Goal: Register for event/course: Sign up to attend an event or enroll in a course

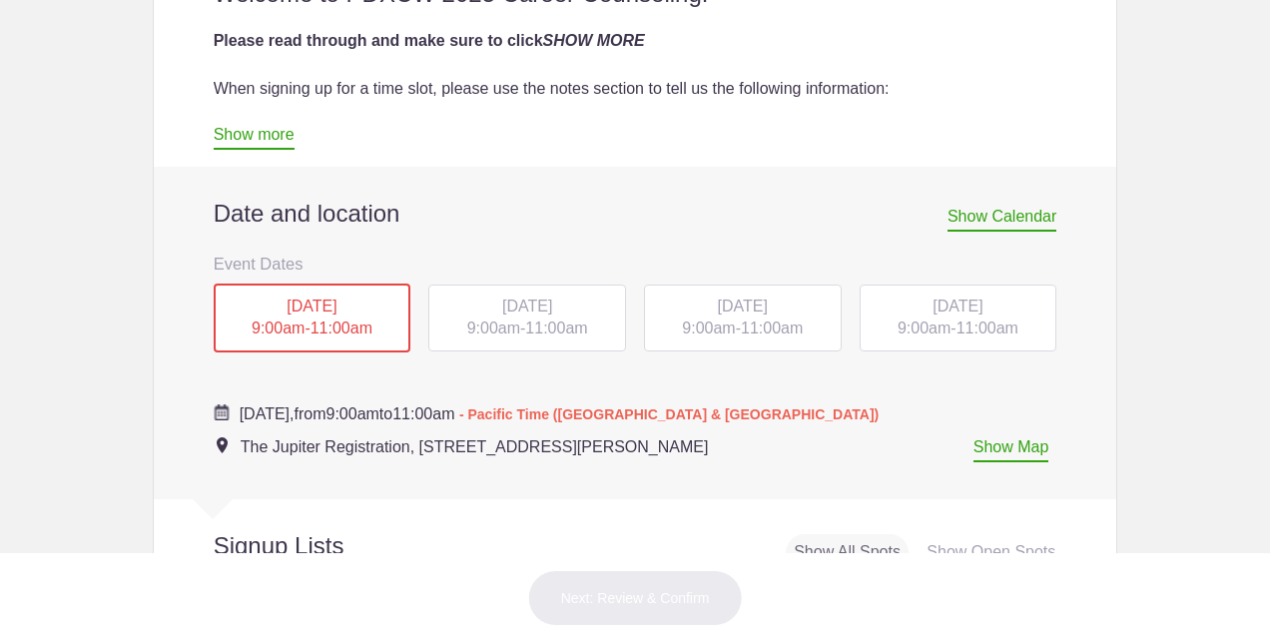
scroll to position [731, 0]
click at [342, 317] on div "MON, Oct 13, 2025 9:00am - 11:00am" at bounding box center [313, 317] width 198 height 70
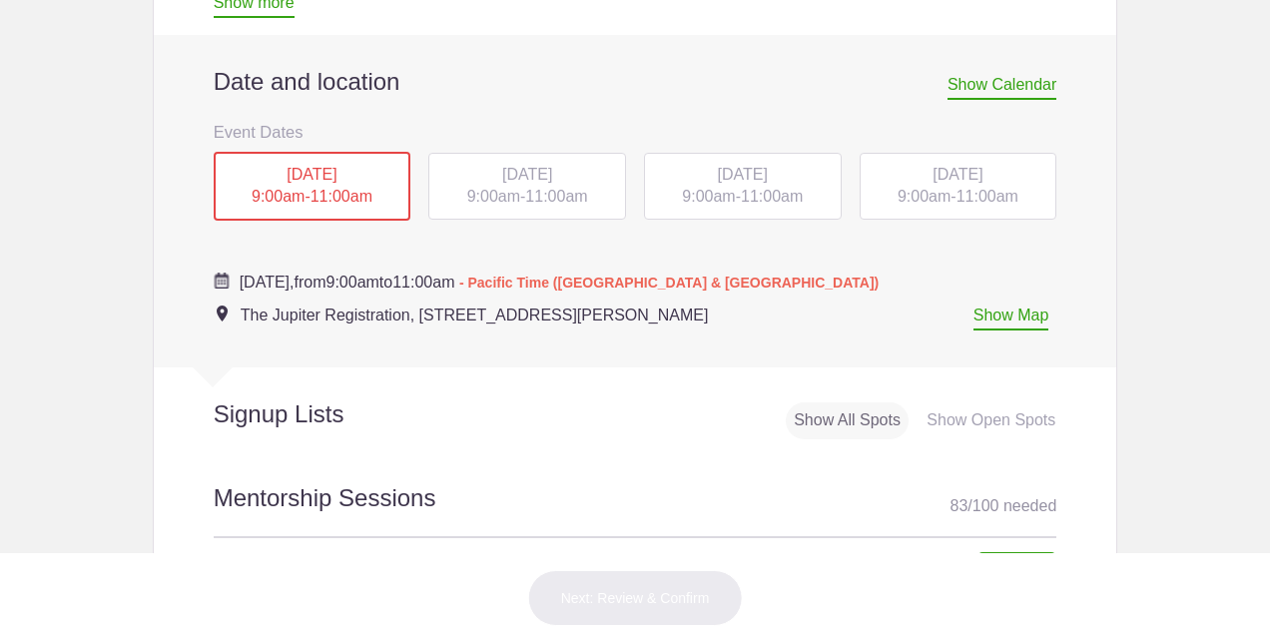
scroll to position [875, 0]
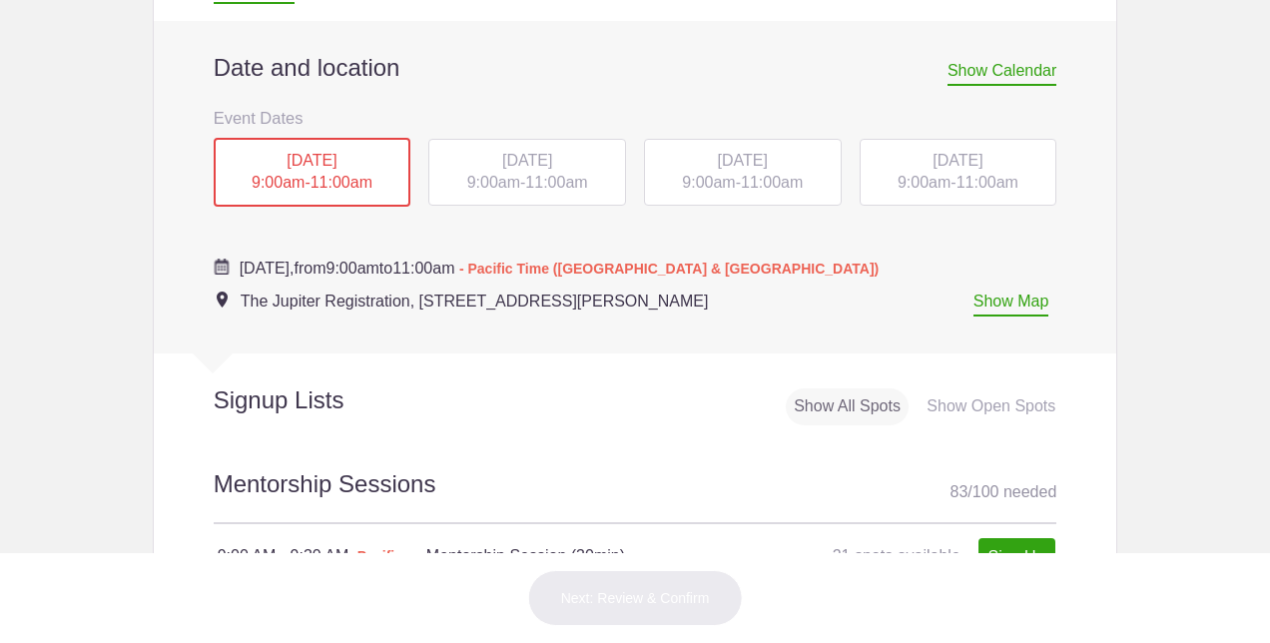
click at [339, 184] on span "11:00am" at bounding box center [341, 182] width 62 height 17
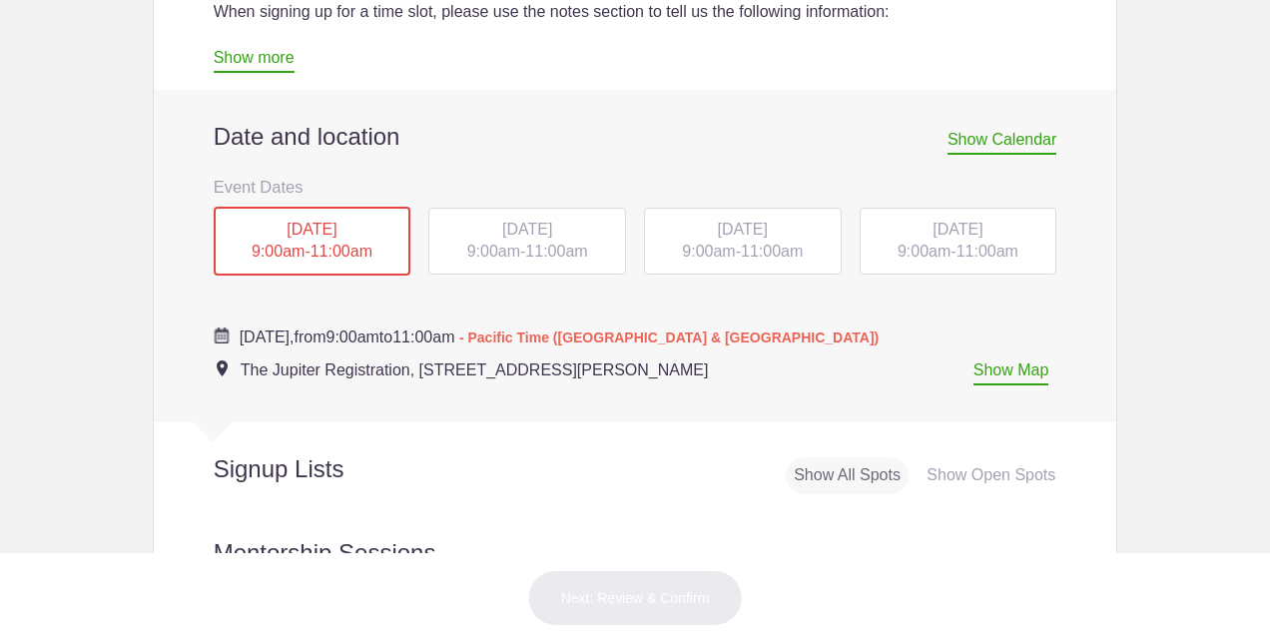
scroll to position [808, 0]
click at [1019, 142] on span "Show Calendar" at bounding box center [1001, 141] width 109 height 24
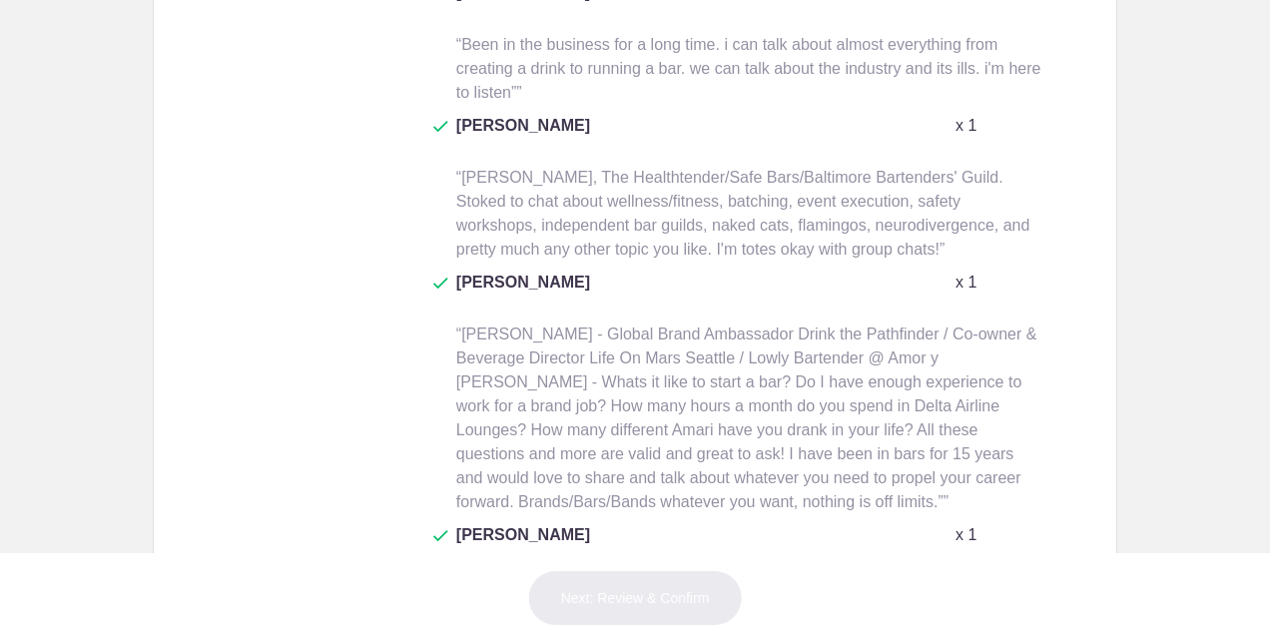
scroll to position [3108, 0]
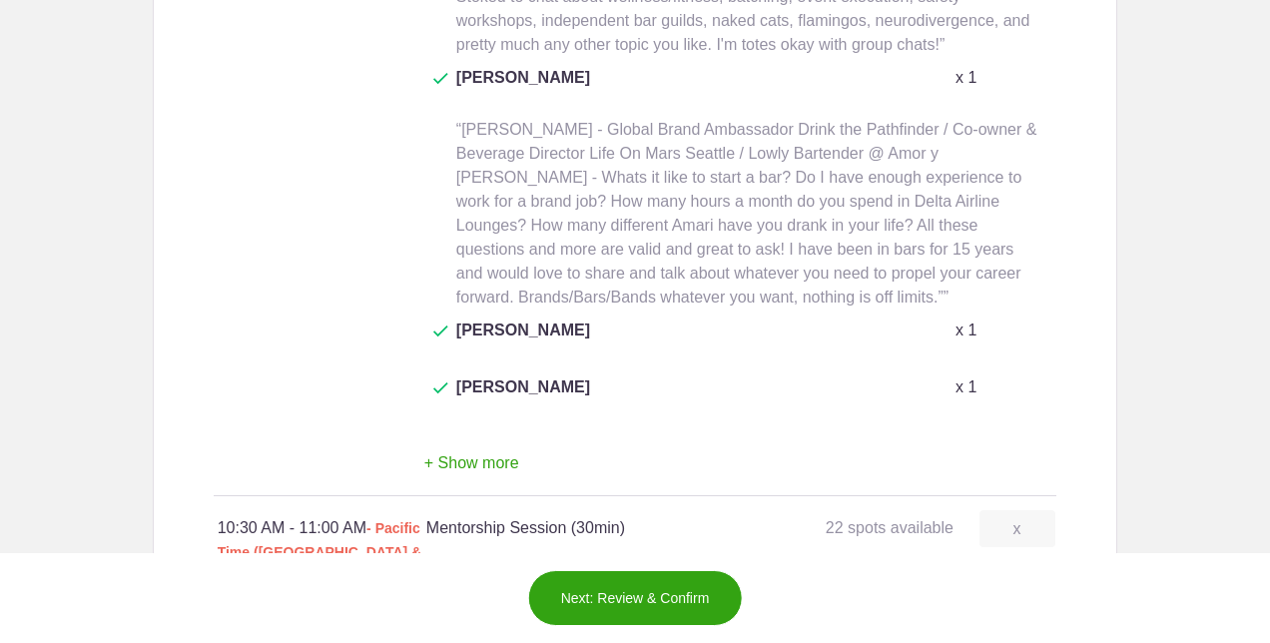
scroll to position [3248, 0]
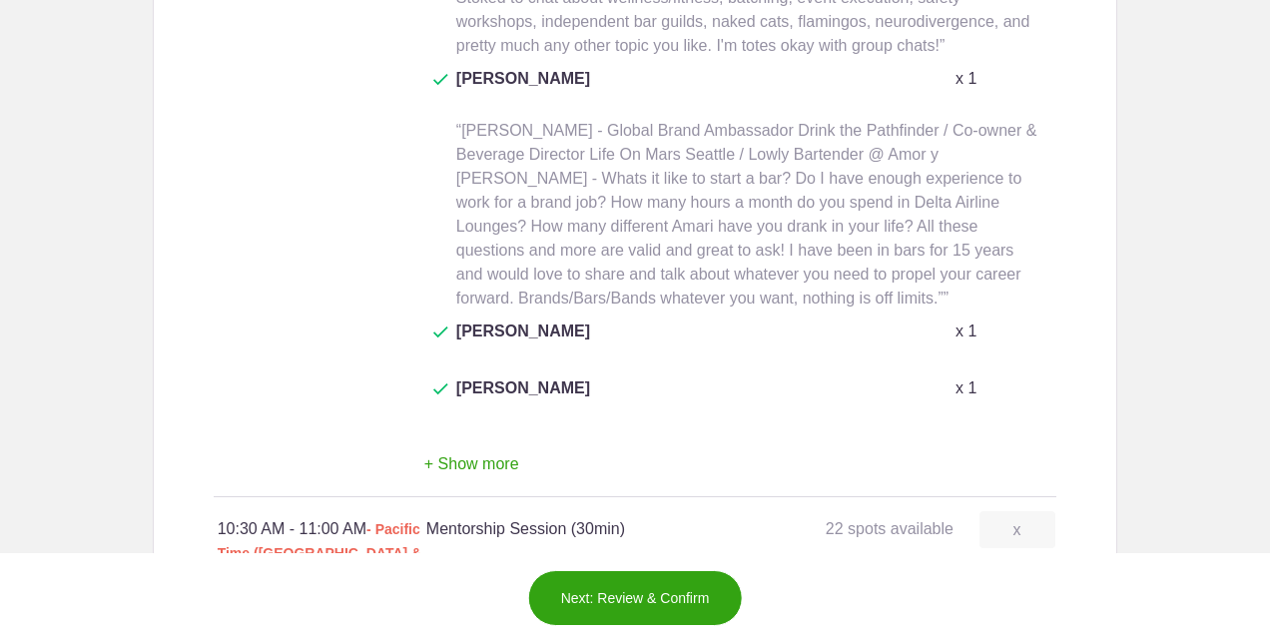
type input "0"
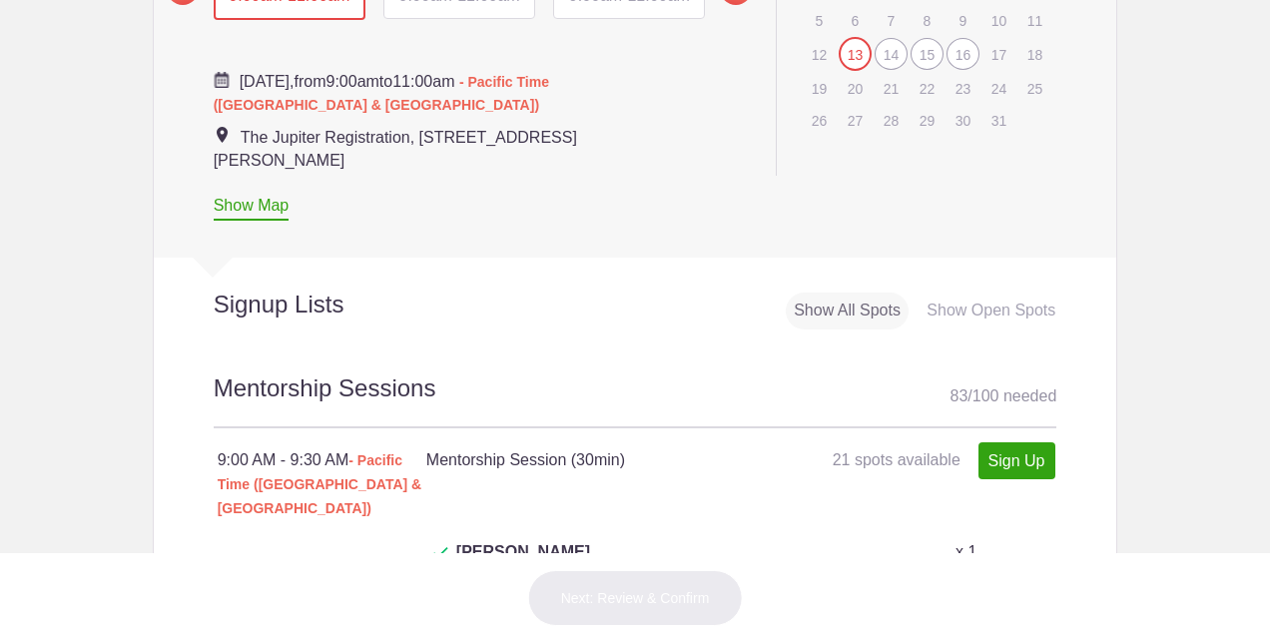
scroll to position [1059, 0]
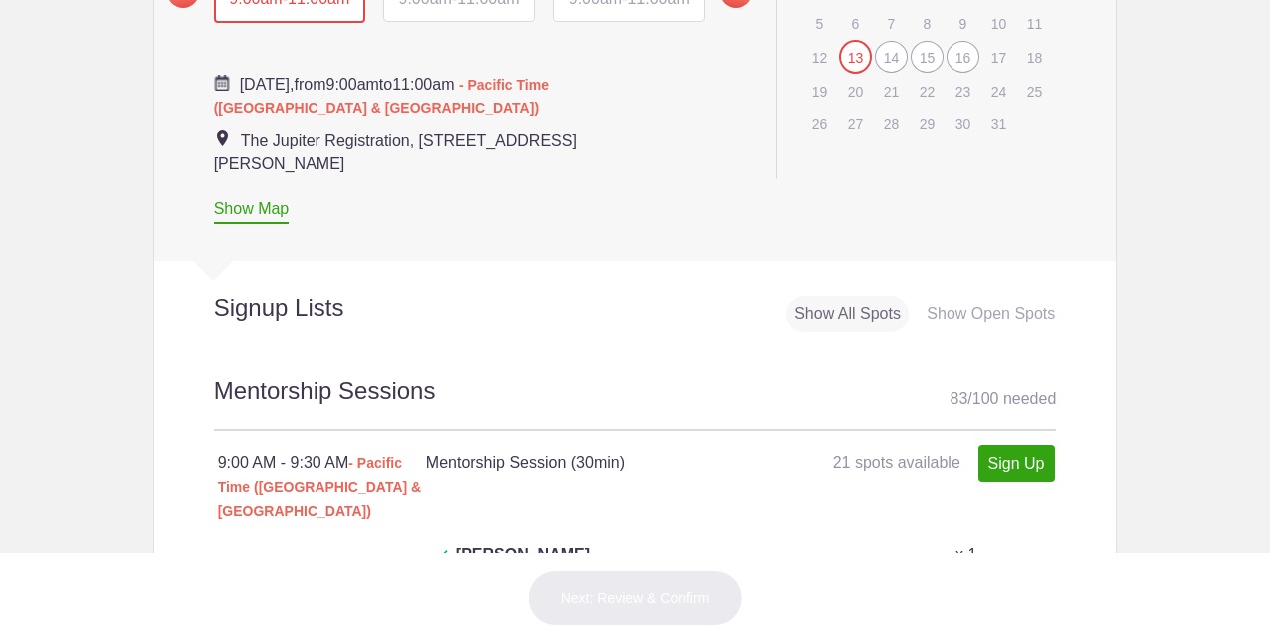
click at [808, 309] on div "Show All Spots" at bounding box center [846, 313] width 123 height 37
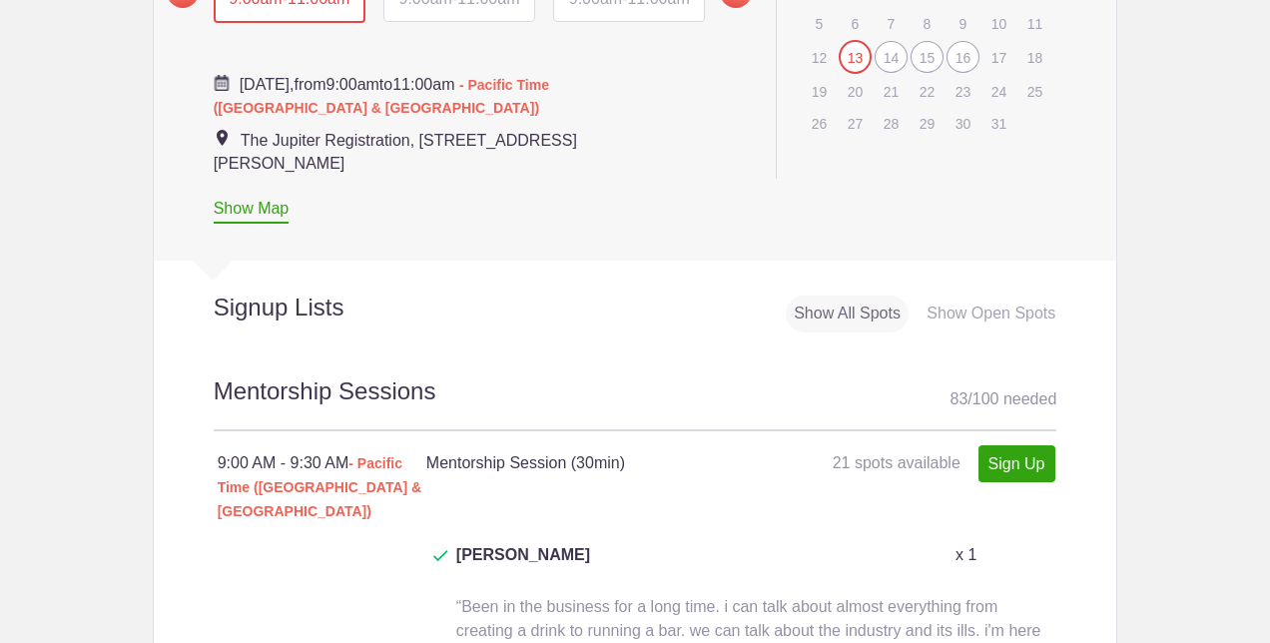
click at [950, 305] on div "Show Open Spots" at bounding box center [990, 313] width 145 height 37
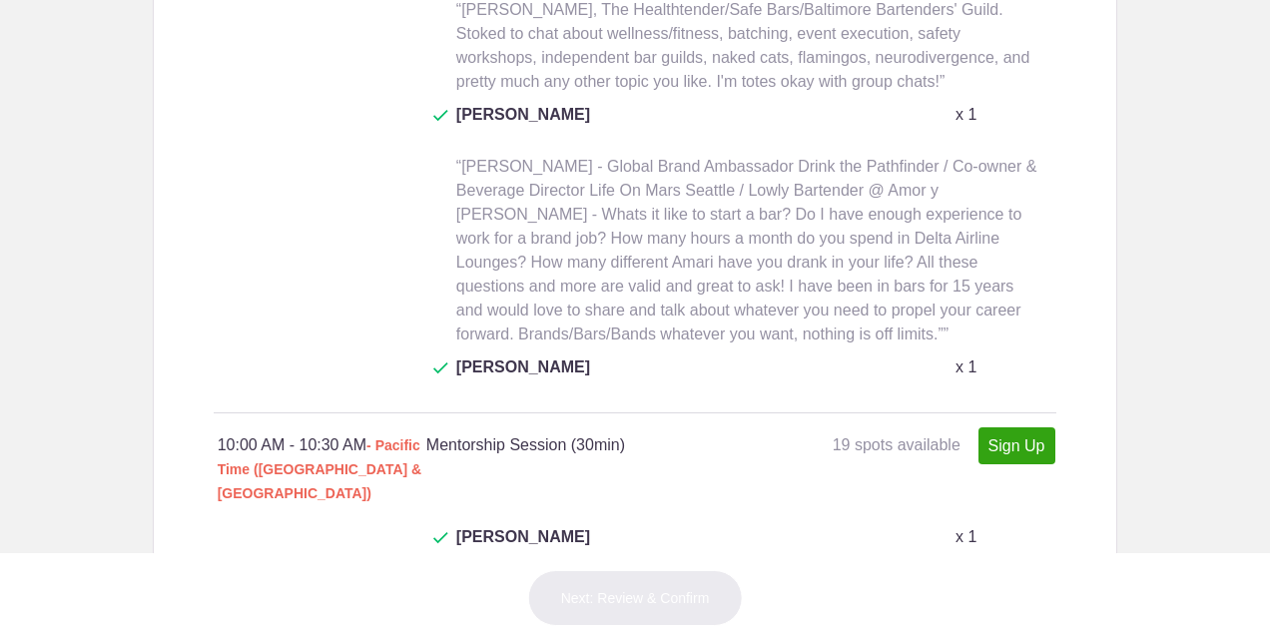
scroll to position [2499, 0]
click at [1021, 428] on link "Sign Up" at bounding box center [1016, 446] width 77 height 37
type input "1"
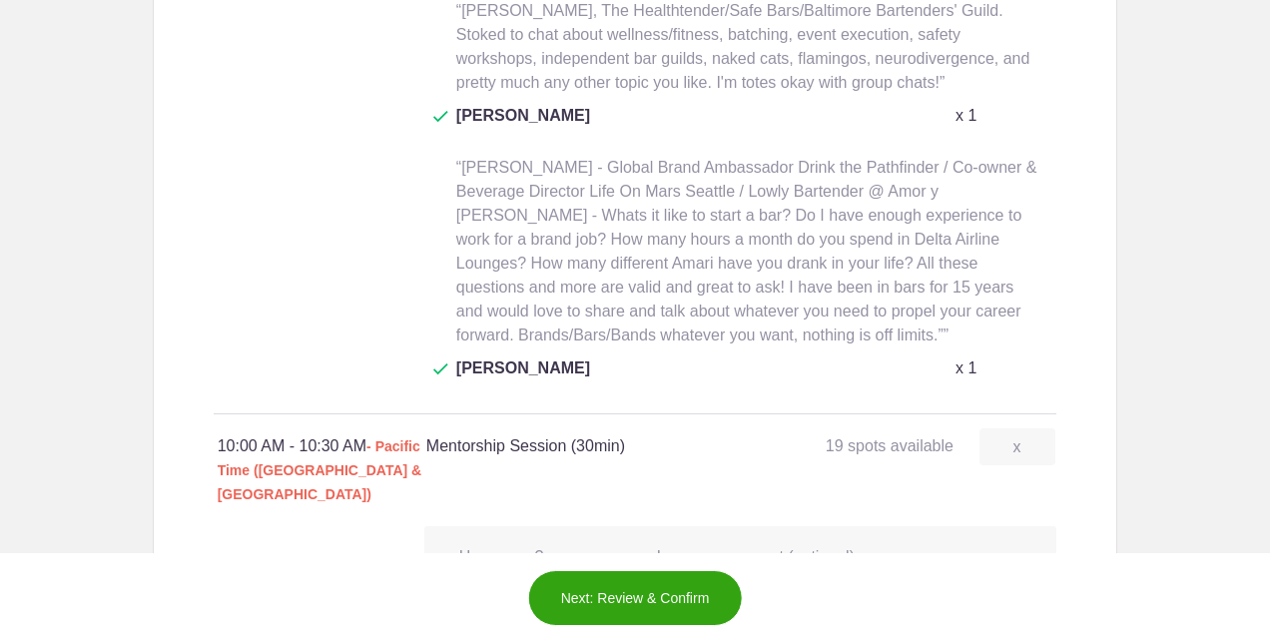
click at [713, 574] on input "text" at bounding box center [839, 596] width 365 height 44
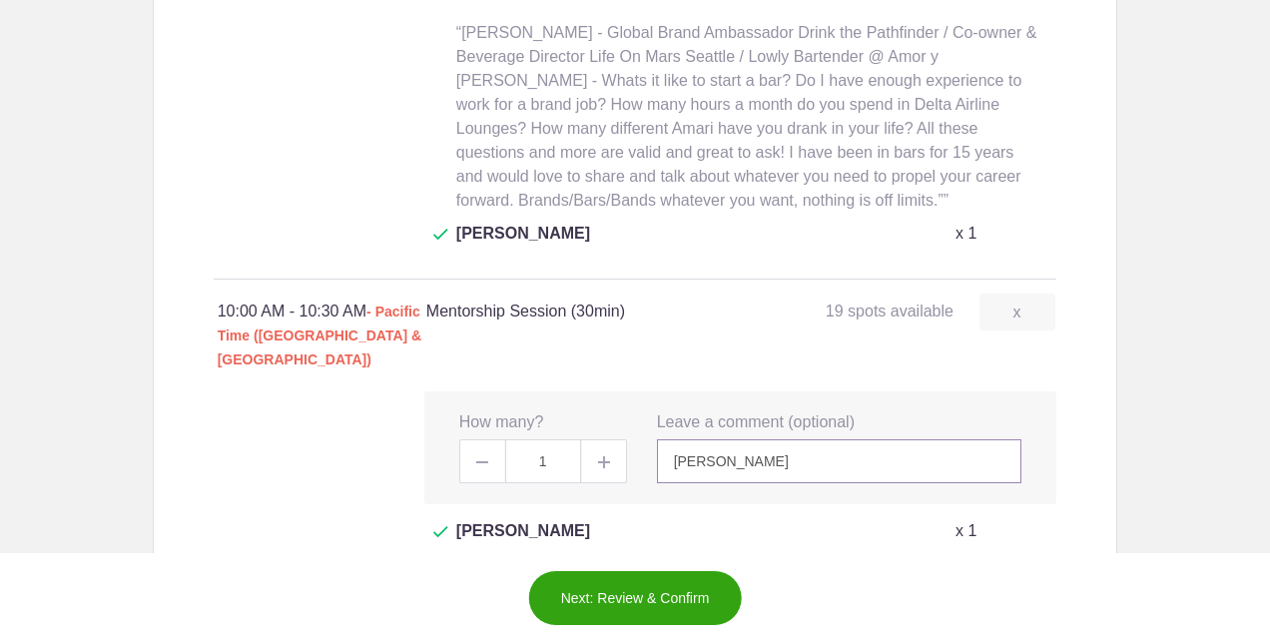
scroll to position [2574, 0]
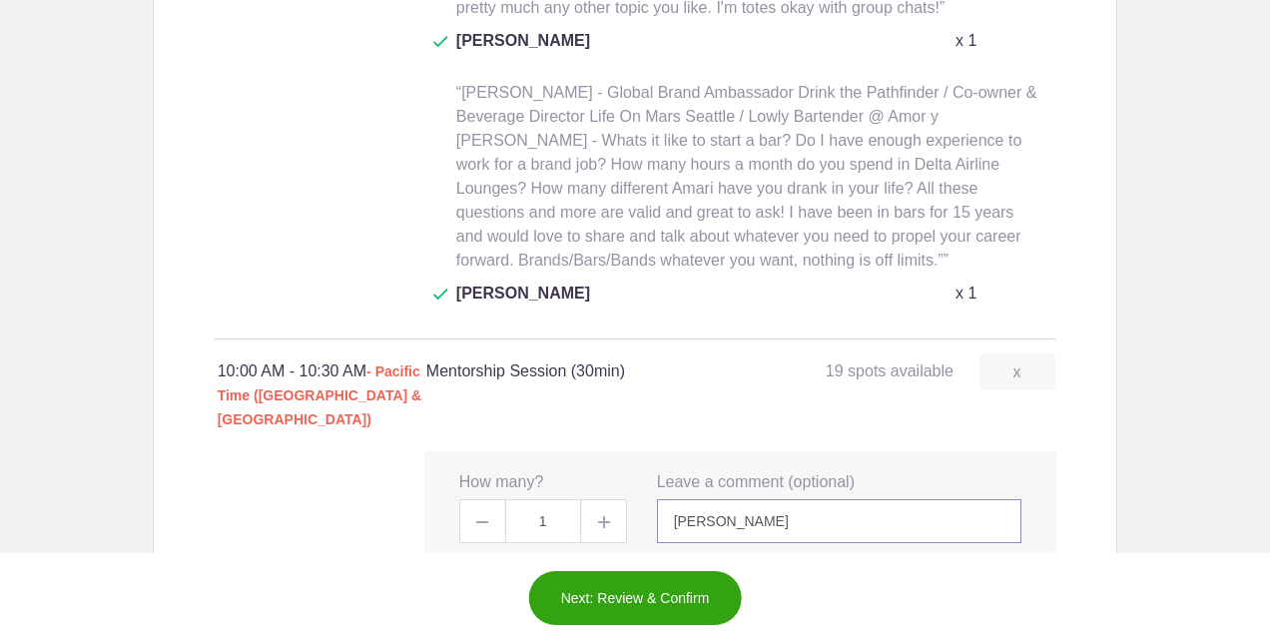
paste input "Over the past decade, Dave has been Head of Education and Advocacy as the Globa…"
click at [982, 499] on input "Dave Mitton Over the past decade, Dave has been Head of Education and Advocacy …" at bounding box center [839, 521] width 365 height 44
click at [832, 499] on input "Dave Mitton Over the past decade, Dave has been Head of Education and Advocacy …" at bounding box center [839, 521] width 365 height 44
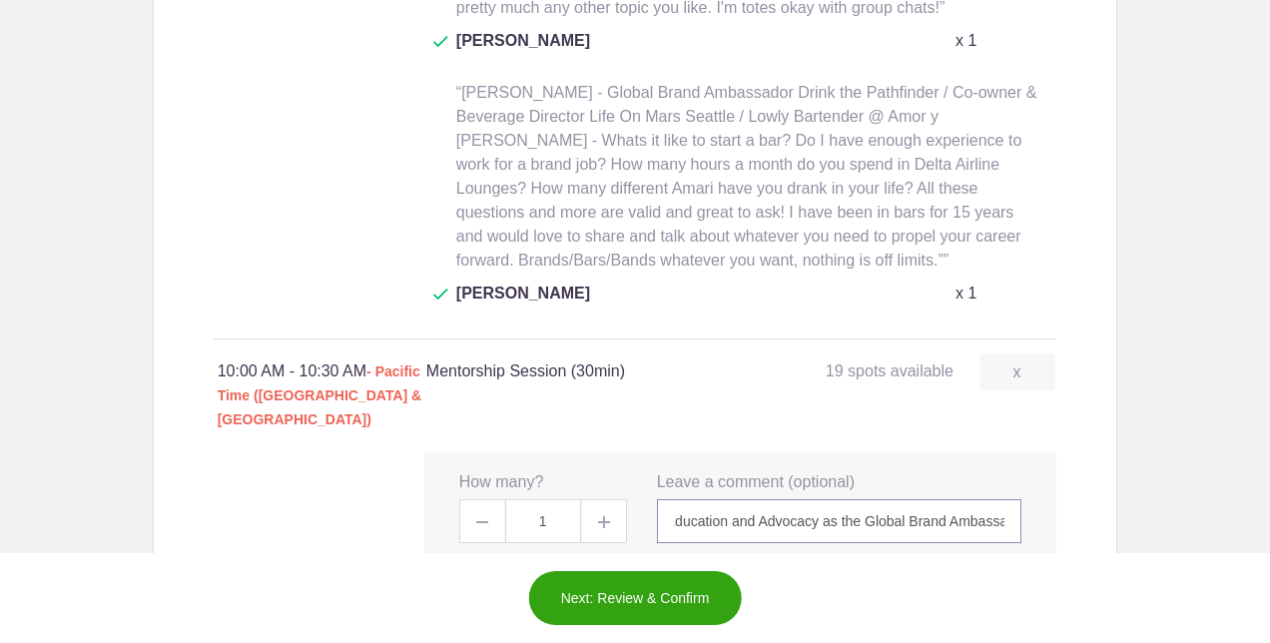
click at [902, 499] on input "Dave Mitton Over the past decade, Dave has been Head of Education and Advocacy …" at bounding box center [839, 521] width 365 height 44
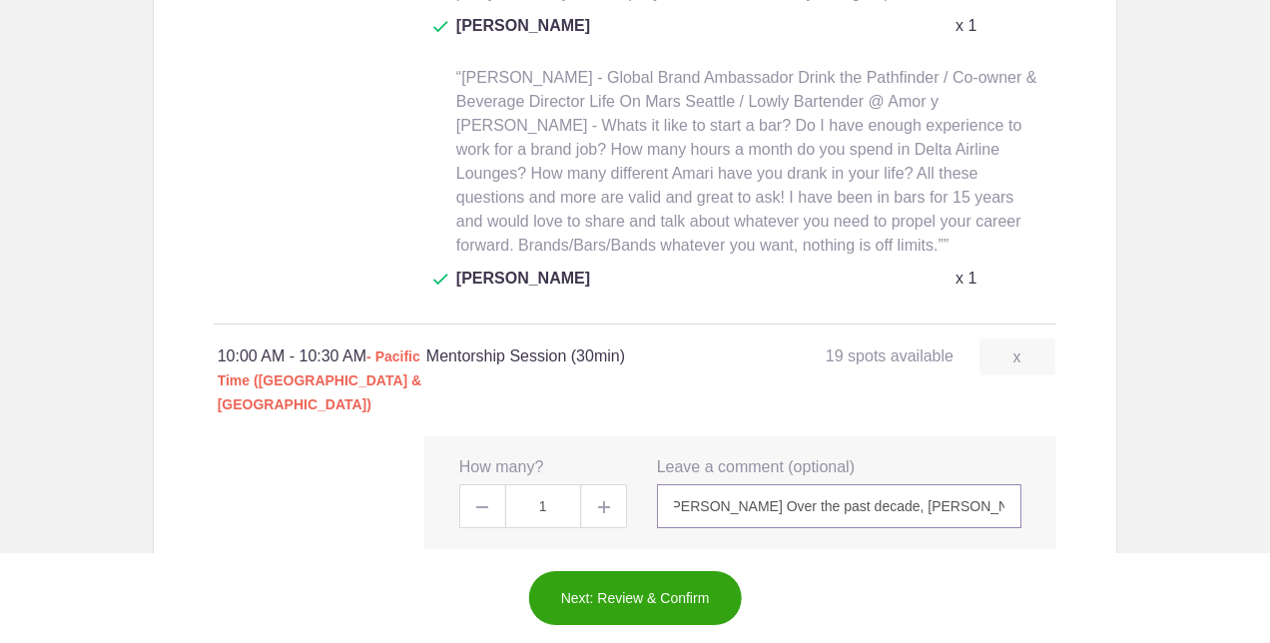
click at [741, 484] on input "Dave Mitton Over the past decade, Dave has been Head of Education and Advocacy …" at bounding box center [839, 506] width 365 height 44
type input "Dave Mitton Over the past decade, Dave has been Head of Education and Advocacy …"
click button "MON, Oct 13, 2025 9:00am - 11:00am" at bounding box center [0, 0] width 0 height 0
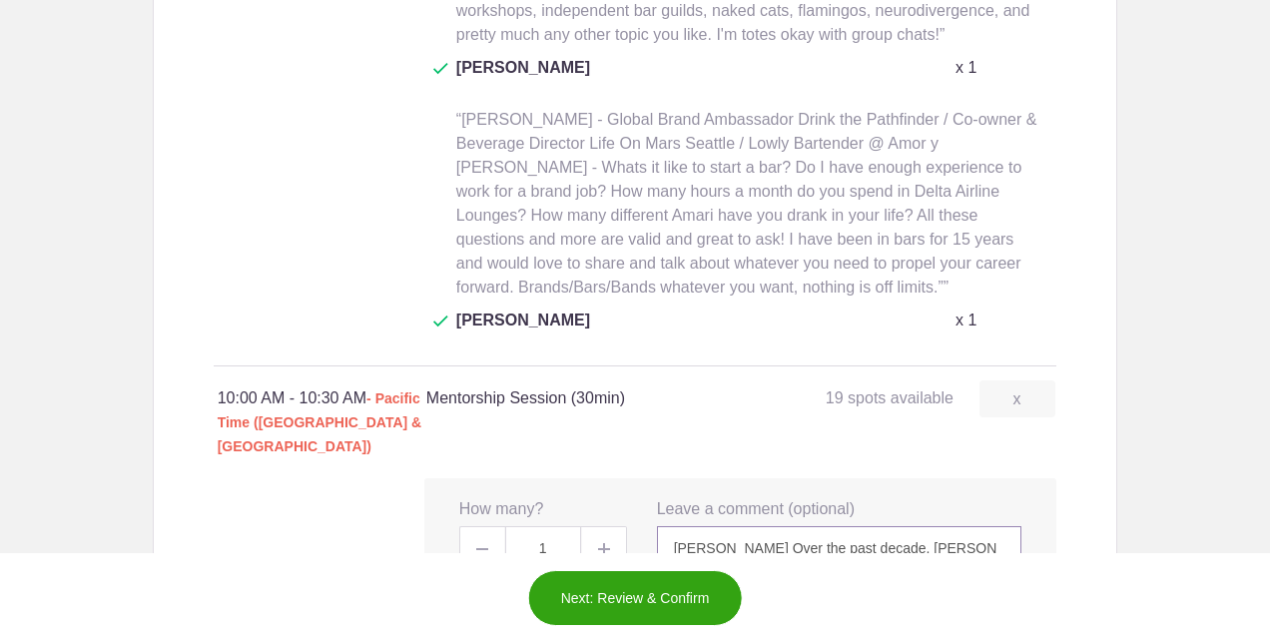
click at [950, 526] on input "Dave Mitton Over the past decade, Dave has been Head of Education and Advocacy …" at bounding box center [839, 548] width 365 height 44
click at [827, 526] on input "Dave Mitton Over the past decade, Dave has been Head of Education and Advocacy …" at bounding box center [839, 548] width 365 height 44
click at [920, 526] on input "Dave Mitton Over the past decade, Dave has been Head of Education and Advocacy …" at bounding box center [839, 548] width 365 height 44
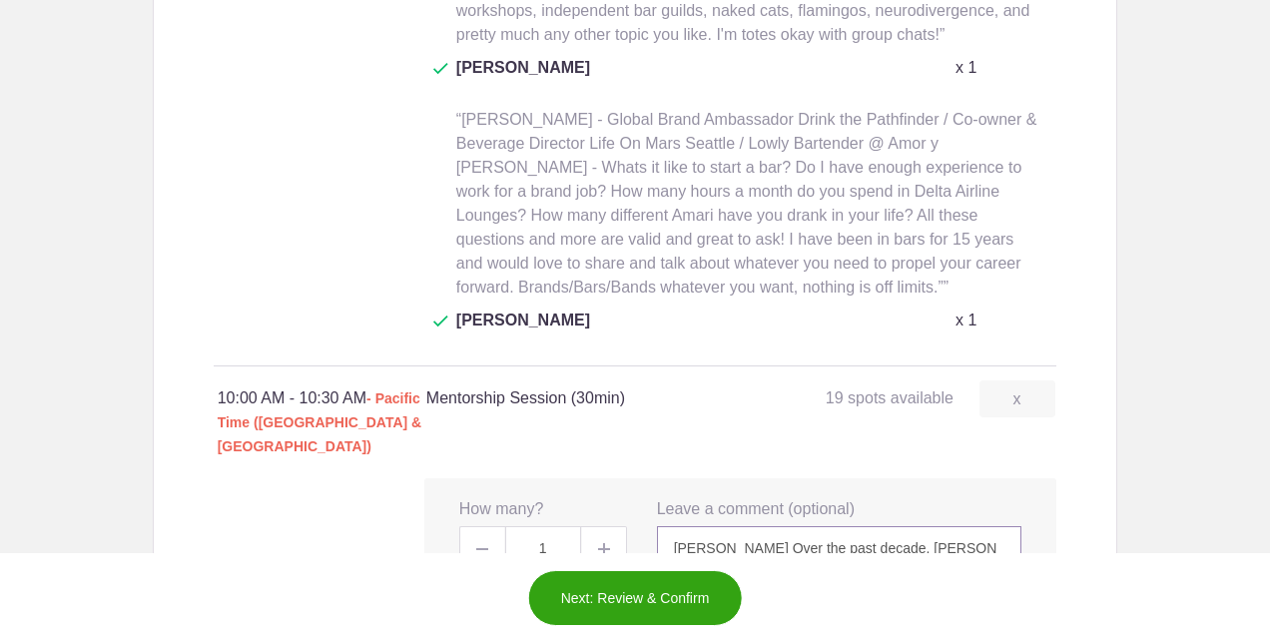
click at [965, 526] on input "Dave Mitton Over the past decade, Dave has been Head of Education and Advocacy …" at bounding box center [839, 548] width 365 height 44
paste input "Mitty was the co-owner and operator of award-wining restaurants and bars Czehos…"
click at [717, 526] on input "Dave Mitton Over the past decade, Dave has been Head of Education and Advocacy …" at bounding box center [839, 548] width 365 height 44
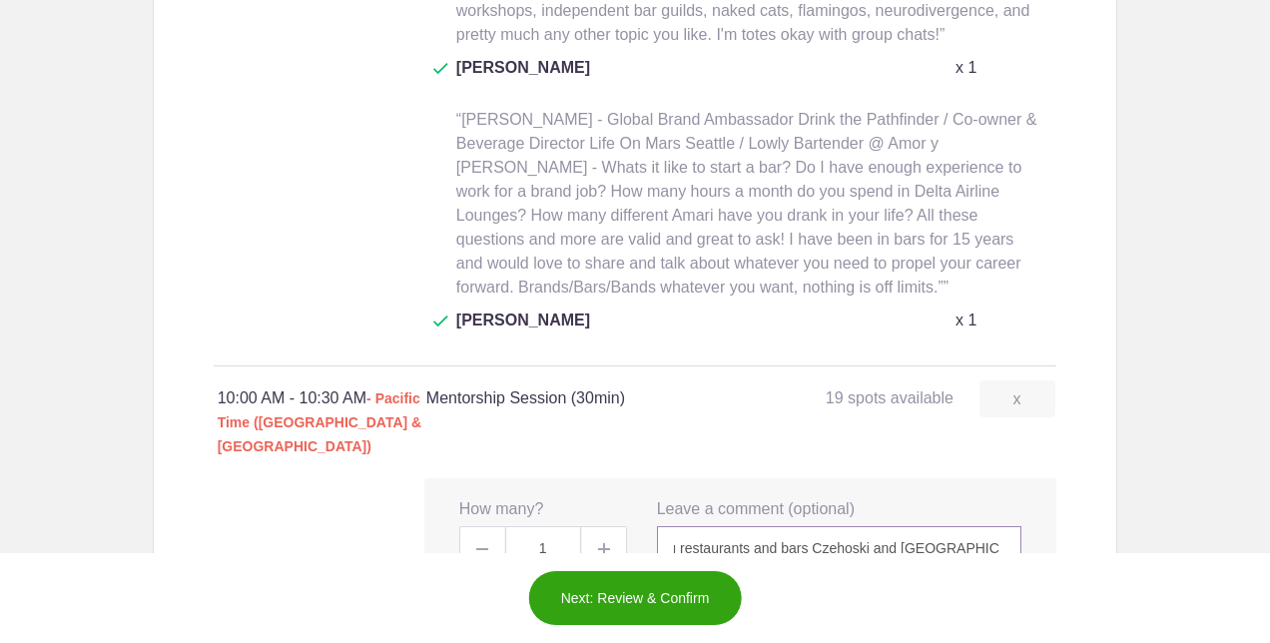
scroll to position [0, 2161]
click at [924, 526] on input "Dave Mitton Over the past decade, Dave has been Head of Education and Advocacy …" at bounding box center [839, 548] width 365 height 44
drag, startPoint x: 808, startPoint y: 297, endPoint x: 904, endPoint y: 290, distance: 96.1
click at [904, 526] on input "Dave Mitton Over the past decade, Dave has been Head of Education and Advocacy …" at bounding box center [839, 548] width 365 height 44
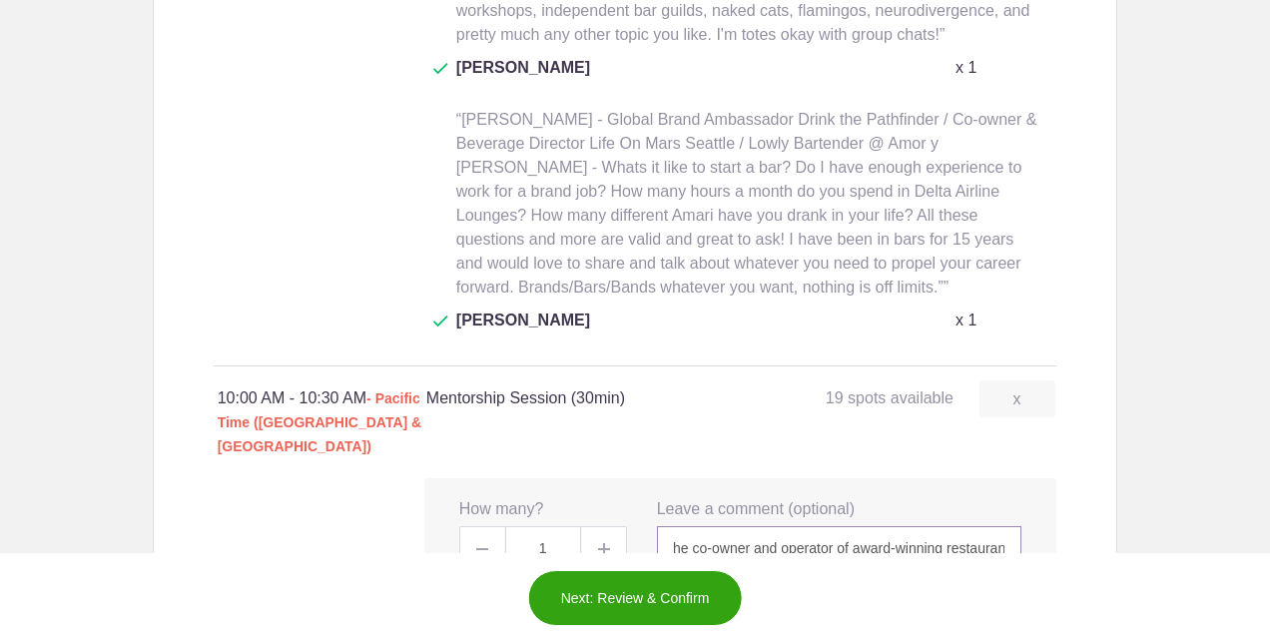
scroll to position [0, 1894]
click at [748, 526] on input "Dave Mitton Over the past decade, Dave has been Head of Education and Advocacy …" at bounding box center [839, 548] width 365 height 44
click at [882, 526] on input "Dave Mitton Over the past decade, Dave has been Head of Education and Advocacy …" at bounding box center [839, 548] width 365 height 44
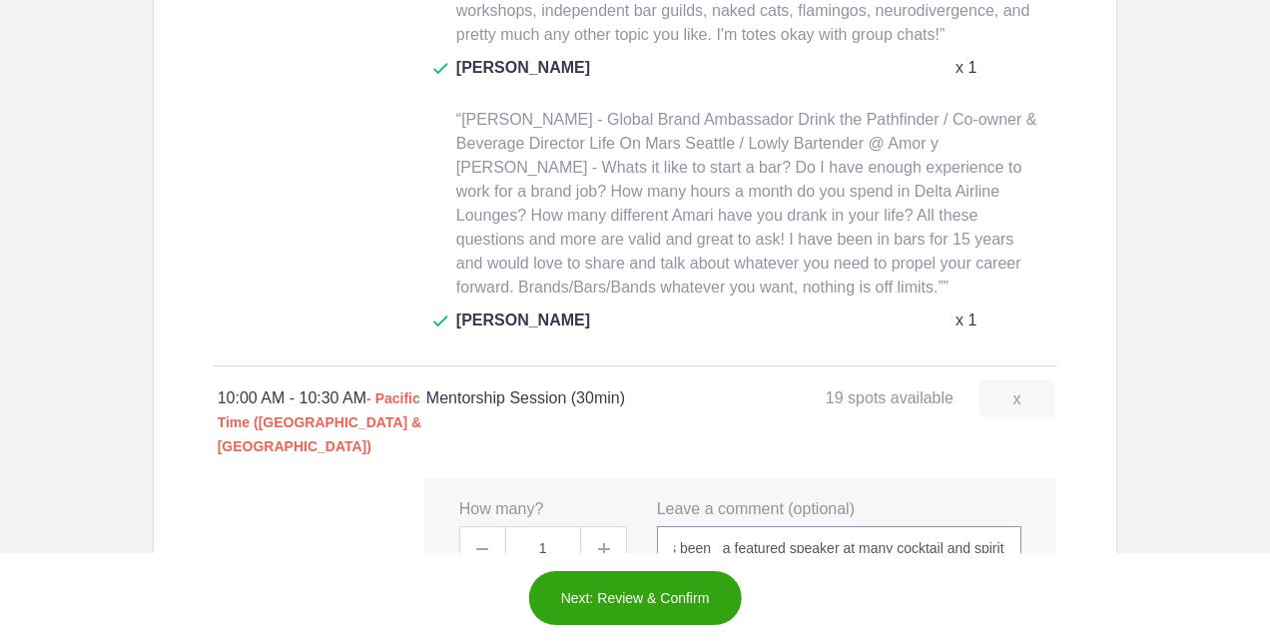
click at [1002, 526] on input "Dave Mitton Over the past decade, Dave has been Head of Education and Advocacy …" at bounding box center [839, 548] width 365 height 44
drag, startPoint x: 804, startPoint y: 290, endPoint x: 1020, endPoint y: 279, distance: 215.9
click at [1020, 498] on div "x Leave a comment (optional) Dave Mitton Over the past decade, Dave has been He…" at bounding box center [839, 534] width 395 height 72
click at [868, 526] on input "Dave Mitton Over the past decade, Dave has been Head of Education and Advocacy …" at bounding box center [839, 548] width 365 height 44
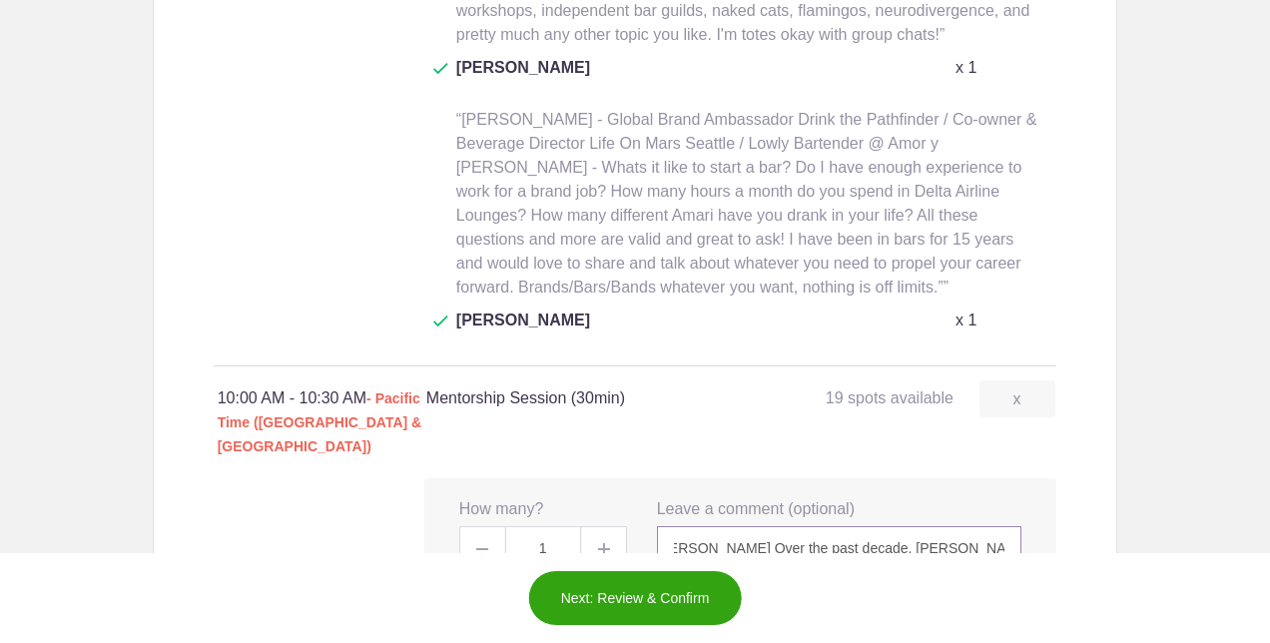
scroll to position [0, 0]
click at [963, 526] on input "Dave Mitton Over the past decade, Dave has been Head of Education and Advocacy …" at bounding box center [839, 548] width 365 height 44
click at [1002, 526] on input "Dave Mitton Over the past decade, Dave has been Head of Education and Advocacy …" at bounding box center [839, 548] width 365 height 44
paste input "A bartender’s bartender, restauranteur, and bon vivant turned Global Brand Amba…"
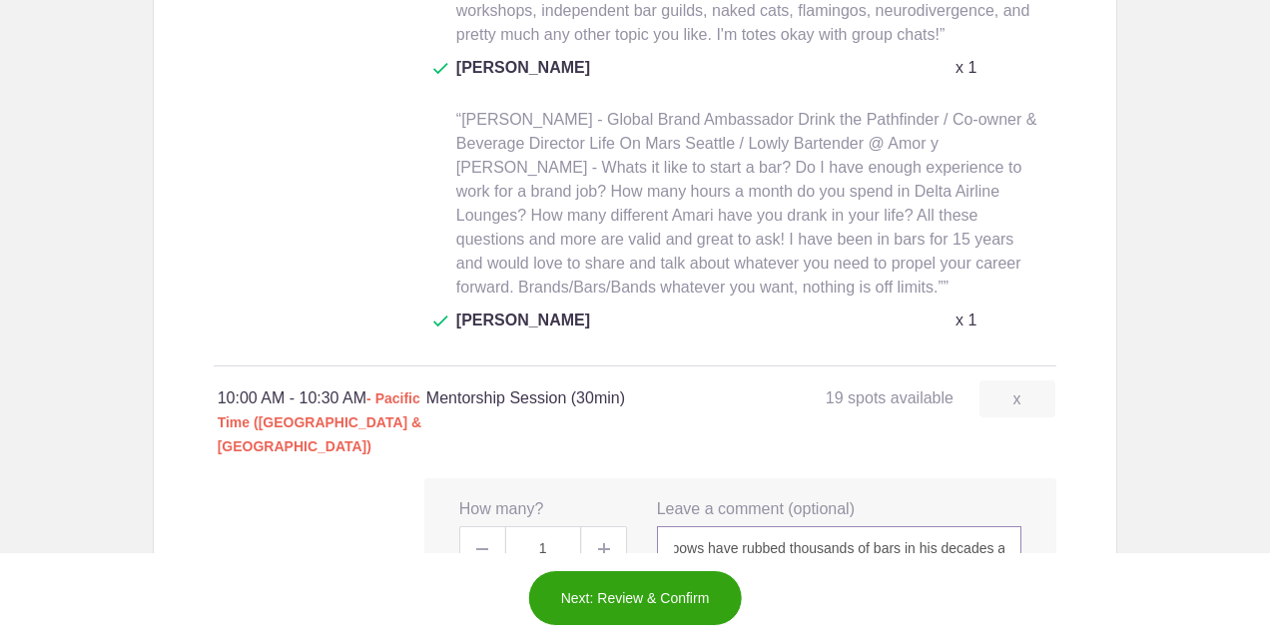
scroll to position [0, 3110]
click at [836, 526] on input "Dave Mitton Over the past decade, Dave has been Head of Education and Advocacy …" at bounding box center [839, 548] width 365 height 44
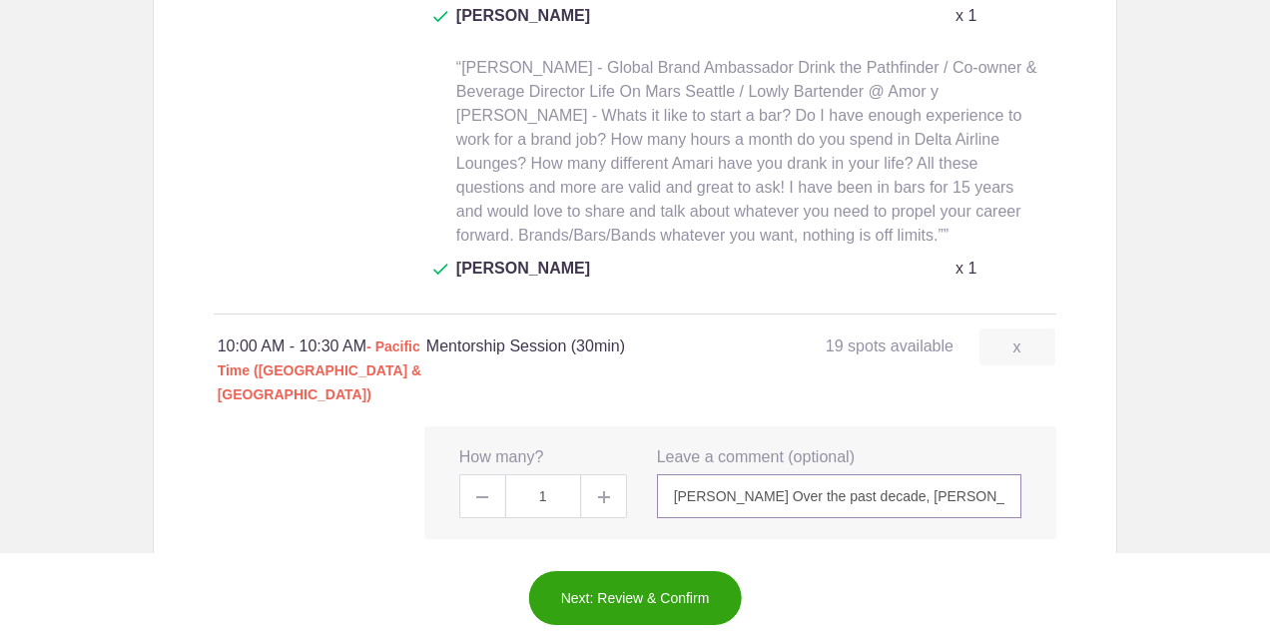
scroll to position [2600, 0]
type input "Dave Mitton Over the past decade, Dave has been Head of Education and Advocacy …"
click at [615, 589] on button "Next: Review & Confirm" at bounding box center [635, 598] width 215 height 56
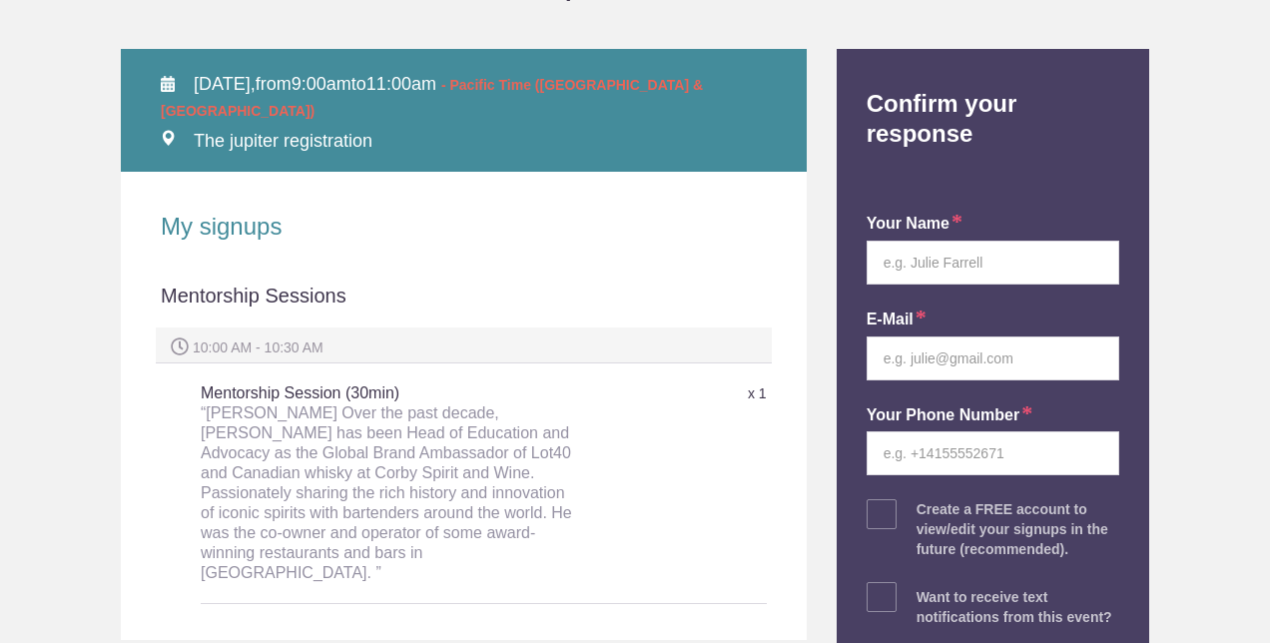
scroll to position [262, 0]
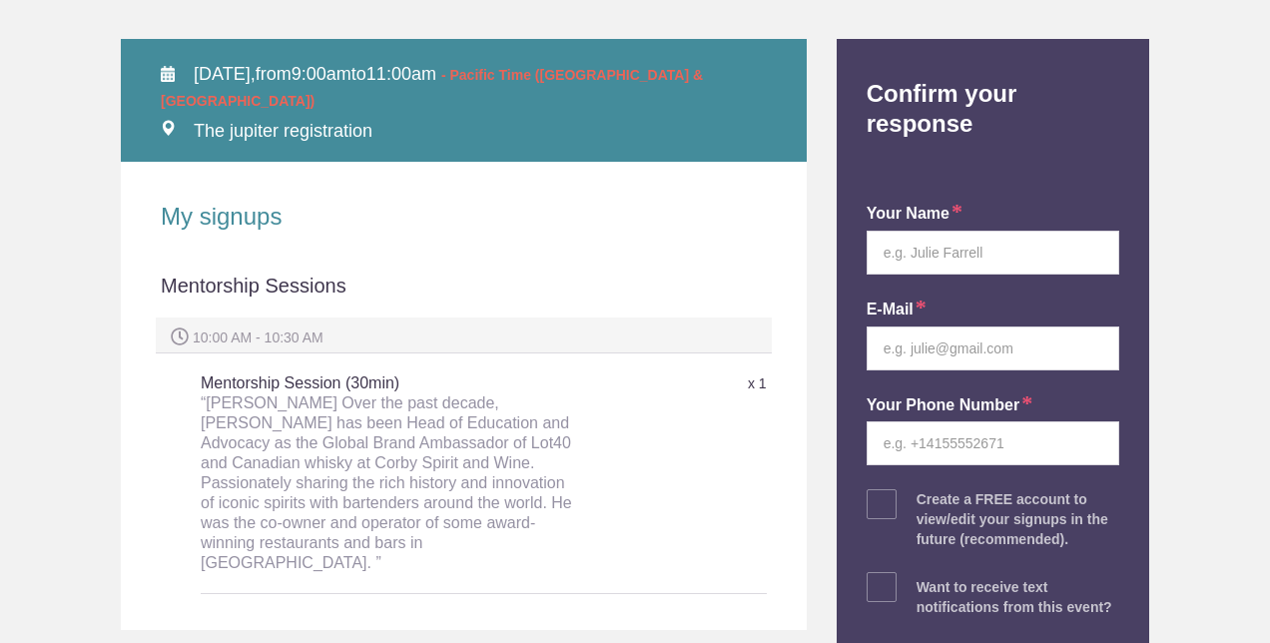
click at [208, 399] on div "“Dave Mitton Over the past decade, Dave has been Head of Education and Advocacy…" at bounding box center [389, 483] width 377 height 180
click at [300, 405] on div "“Dave Mitton Over the past decade, Dave has been Head of Education and Advocacy…" at bounding box center [389, 483] width 377 height 180
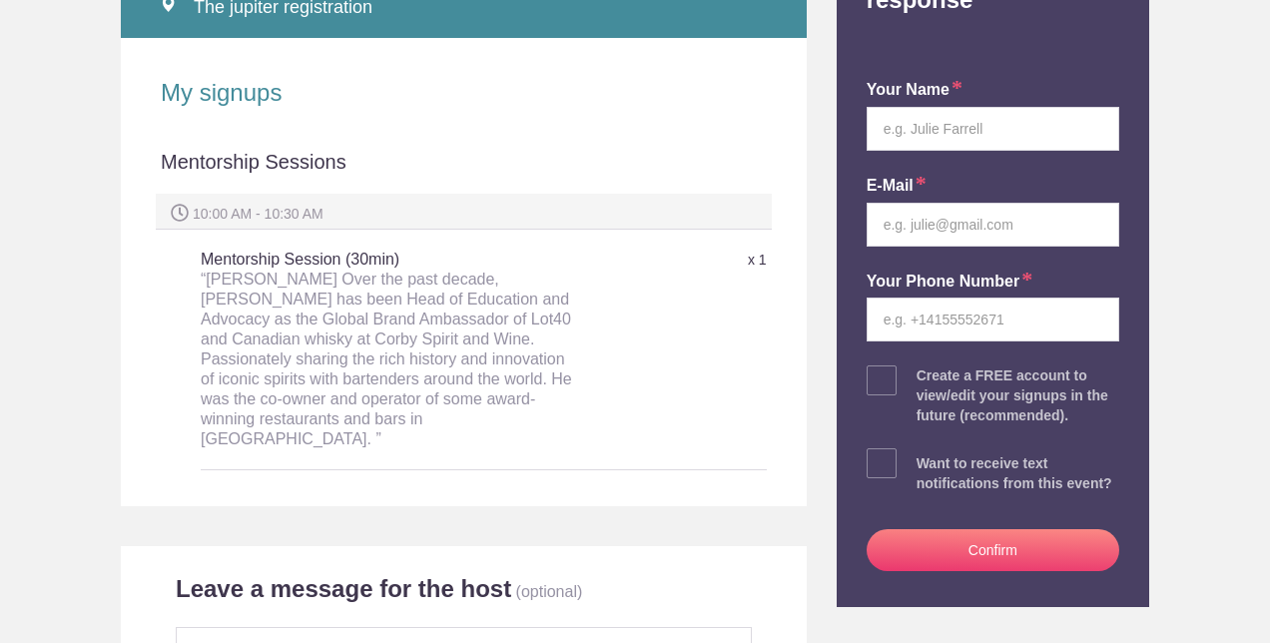
scroll to position [388, 0]
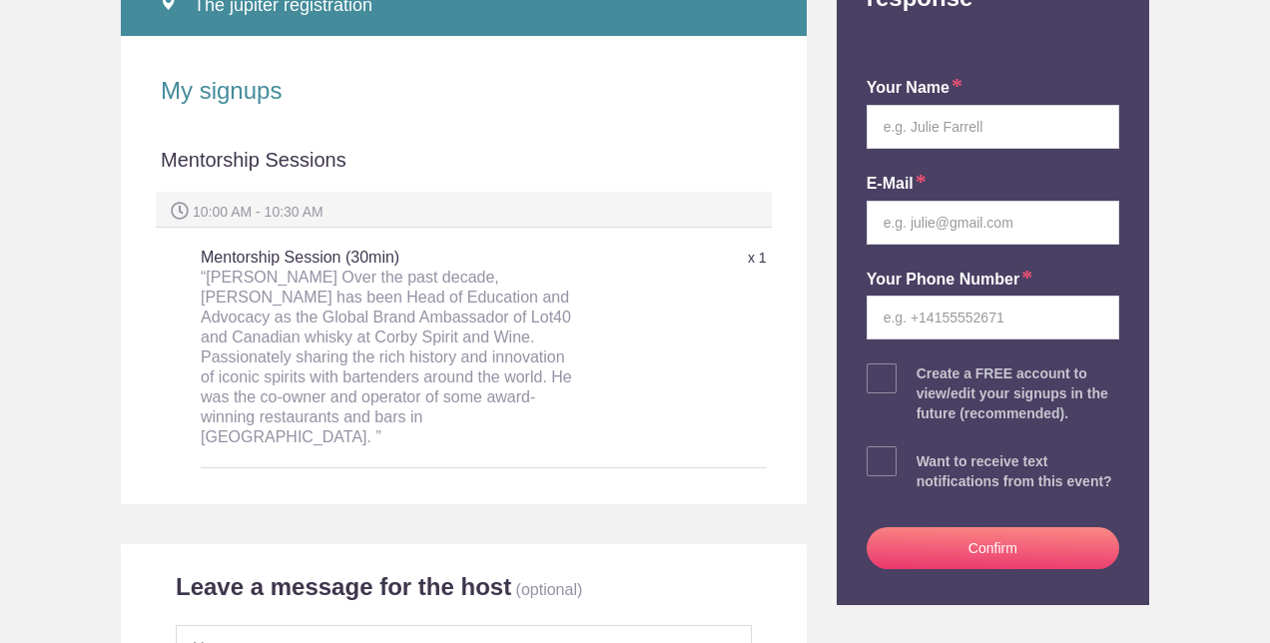
click at [505, 377] on div "“Dave Mitton Over the past decade, Dave has been Head of Education and Advocacy…" at bounding box center [389, 357] width 377 height 180
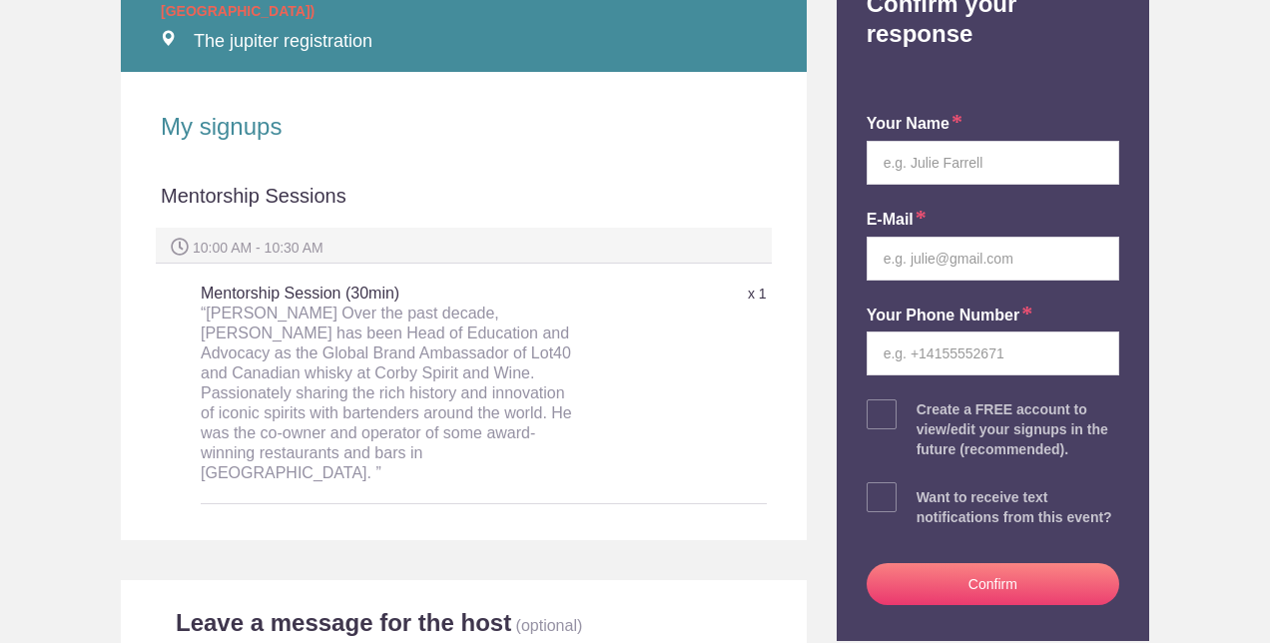
scroll to position [0, 0]
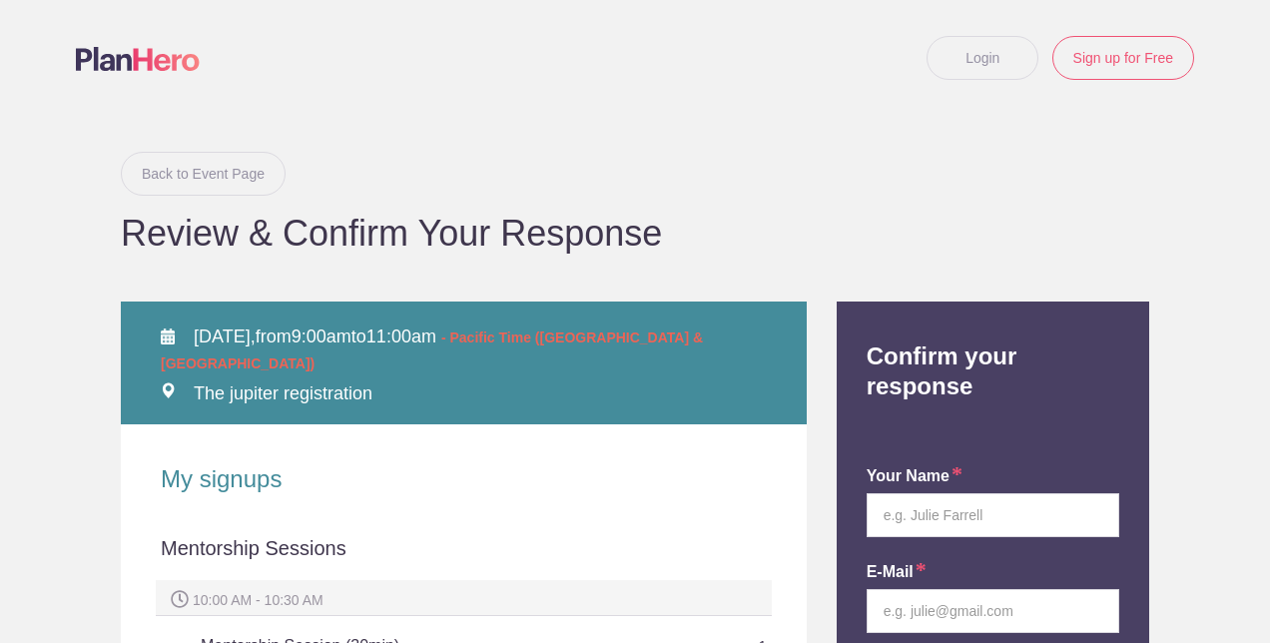
click at [172, 180] on link "Back to Event Page" at bounding box center [203, 174] width 165 height 44
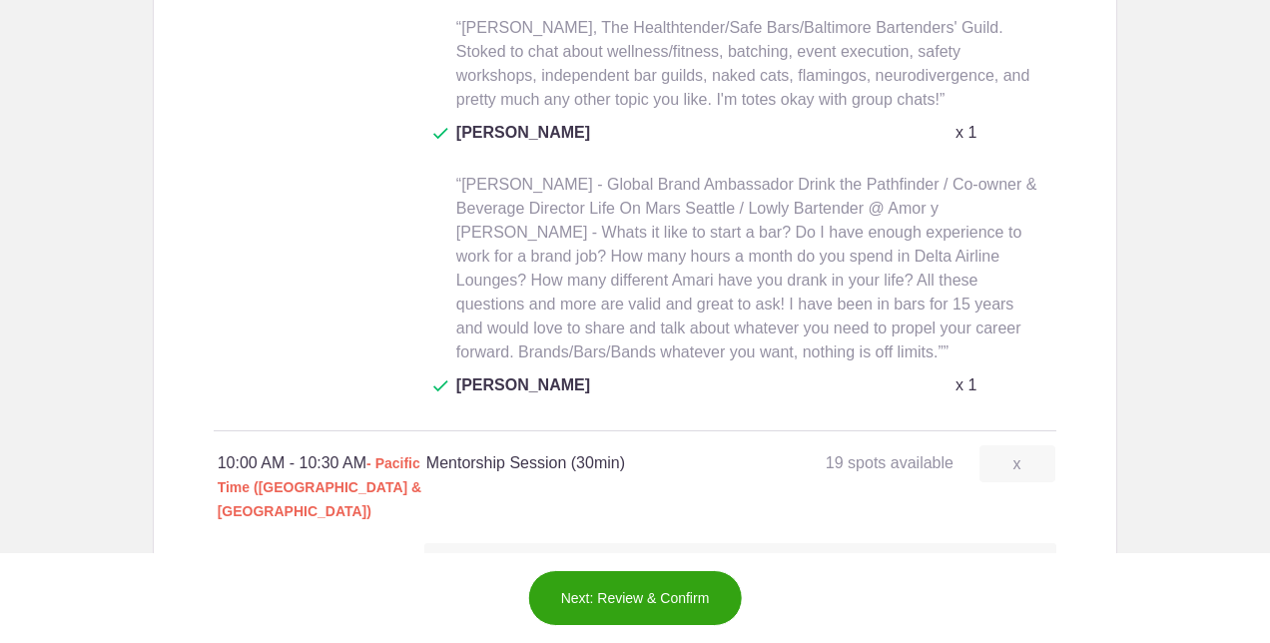
scroll to position [2591, 0]
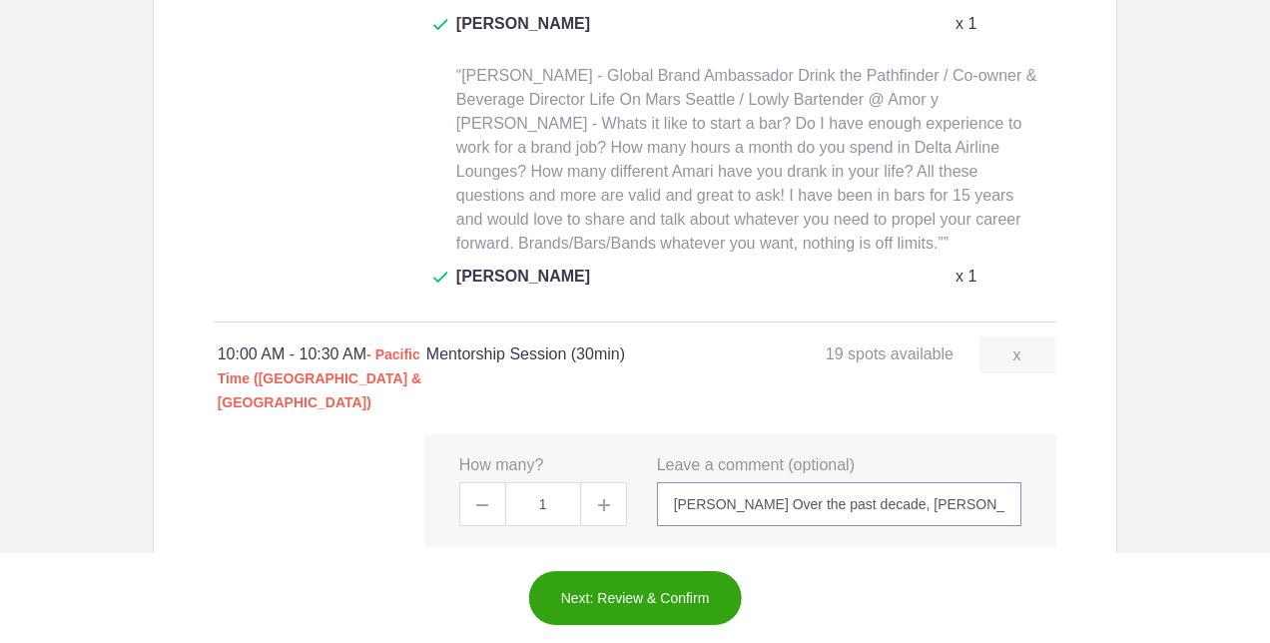
click at [887, 482] on input "Dave Mitton Over the past decade, Dave has been Head of Education and Advocacy …" at bounding box center [839, 504] width 365 height 44
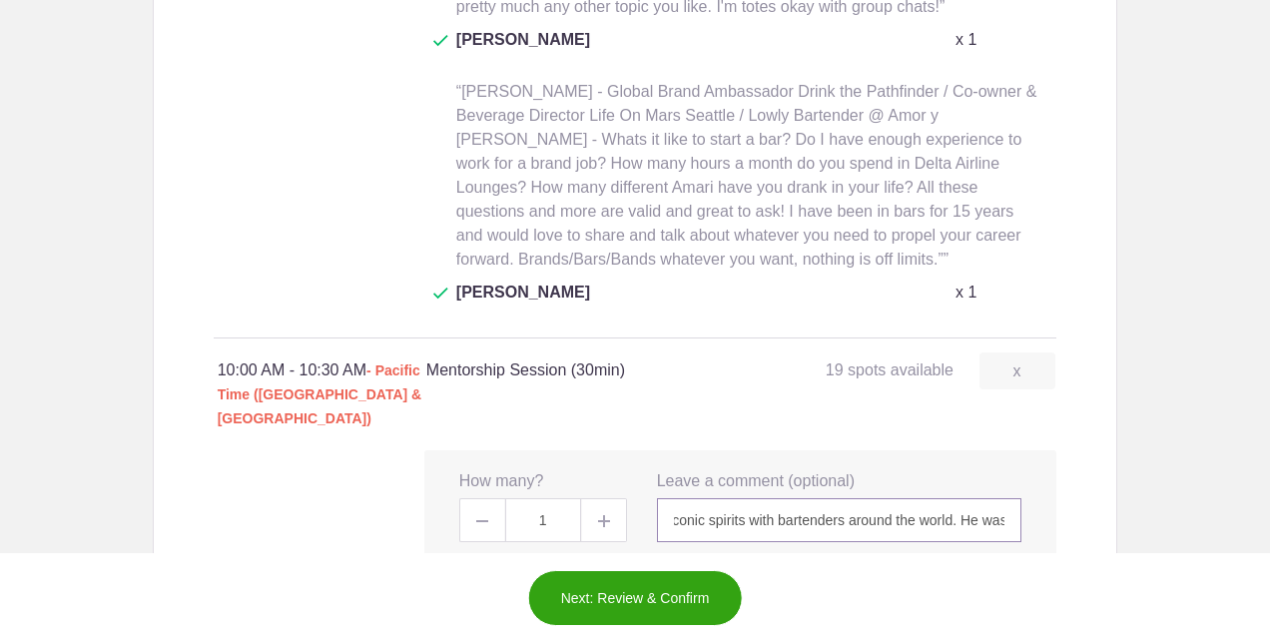
scroll to position [0, 1415]
drag, startPoint x: 709, startPoint y: 263, endPoint x: 763, endPoint y: 281, distance: 56.8
click at [763, 498] on input "Dave has been Head of Education and Advocacy as the Global Brand Ambassador of …" at bounding box center [839, 520] width 365 height 44
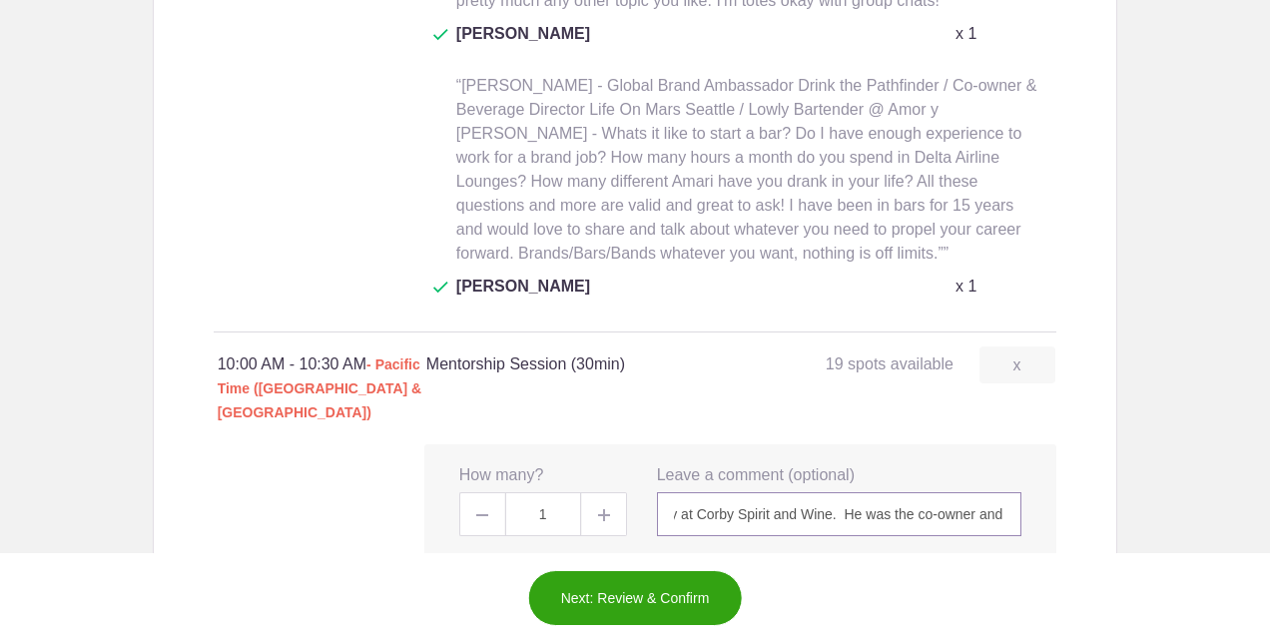
scroll to position [0, 781]
click at [761, 492] on input "Dave has been Head of Education and Advocacy as the Global Brand Ambassador of …" at bounding box center [839, 514] width 365 height 44
click at [1002, 492] on input "Dave has been Head of Education and Advocacy as the Global Brand Ambassador of …" at bounding box center [839, 514] width 365 height 44
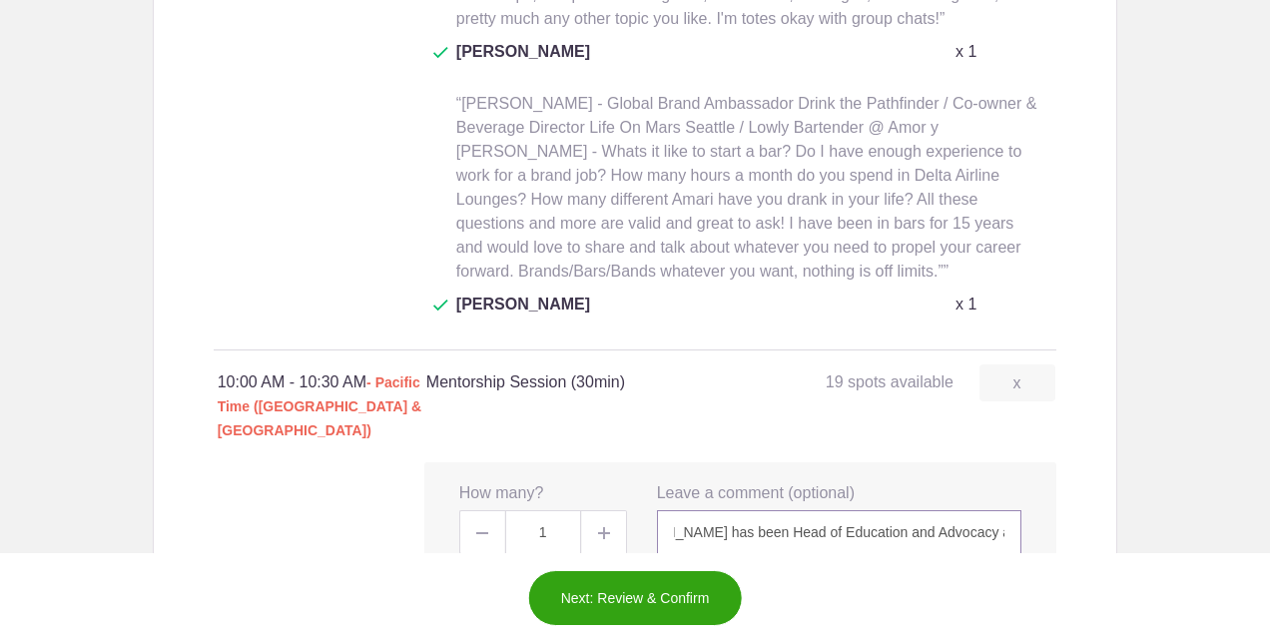
scroll to position [0, 0]
click at [725, 510] on input "Dave has been Head of Education and Advocacy as the Global Brand Ambassador of …" at bounding box center [839, 532] width 365 height 44
click at [825, 510] on input "I've been Head of Education and Advocacy as the Global Brand Ambassador of Lot4…" at bounding box center [839, 532] width 365 height 44
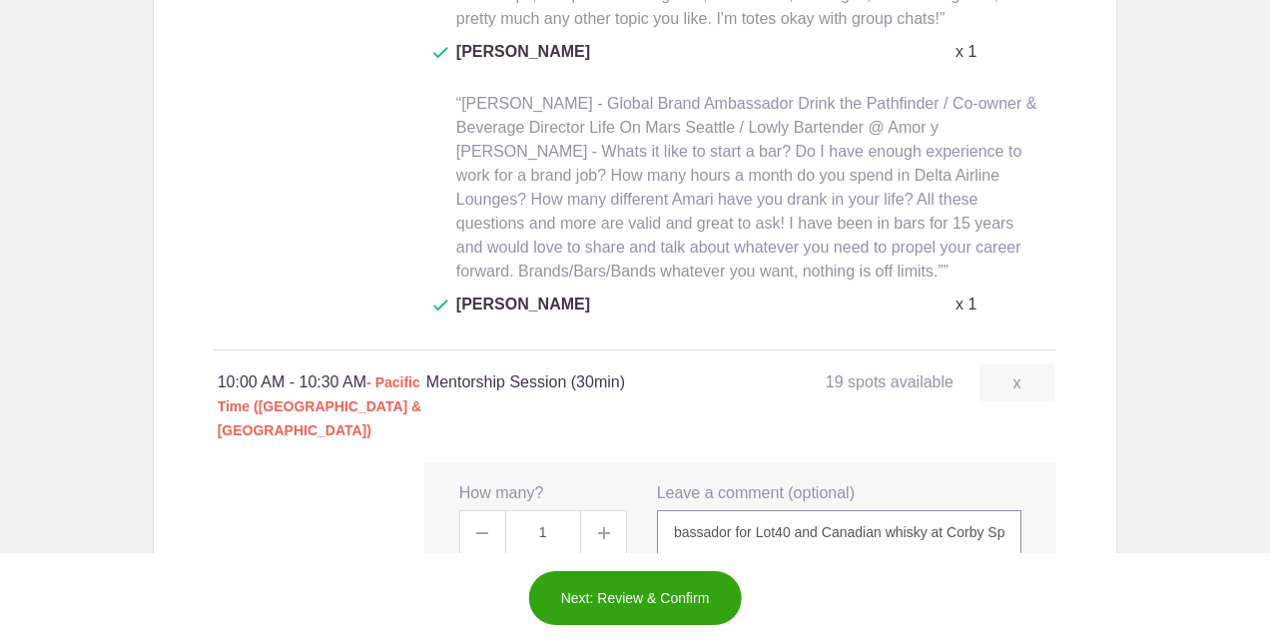
click at [820, 510] on input "I've been Head of Education and Advocacy as the Global Brand Ambassador for Lot…" at bounding box center [839, 532] width 365 height 44
click at [900, 510] on input "I've been Head of Education and Advocacy as the Global Brand Ambassador for Lot…" at bounding box center [839, 532] width 365 height 44
click at [931, 510] on input "I've been Head of Education and Advocacy as the Global Brand Ambassador for Lot…" at bounding box center [839, 532] width 365 height 44
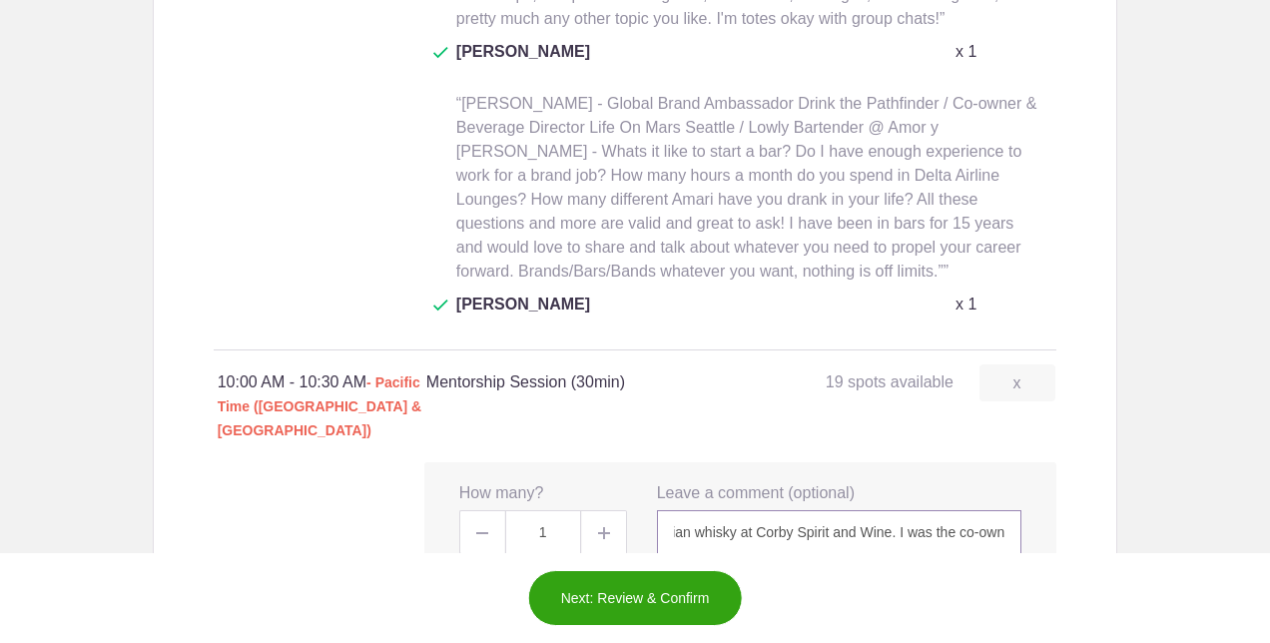
click at [893, 510] on input "I've been Head of Education and Advocacy as the Global Brand Ambassador for Lot…" at bounding box center [839, 532] width 365 height 44
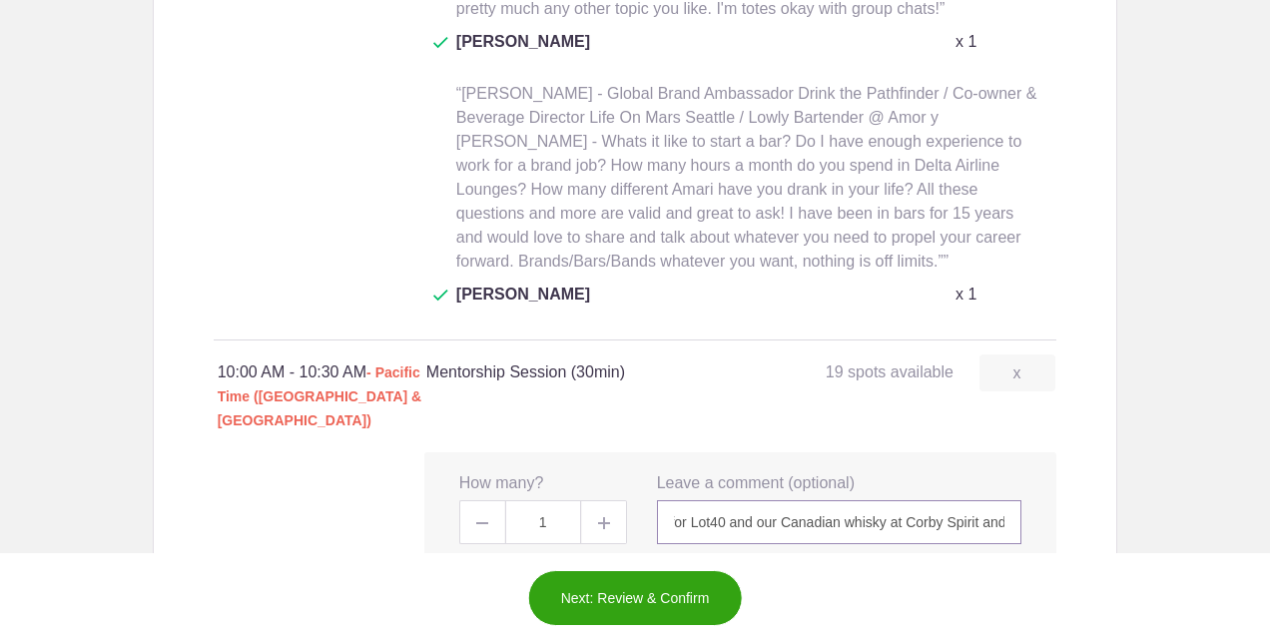
scroll to position [0, 483]
click at [781, 500] on input "I've been Head of Education and Advocacy as the Global Brand Ambassador for Lot…" at bounding box center [839, 522] width 365 height 44
click at [922, 500] on input "I've been Head of Education and Advocacy as the Global Brand Ambassador for Lot…" at bounding box center [839, 522] width 365 height 44
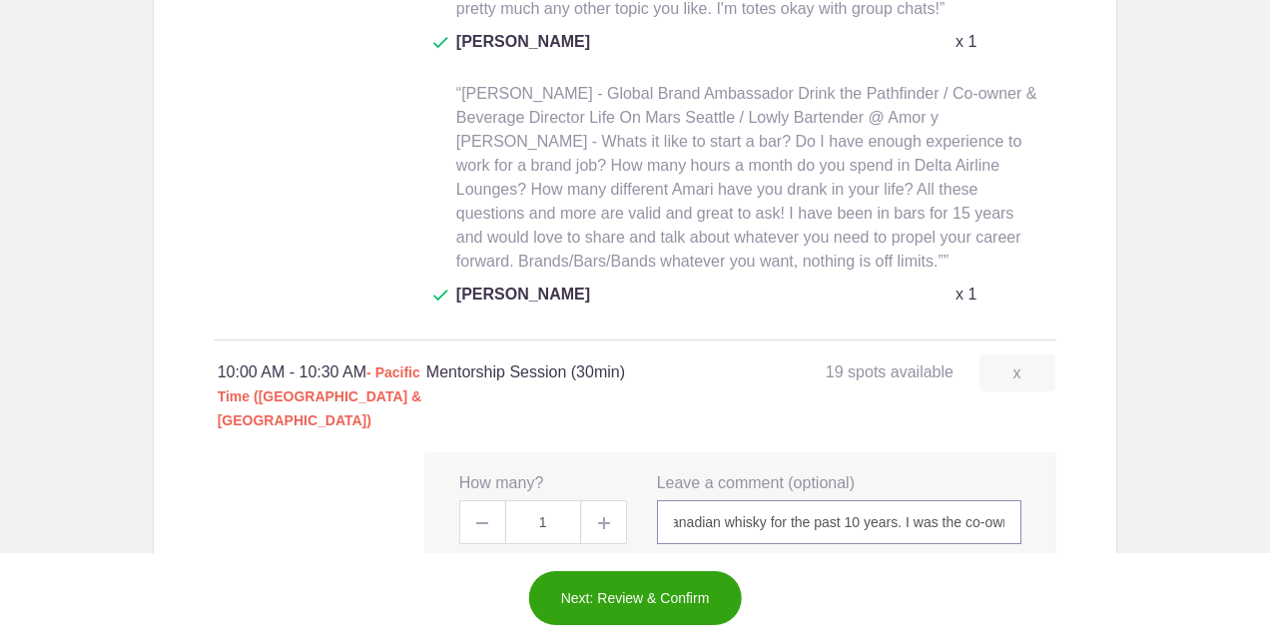
click at [940, 500] on input "I've been Head of Education and Advocacy as the Global Brand Ambassador for Lot…" at bounding box center [839, 522] width 365 height 44
click at [990, 500] on input "I've been Head of Education and Advocacy as the Global Brand Ambassador for Lot…" at bounding box center [839, 522] width 365 height 44
click at [928, 500] on input "I've been Head of Education and Advocacy as the Global Brand Ambassador for Lot…" at bounding box center [839, 522] width 365 height 44
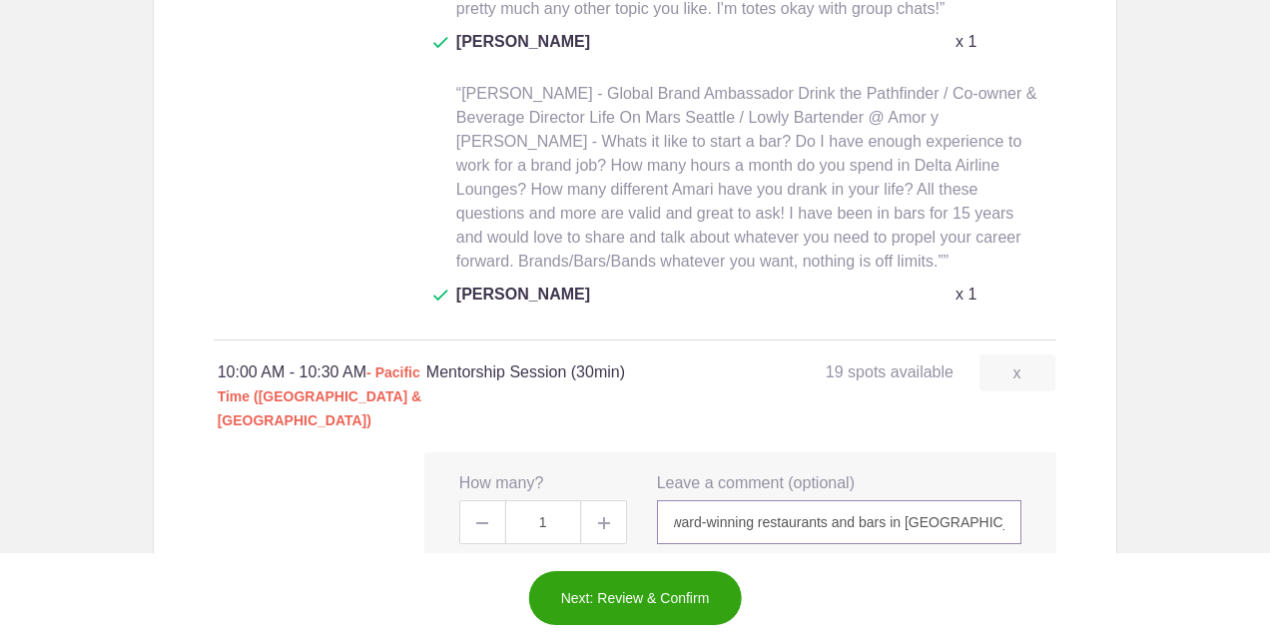
scroll to position [0, 1228]
click at [997, 500] on input "I've been Head of Education and Advocacy as the Global Brand Ambassador for Lot…" at bounding box center [839, 522] width 365 height 44
type input "I've been Head of Education and Advocacy as the Global Brand Ambassador for Lot…"
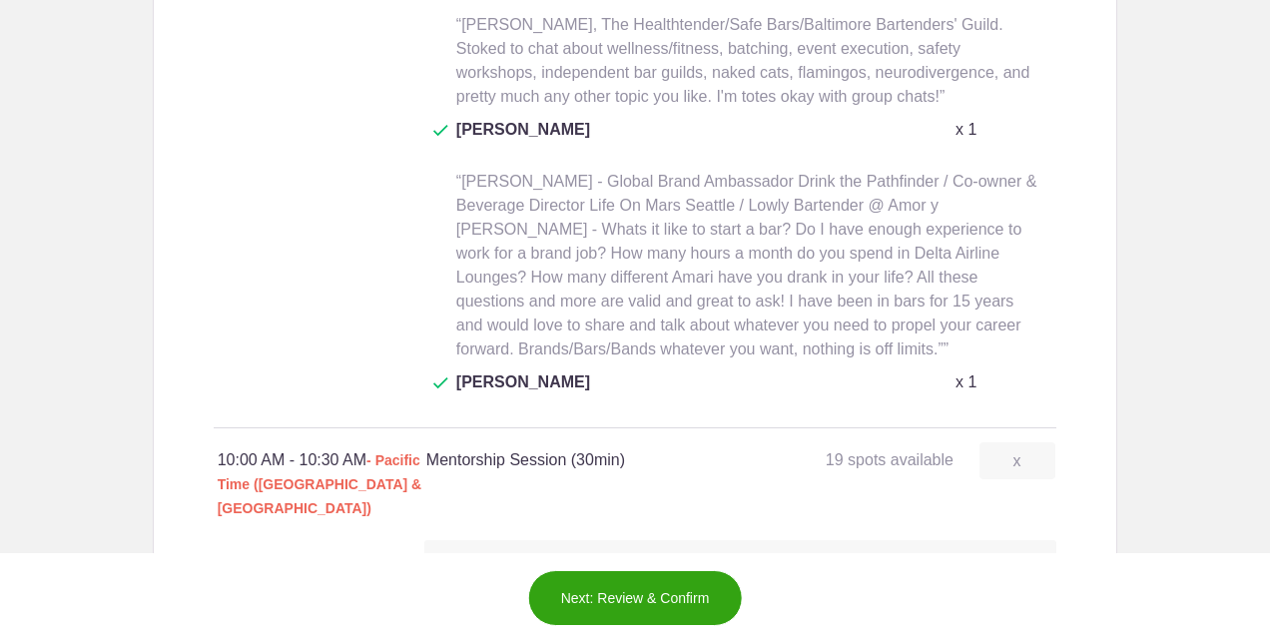
scroll to position [0, 0]
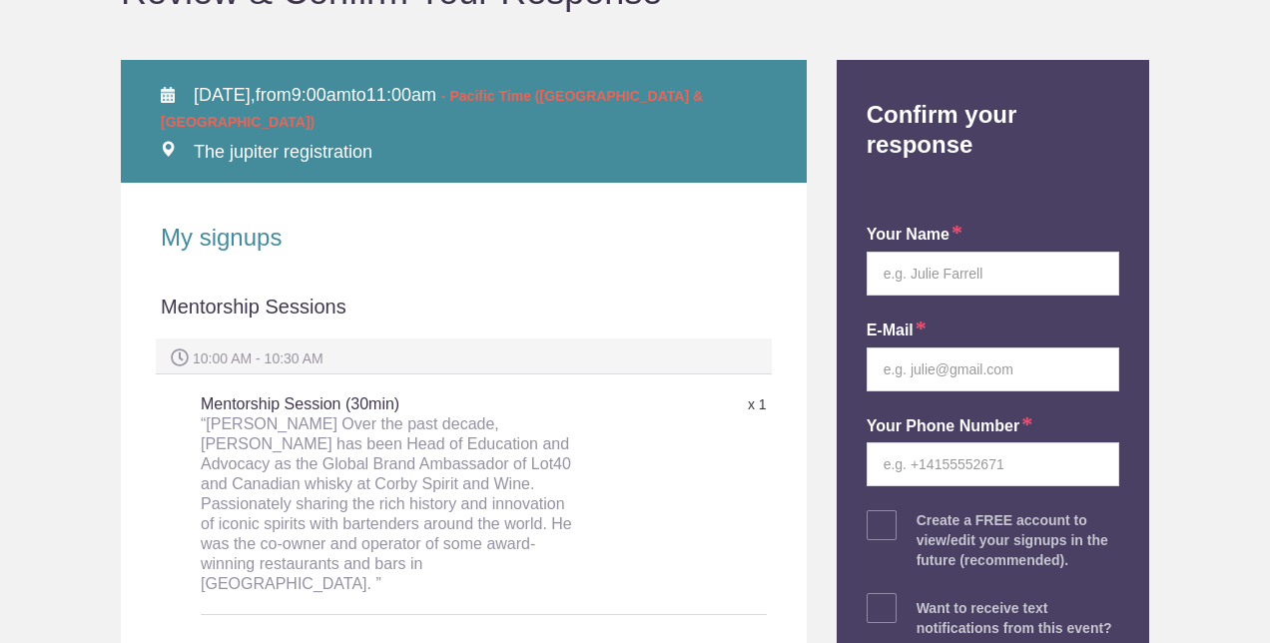
scroll to position [241, 0]
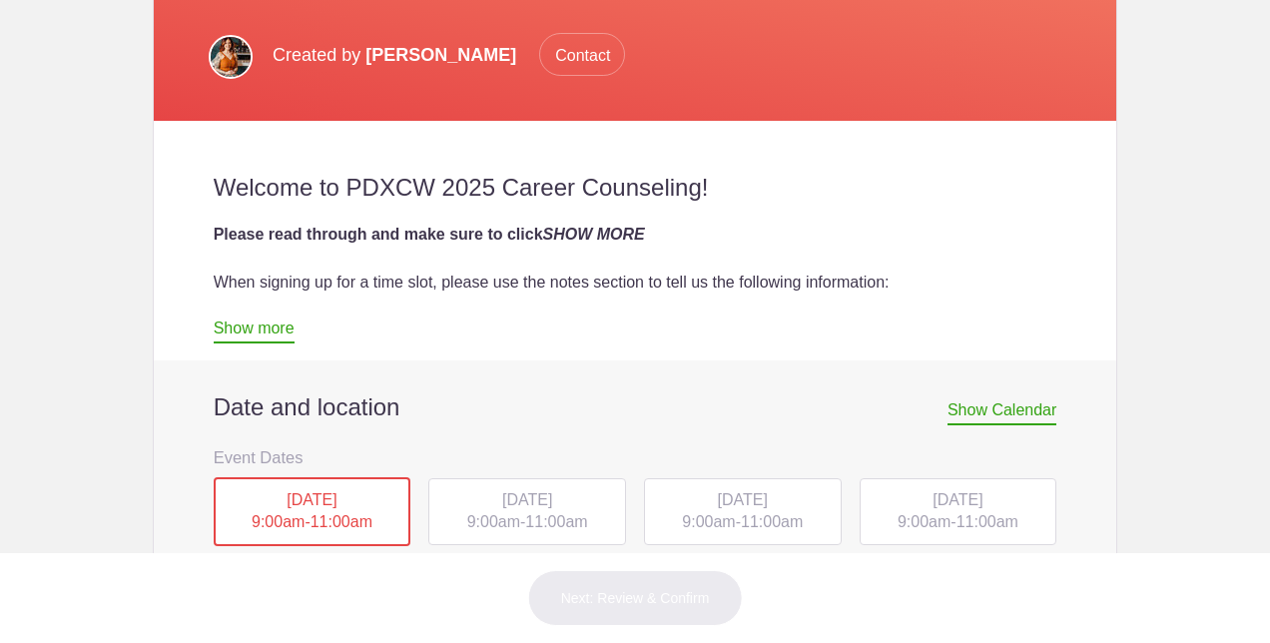
scroll to position [618, 0]
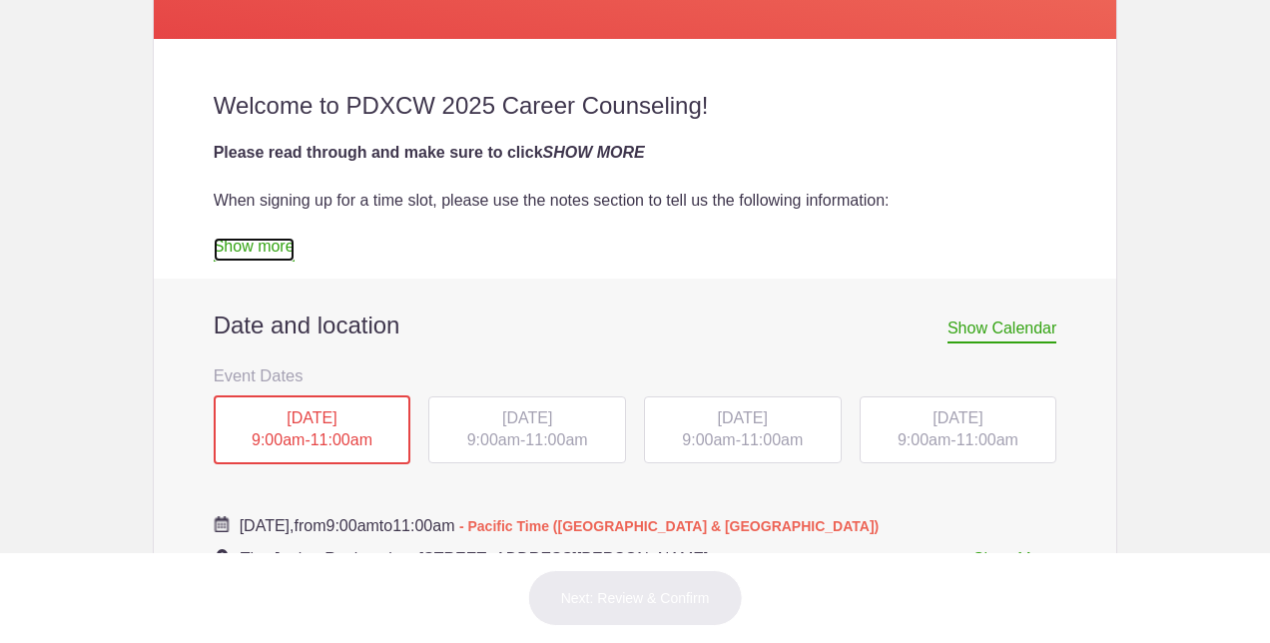
click at [242, 254] on link "Show more" at bounding box center [254, 250] width 81 height 24
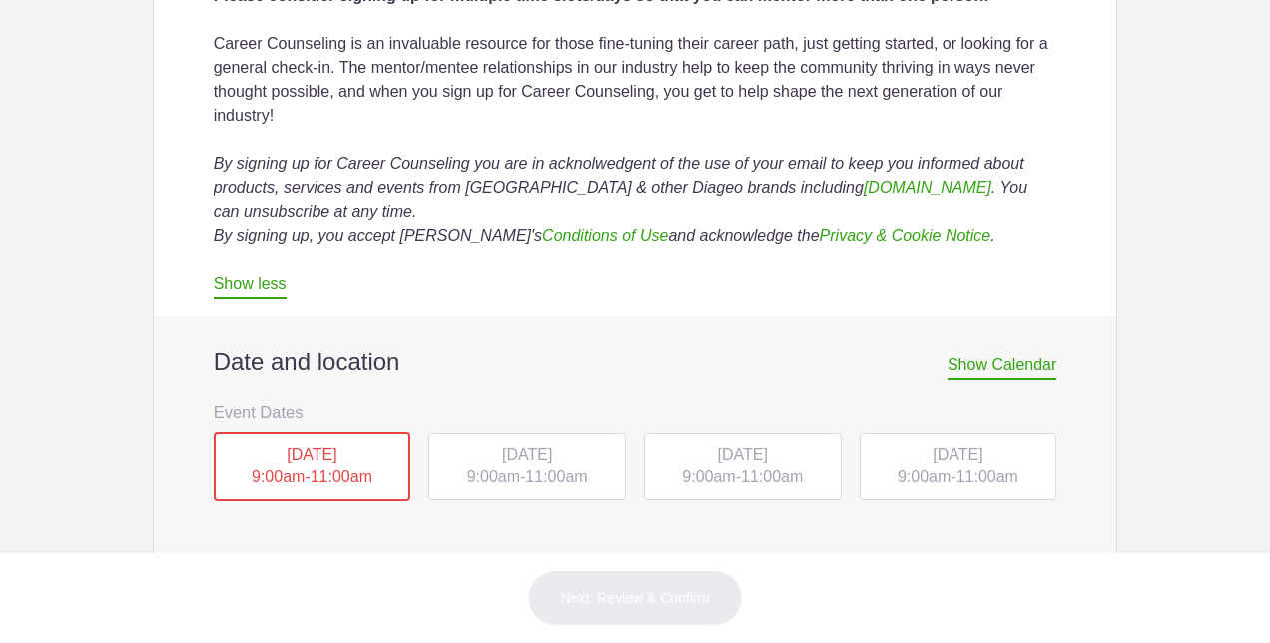
scroll to position [1587, 0]
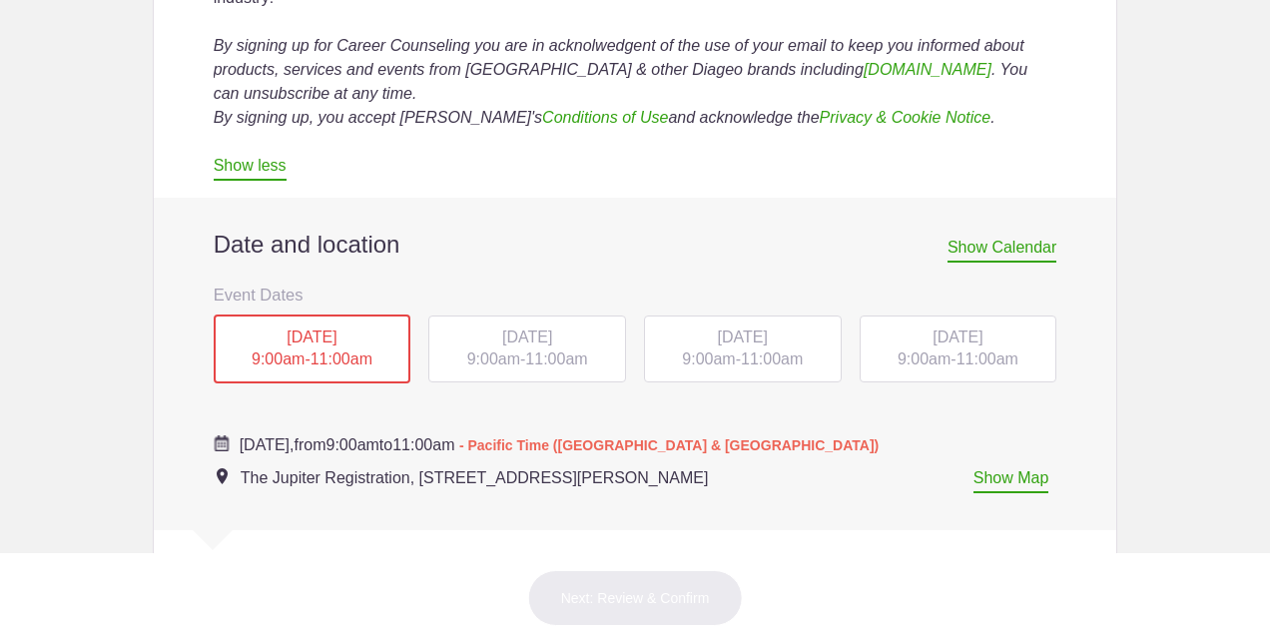
click at [336, 342] on span "[DATE]" at bounding box center [311, 336] width 50 height 17
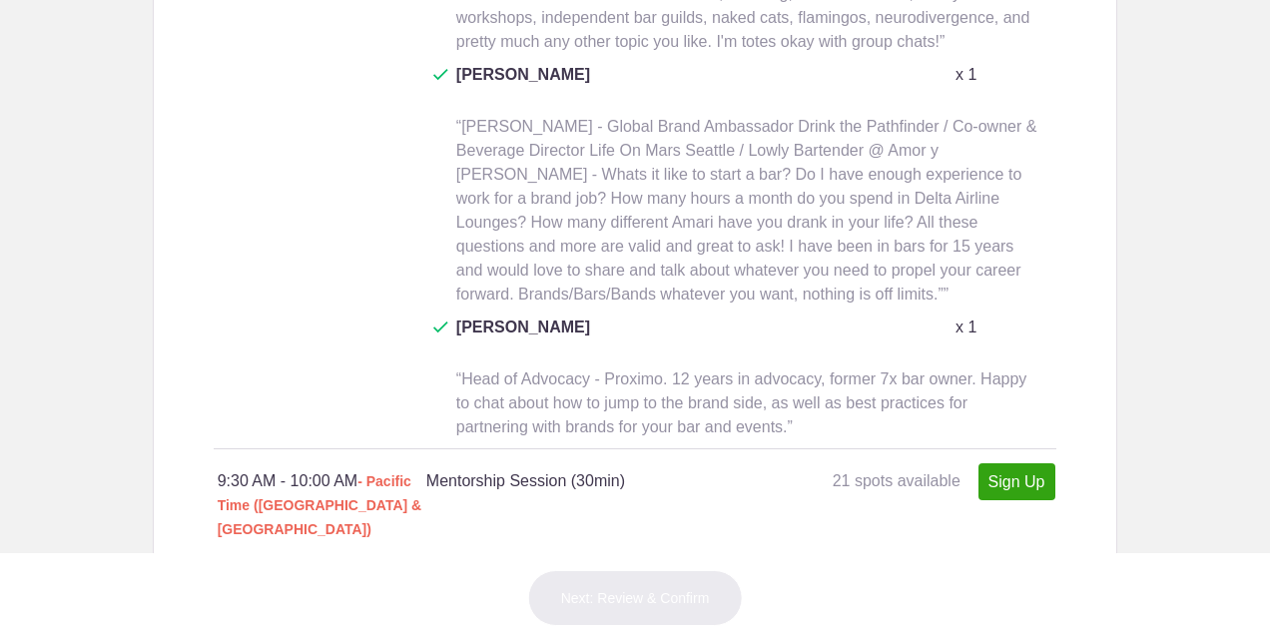
scroll to position [1785, 0]
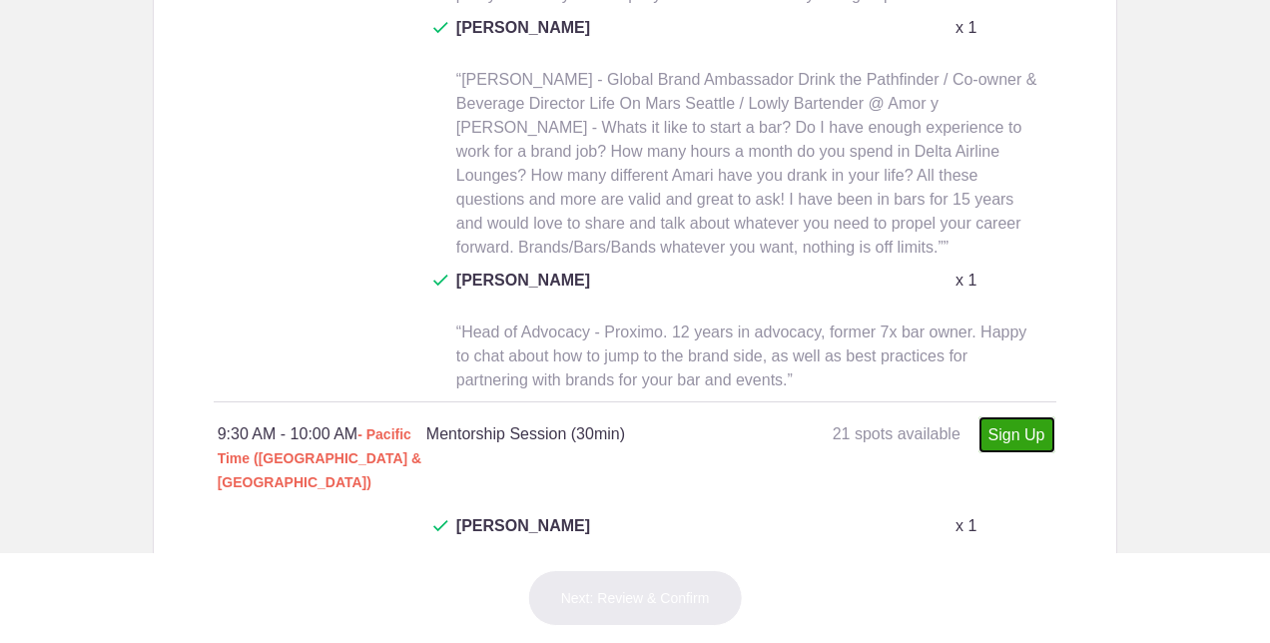
click at [1010, 416] on link "Sign Up" at bounding box center [1016, 434] width 77 height 37
type input "1"
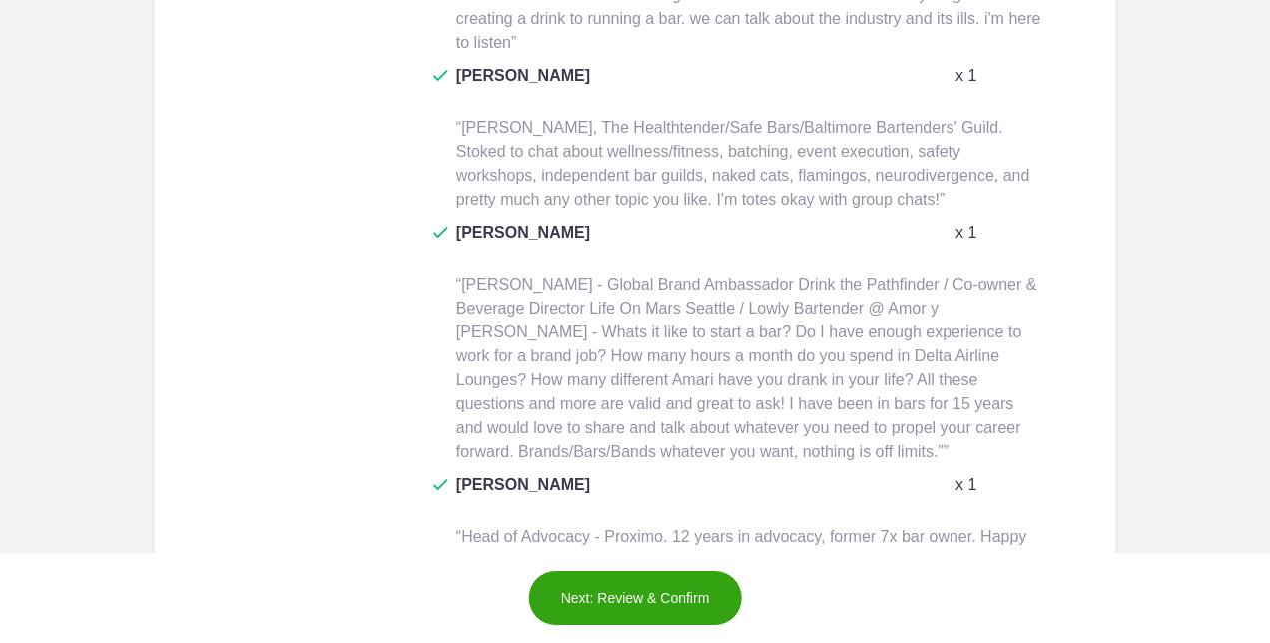
scroll to position [1577, 0]
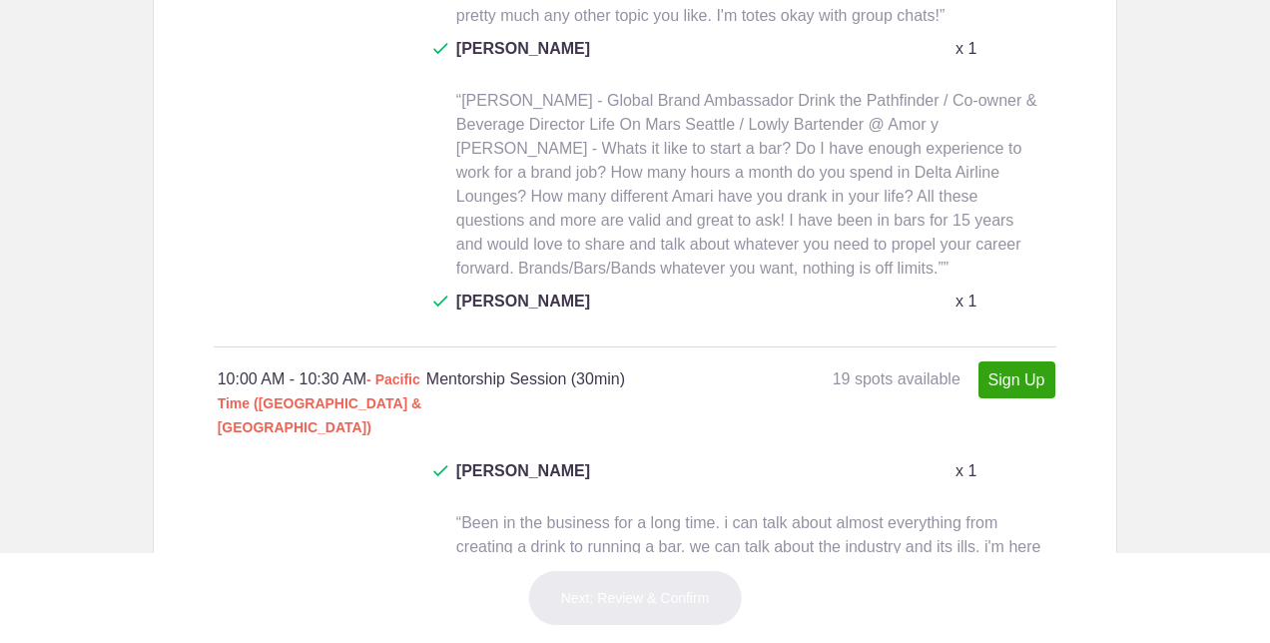
scroll to position [2472, 0]
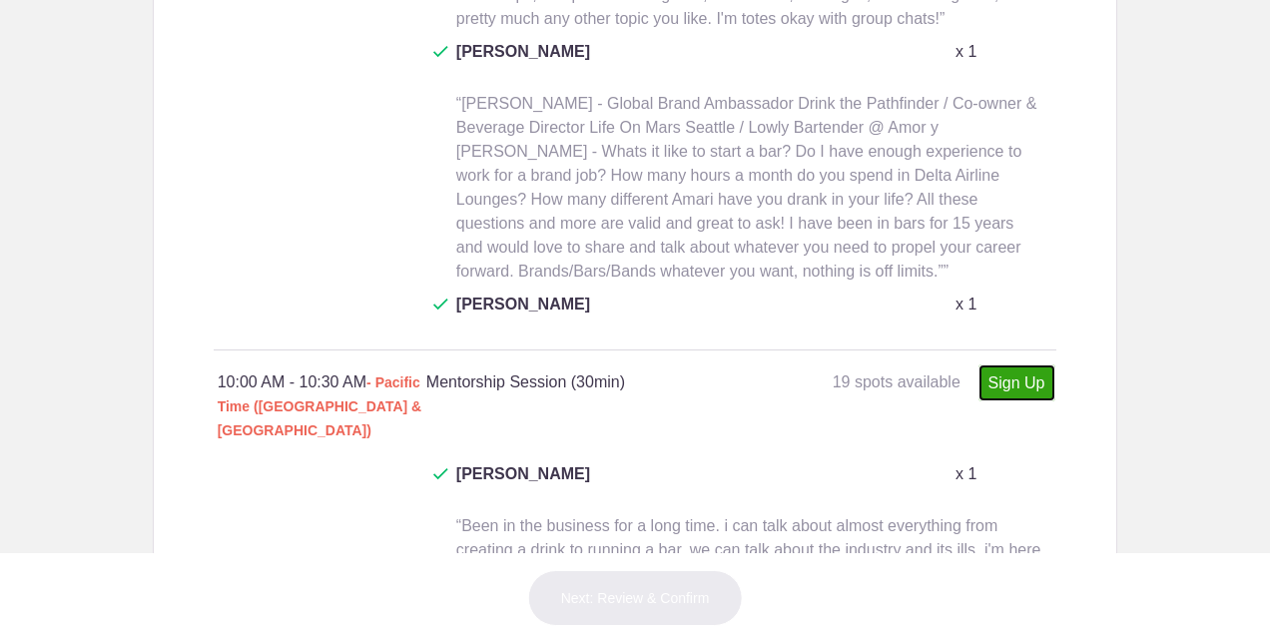
click at [997, 364] on link "Sign Up" at bounding box center [1016, 382] width 77 height 37
type input "1"
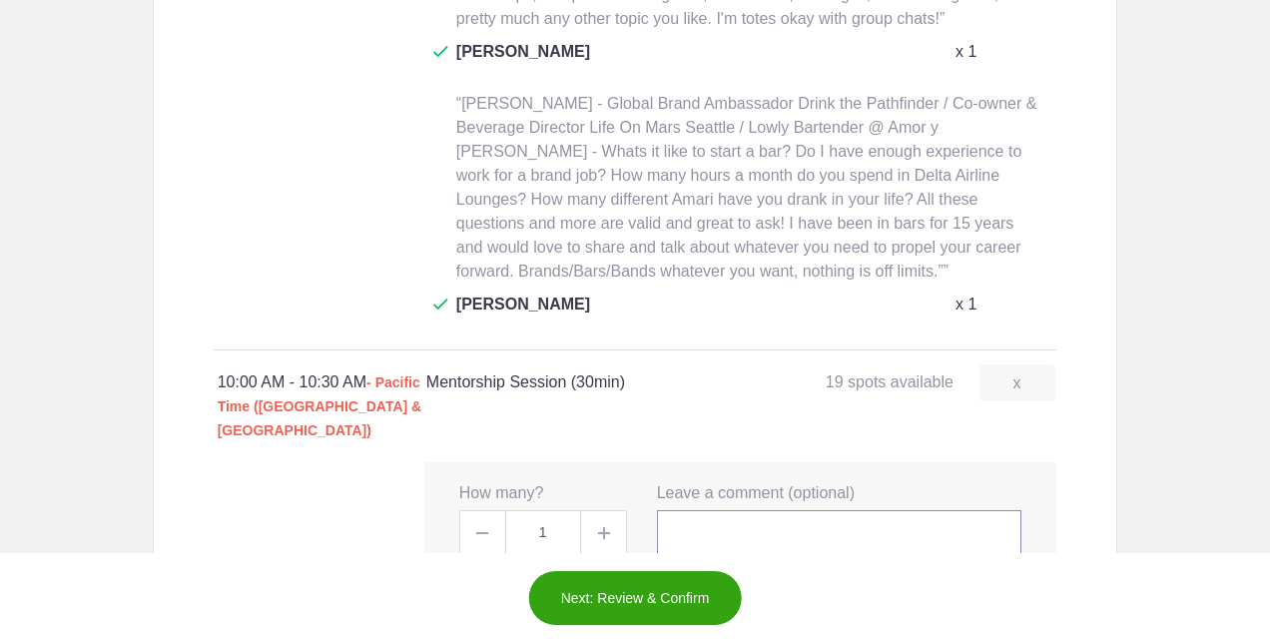
click at [686, 510] on input "text" at bounding box center [839, 532] width 365 height 44
click at [863, 510] on input "I've been Head of Education and Advocacy as the Global Brand Ambassador for Lot…" at bounding box center [839, 532] width 365 height 44
click at [990, 510] on input "I've been Head of Education and Advocacy as the Global Brand Ambassador for Lot…" at bounding box center [839, 532] width 365 height 44
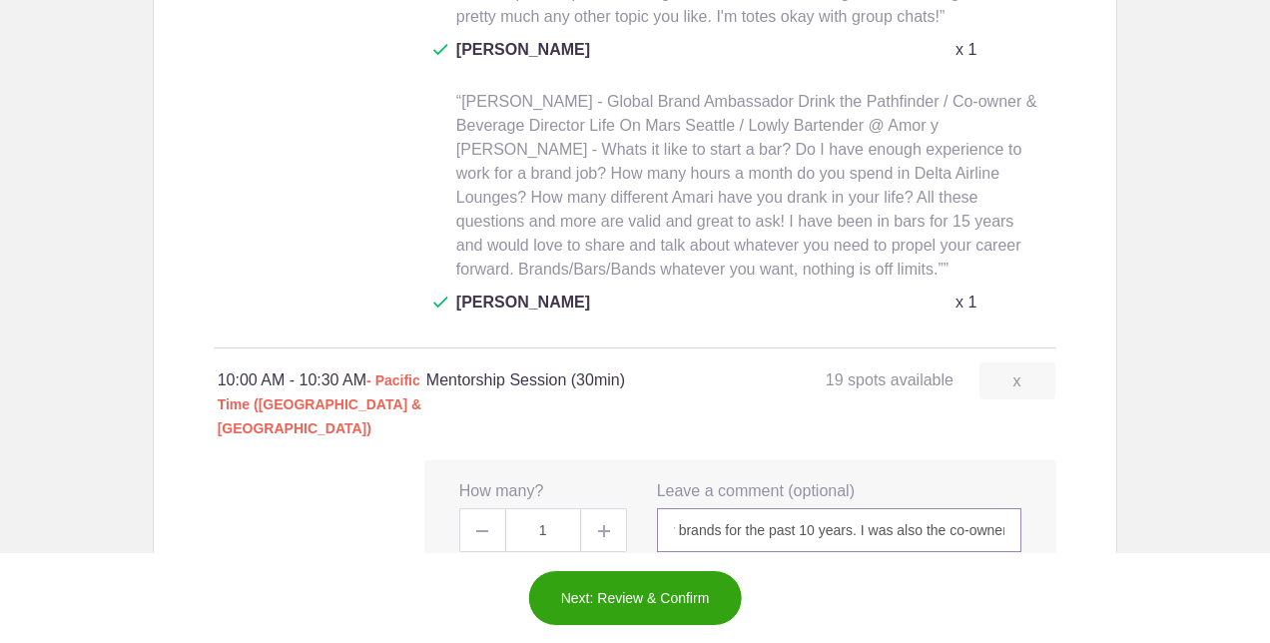
click at [852, 508] on input "I've been Head of Education and Advocacy as the Global Brand Ambassador for Lot…" at bounding box center [839, 530] width 365 height 44
click at [664, 508] on input "I've been Head of Education and Advocacy as the Global Brand Ambassador for Lot…" at bounding box center [839, 530] width 365 height 44
click at [734, 508] on input "Over the past decade I've been Head of Education and Advocacy as the Global Bra…" at bounding box center [839, 530] width 365 height 44
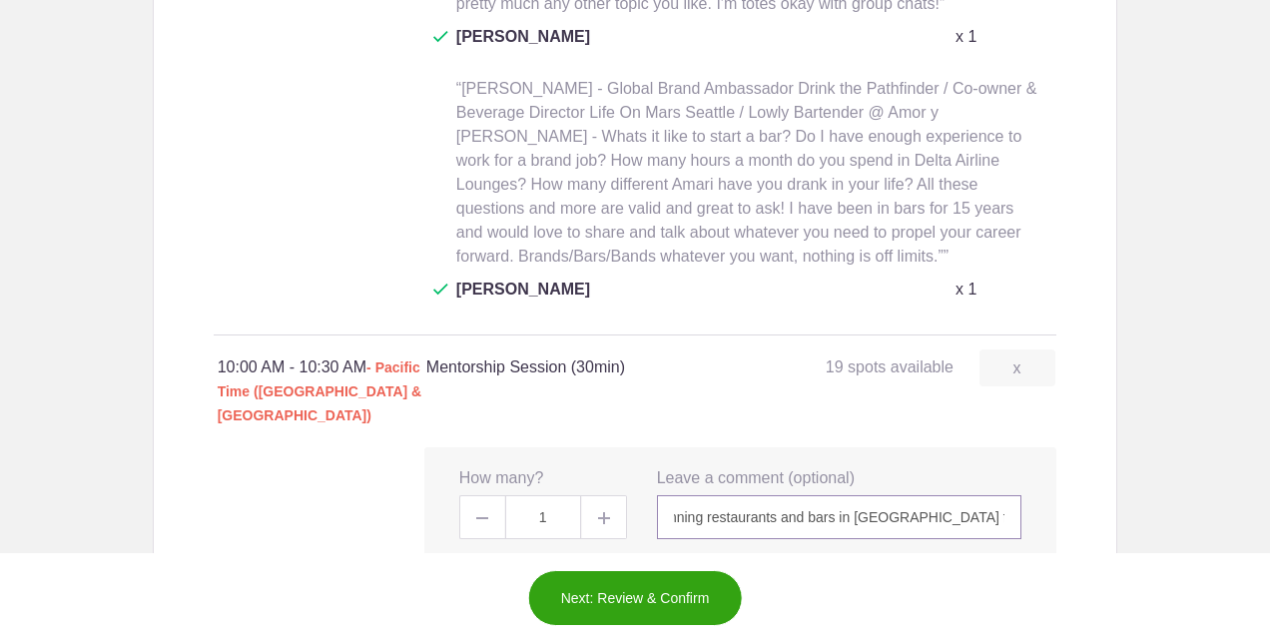
click at [994, 495] on input "Over the past decade I've been Head of Education and Advocacy as the Global Bra…" at bounding box center [839, 517] width 365 height 44
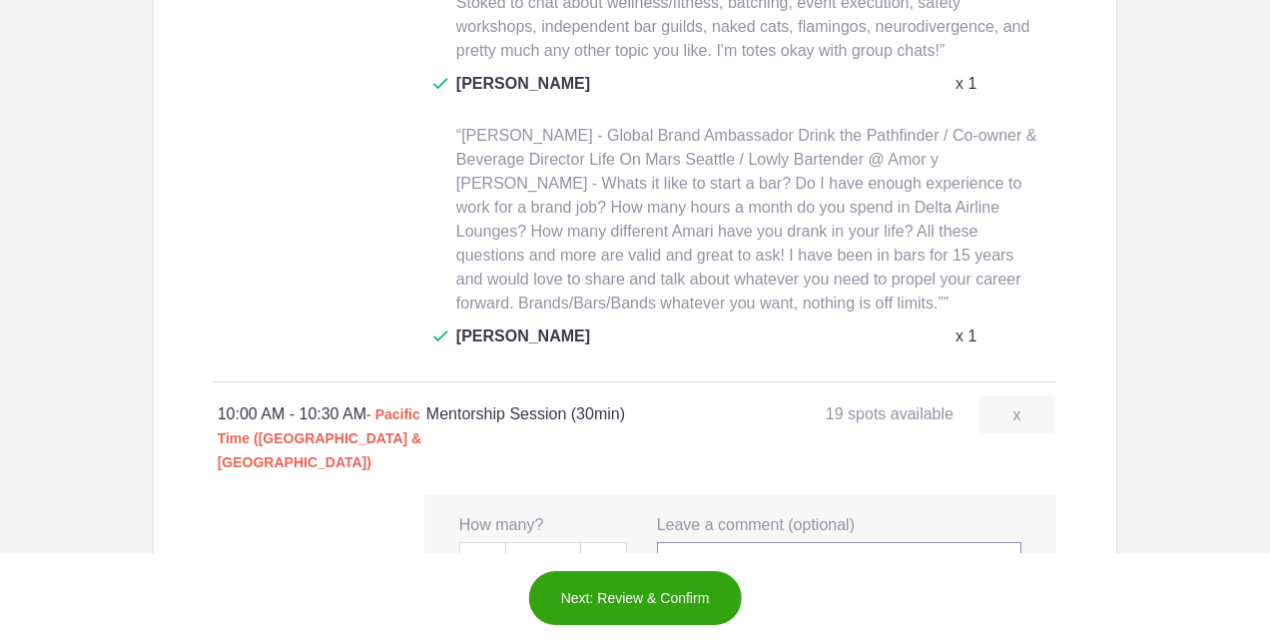
click at [870, 542] on input "Over the past decade I've been Head of Education and Advocacy as the Global Bra…" at bounding box center [839, 564] width 365 height 44
click at [996, 542] on input "Over the past decade I've been Head of Education and Advocacy as the Global Bra…" at bounding box center [839, 564] width 365 height 44
click at [852, 542] on input "Over the past decade I've been Head of Education and Advocacy as the Global Bra…" at bounding box center [839, 564] width 365 height 44
drag, startPoint x: 996, startPoint y: 306, endPoint x: 580, endPoint y: 317, distance: 416.3
click at [580, 494] on div "x How many? 1 x Leave a comment (optional) Over the past decade I've been Head …" at bounding box center [740, 550] width 632 height 113
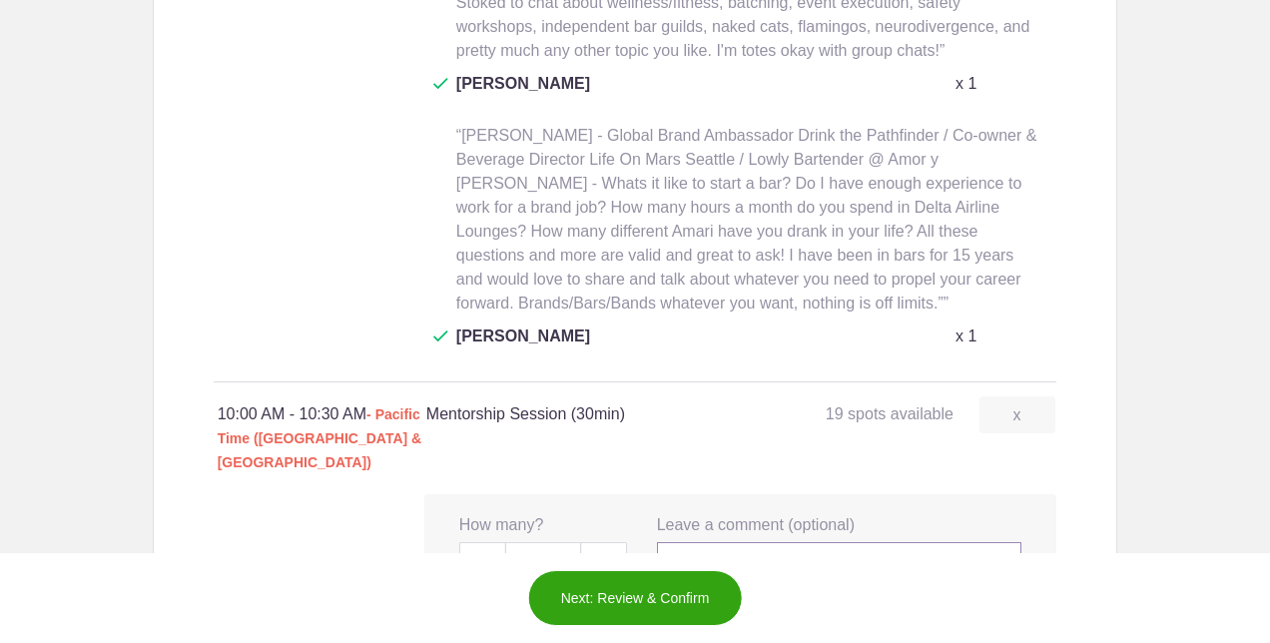
type input "Over the past decade I've been Head of Education and Advocacy as the Global Bra…"
click at [581, 609] on button "Next: Review & Confirm" at bounding box center [635, 598] width 215 height 56
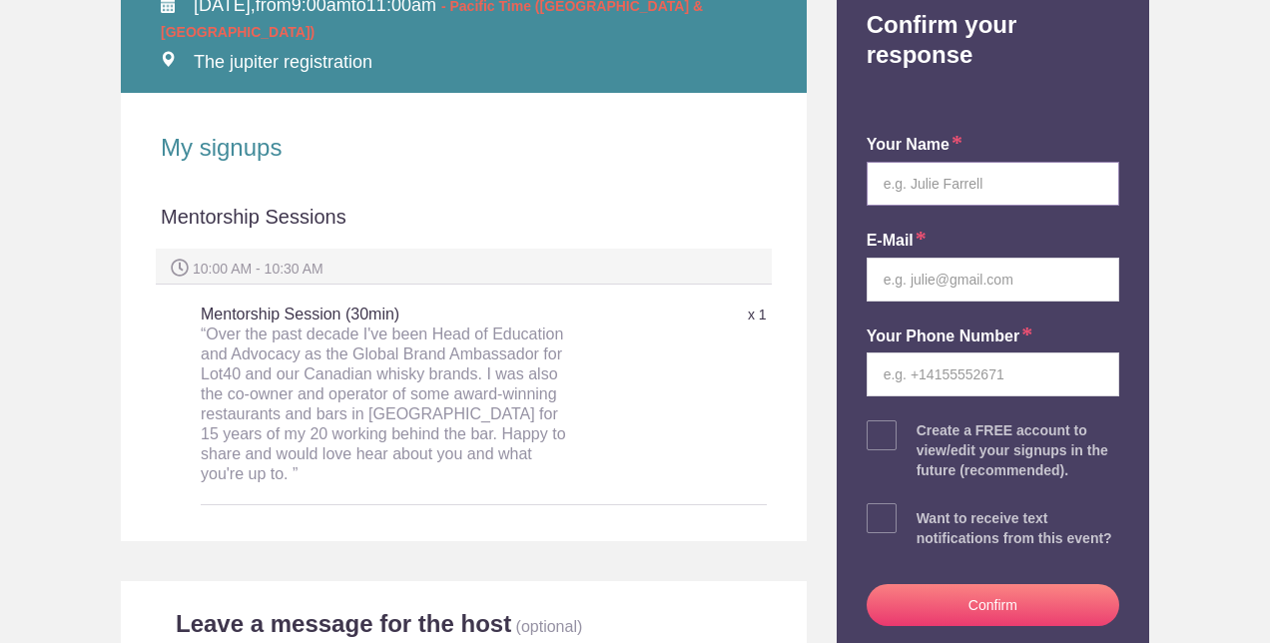
click at [890, 162] on input "text" at bounding box center [992, 184] width 253 height 44
type input "[PERSON_NAME]"
click at [905, 258] on input "email" at bounding box center [992, 280] width 253 height 44
type input "[PERSON_NAME][EMAIL_ADDRESS][PERSON_NAME][PERSON_NAME][DOMAIN_NAME]"
click at [919, 352] on input "tel" at bounding box center [992, 374] width 253 height 44
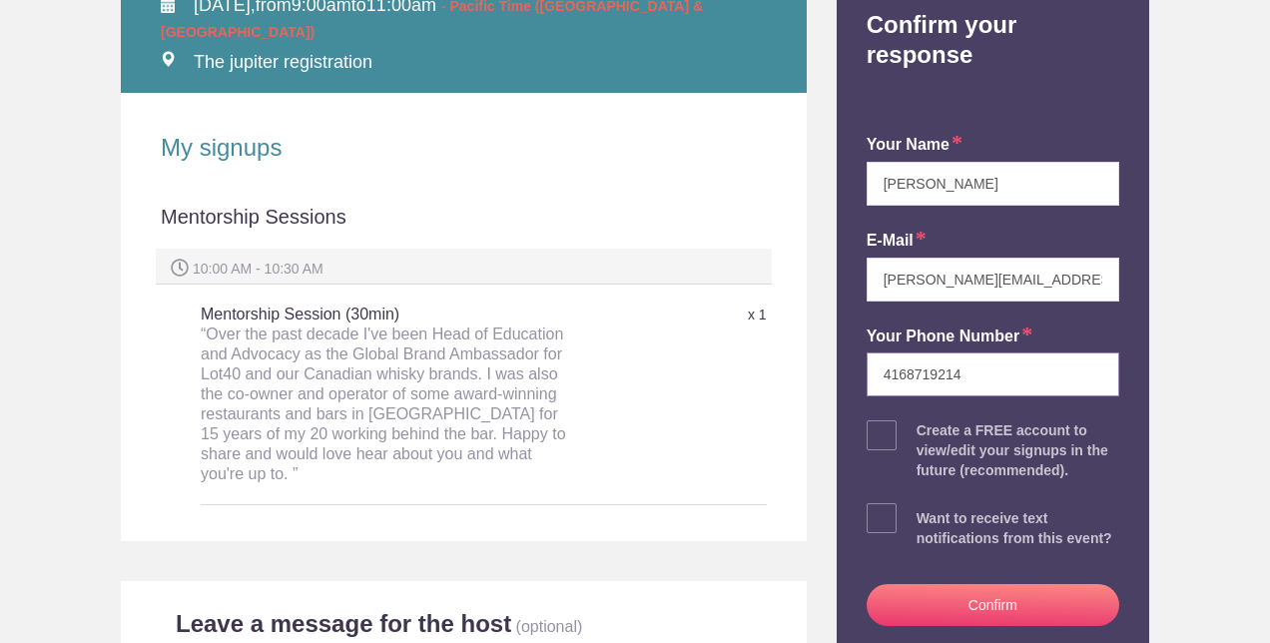
click at [872, 352] on input "4168719214" at bounding box center [992, 374] width 253 height 44
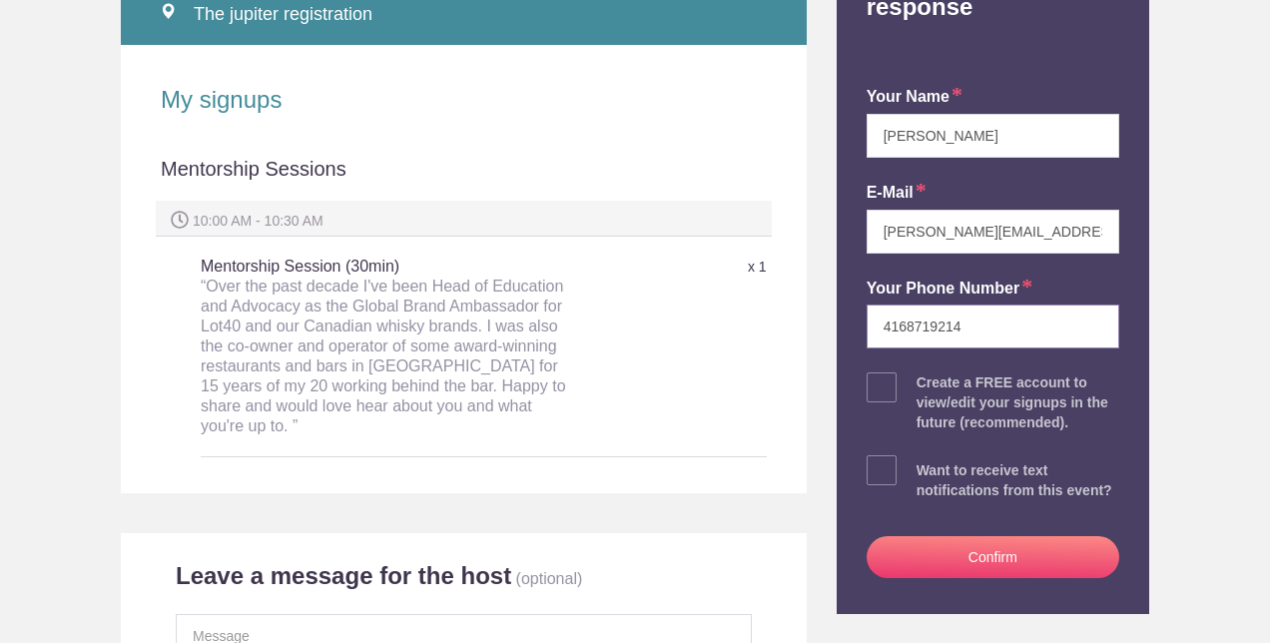
scroll to position [387, 0]
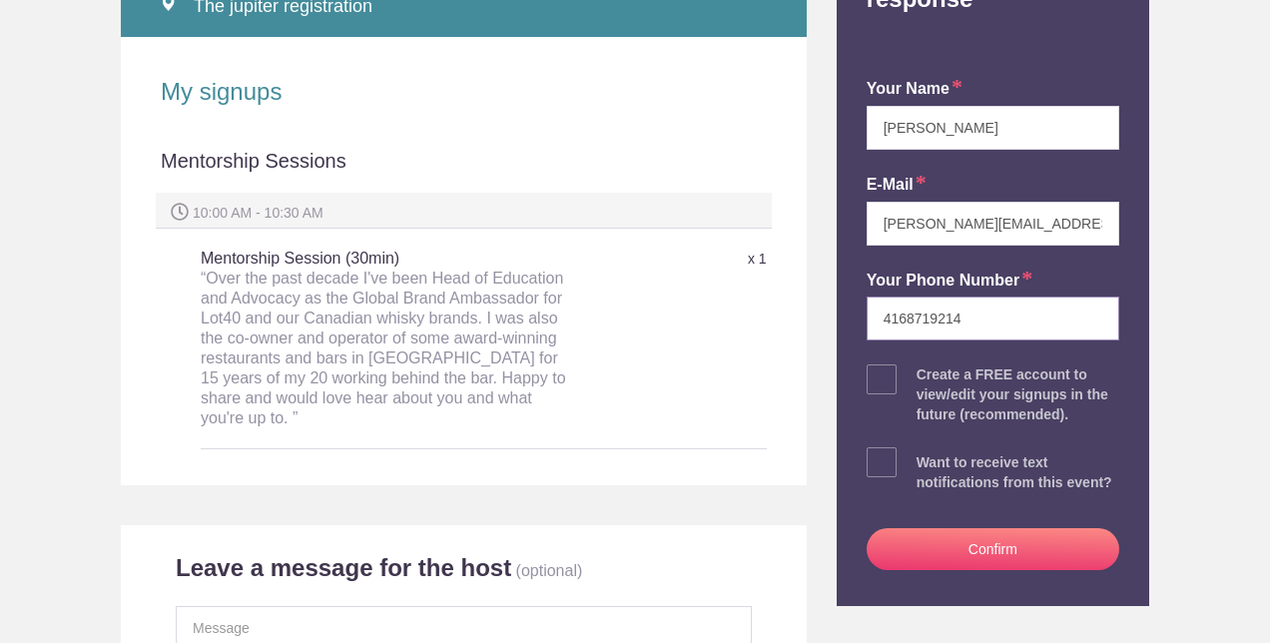
type input "4168719214"
click at [875, 364] on span at bounding box center [881, 379] width 30 height 30
click at [922, 368] on input "checkbox" at bounding box center [1048, 374] width 253 height 13
checkbox input "true"
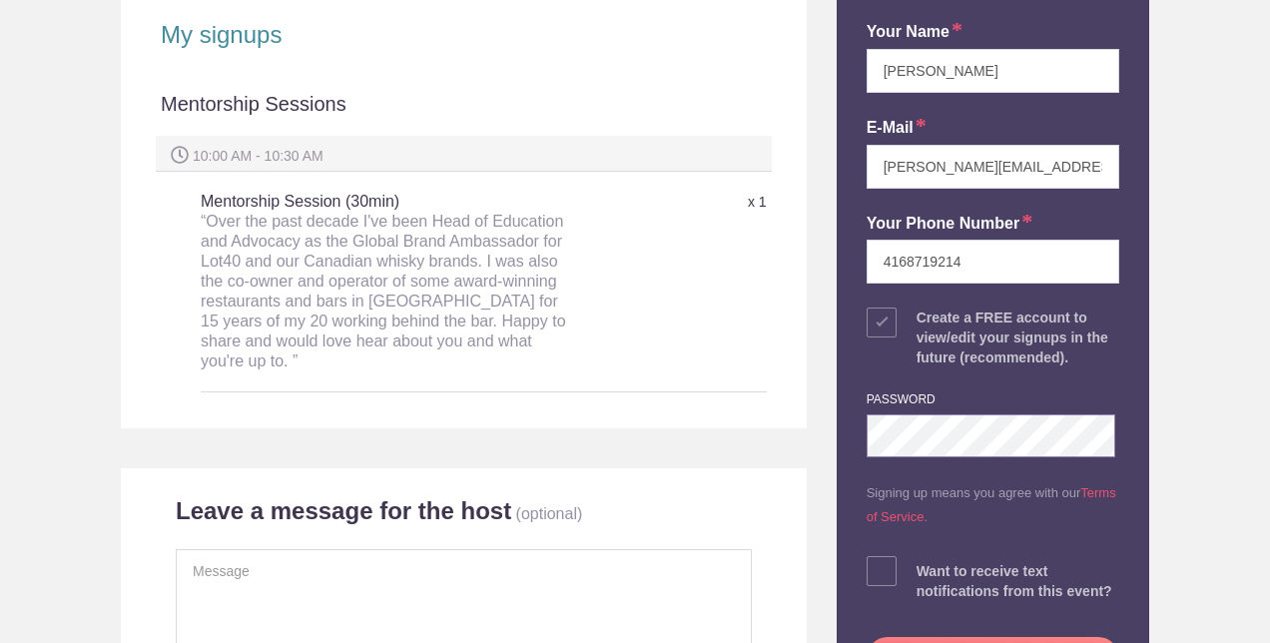
scroll to position [445, 0]
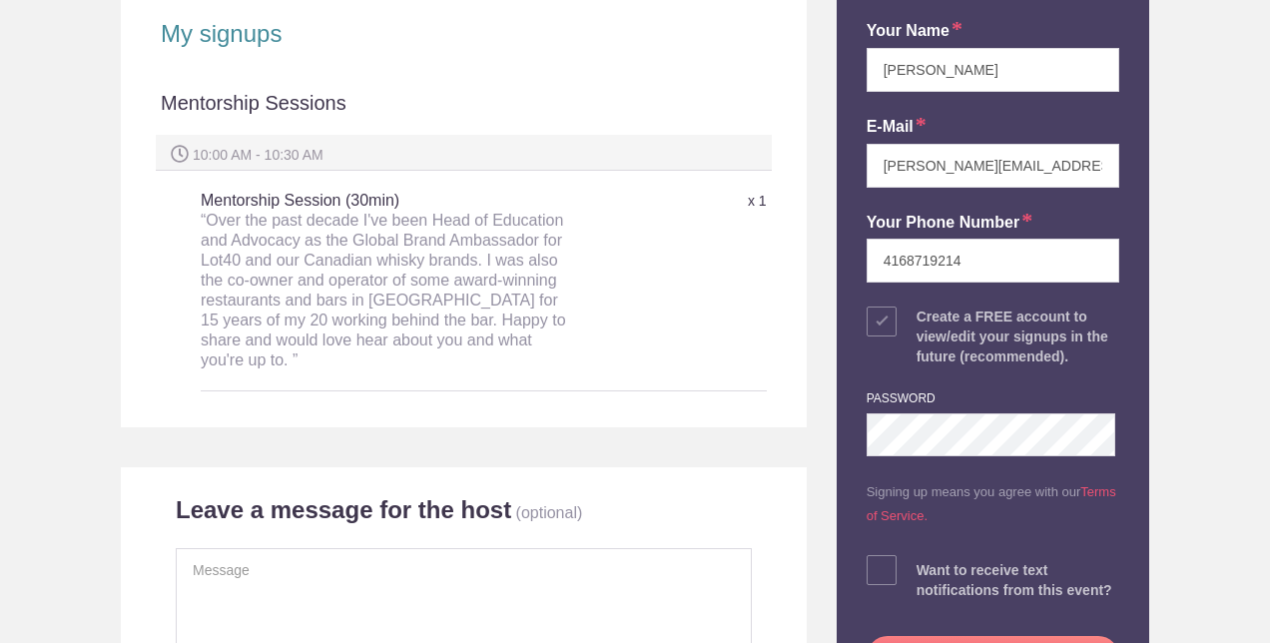
click at [870, 555] on span at bounding box center [881, 570] width 30 height 30
click at [922, 559] on input "checkbox" at bounding box center [1048, 565] width 253 height 13
checkbox input "true"
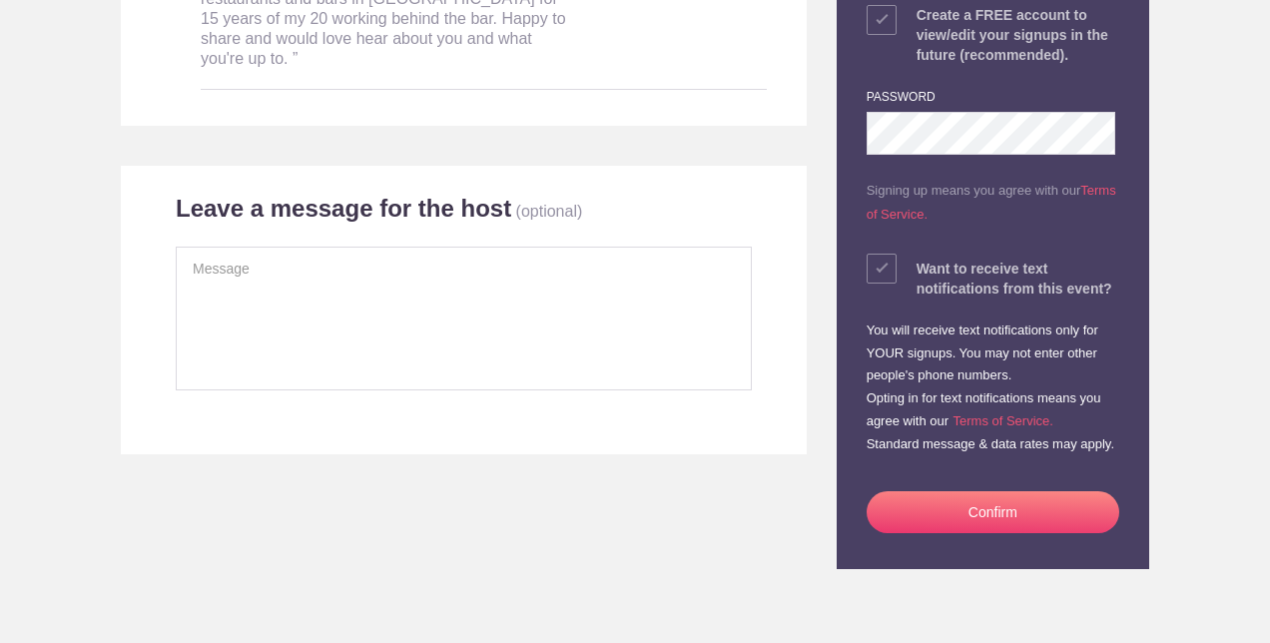
scroll to position [748, 0]
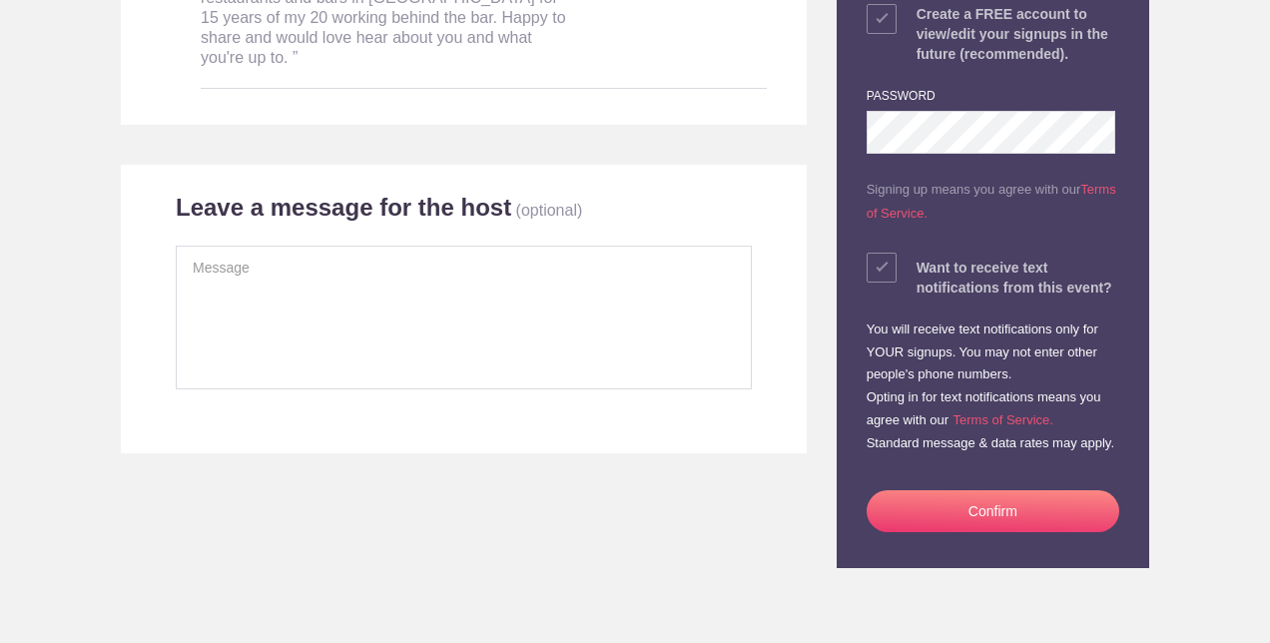
click at [918, 503] on button "Confirm" at bounding box center [992, 511] width 253 height 42
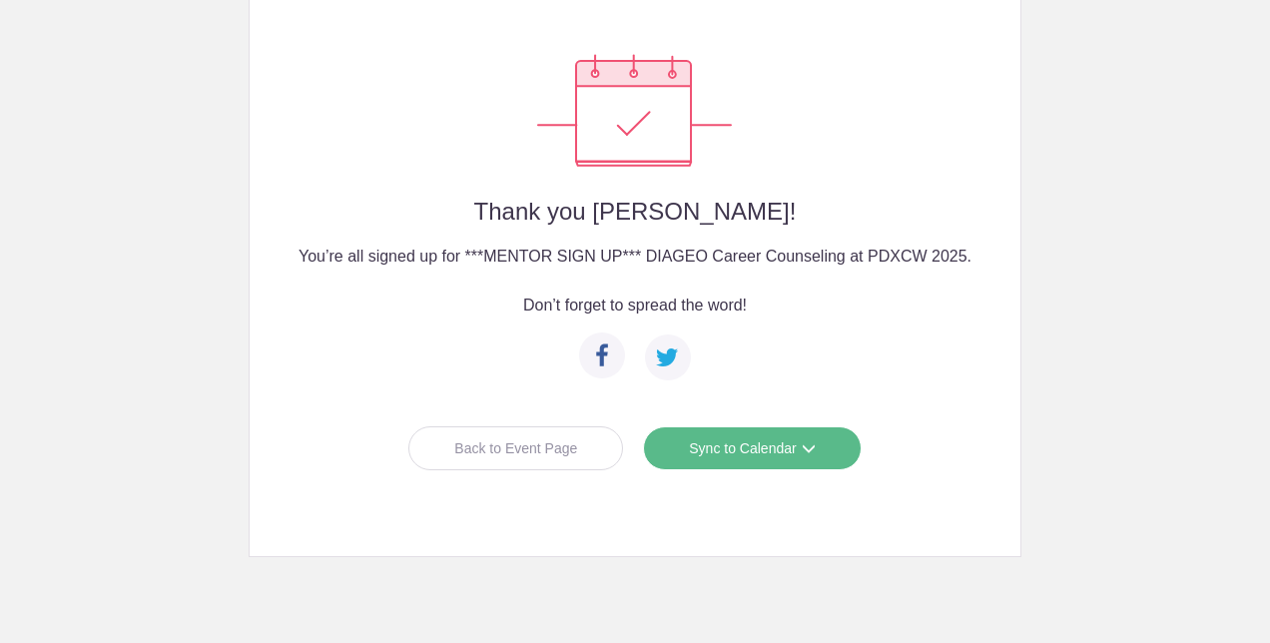
scroll to position [240, 0]
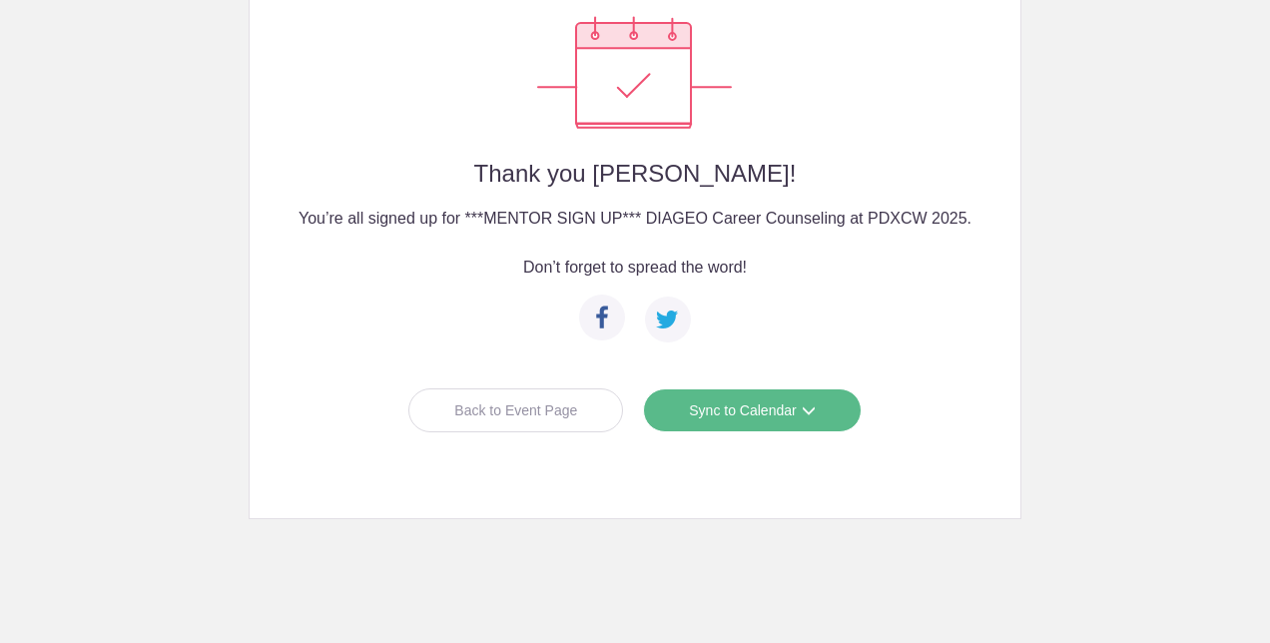
click at [697, 411] on link "Sync to Calendar" at bounding box center [752, 410] width 218 height 44
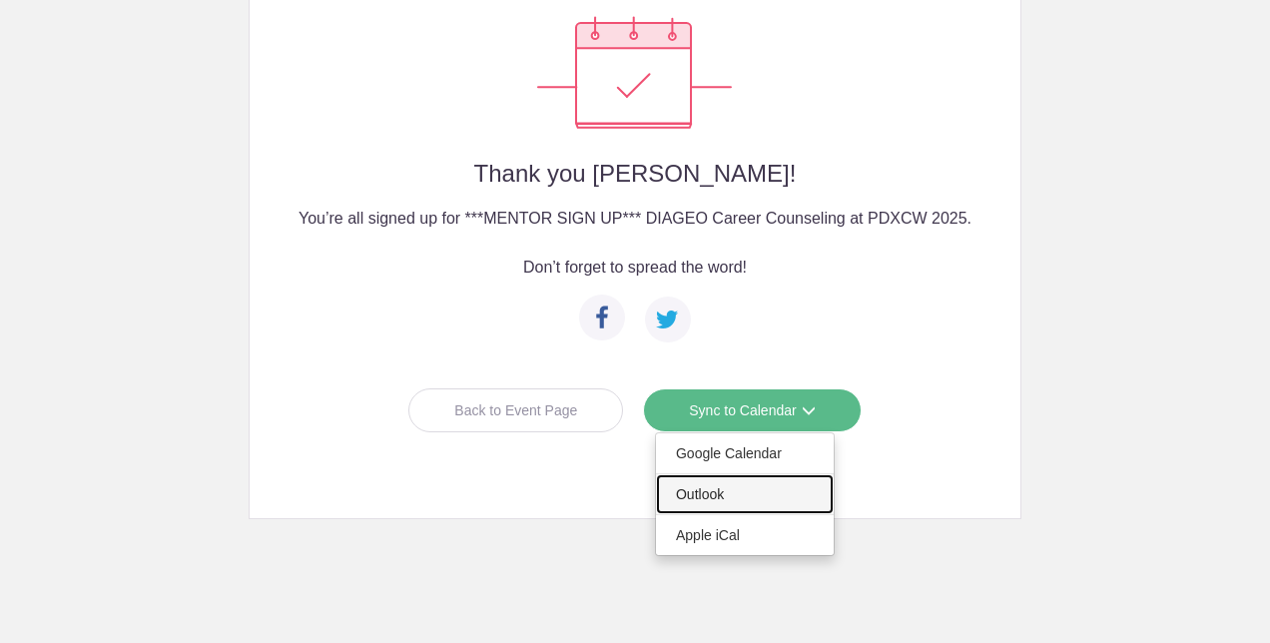
click at [685, 490] on link "Outlook" at bounding box center [745, 494] width 178 height 40
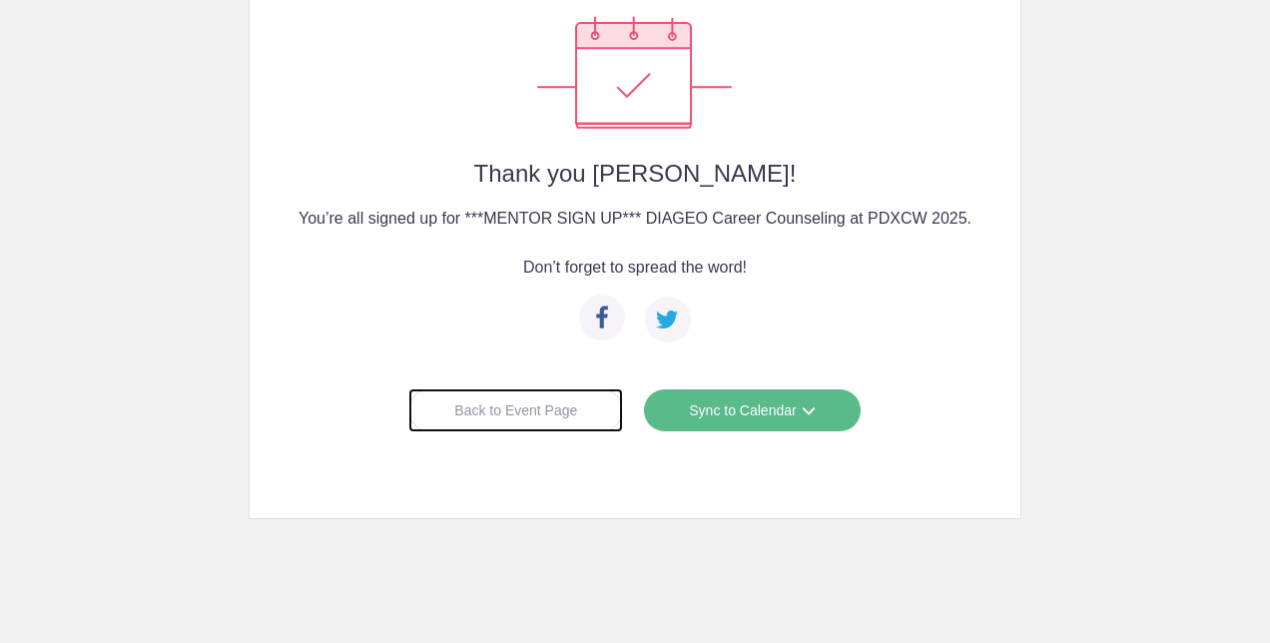
click at [516, 405] on div "Back to Event Page" at bounding box center [515, 410] width 215 height 44
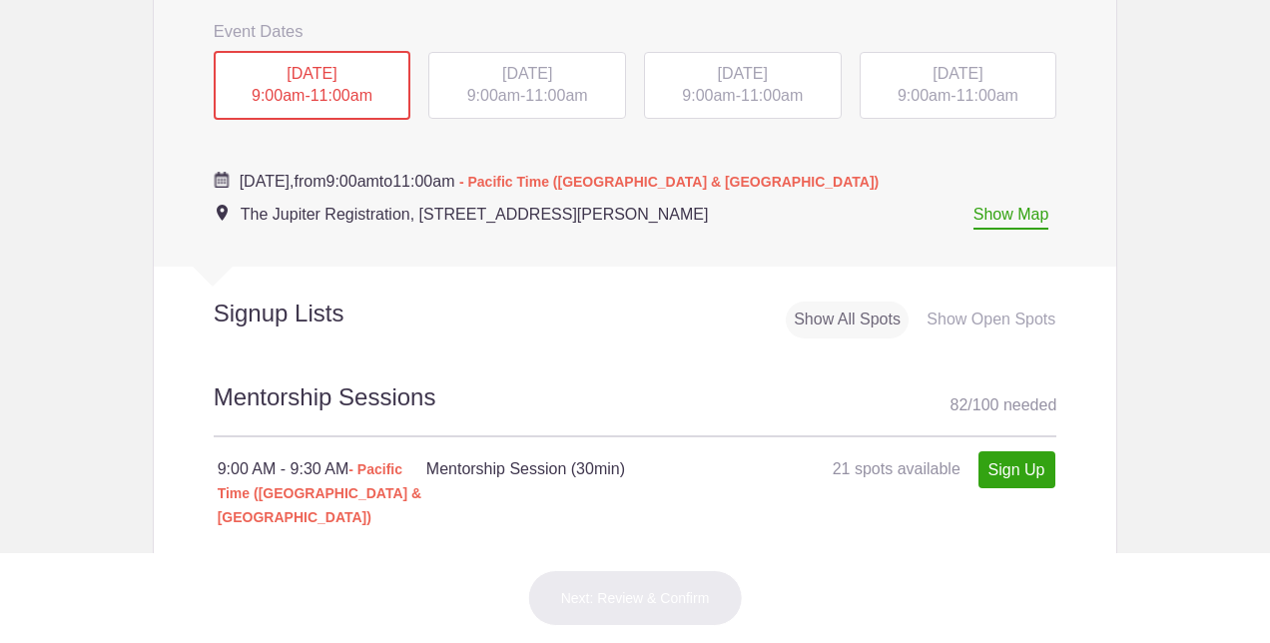
scroll to position [961, 0]
click at [724, 91] on span "9:00am" at bounding box center [708, 96] width 53 height 17
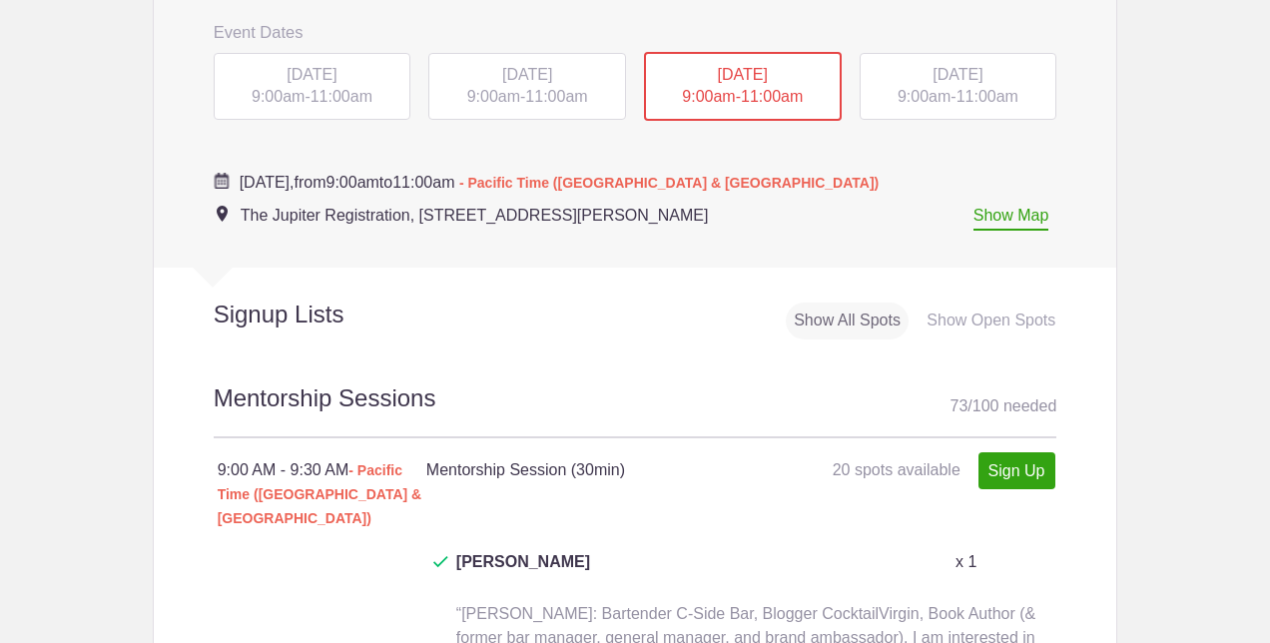
click at [307, 85] on div "MON, Oct 13, 2025 9:00am - 11:00am" at bounding box center [313, 87] width 198 height 68
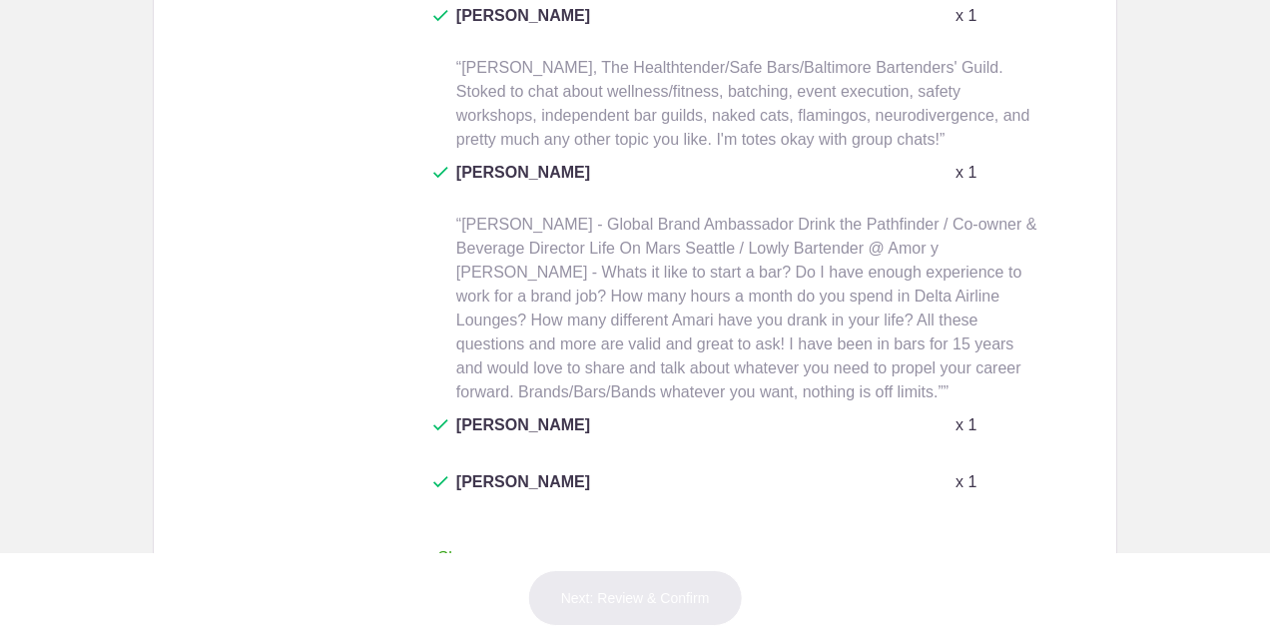
scroll to position [3132, 0]
click at [995, 604] on link "Sign Up" at bounding box center [1016, 622] width 77 height 37
type input "1"
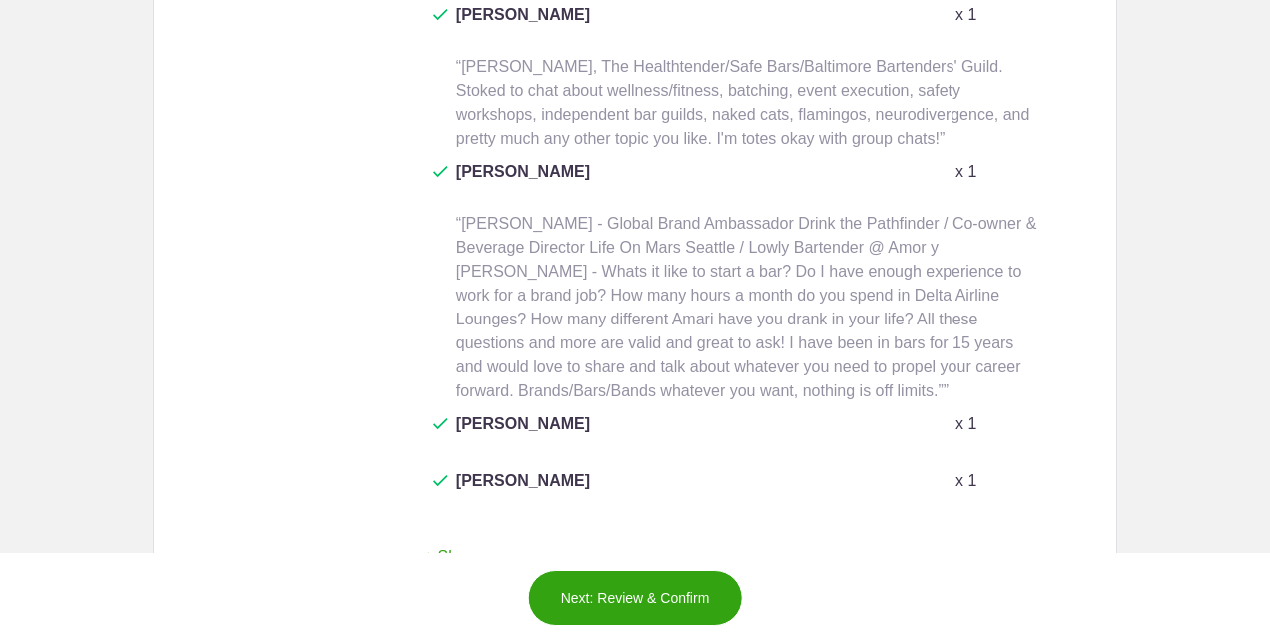
paste input "Over the past decade I've been Head of Education and Advocacy as the Global Bra…"
type input "Over the past decade I've been Head of Education and Advocacy as the Global Bra…"
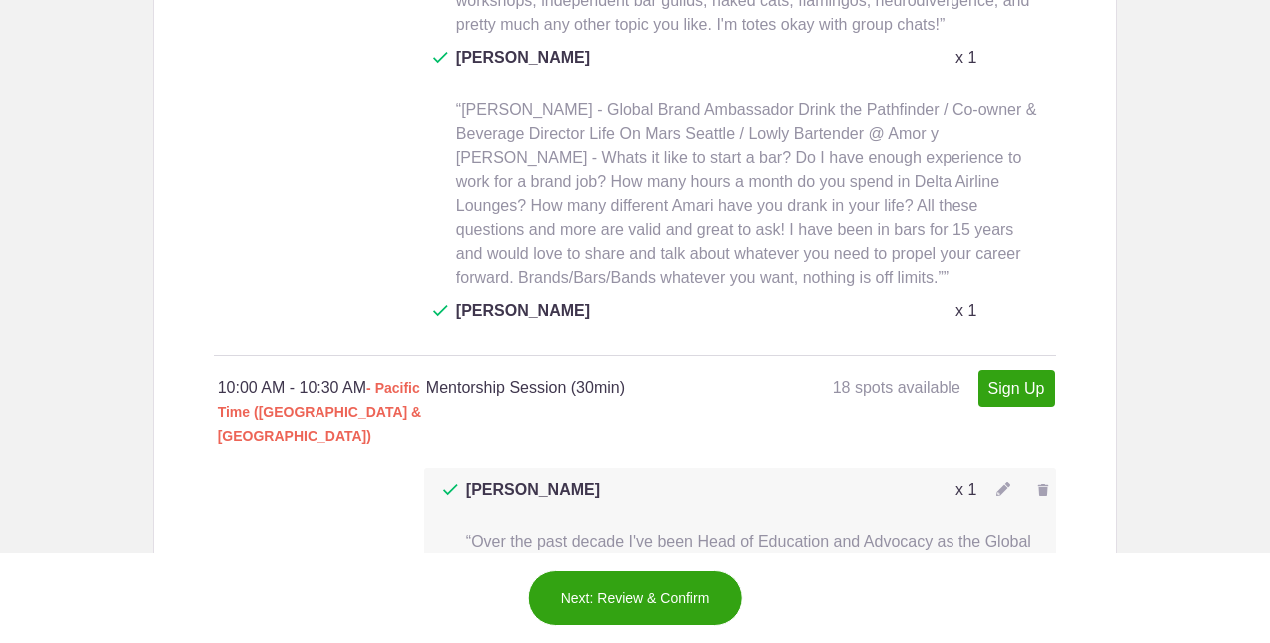
scroll to position [2465, 0]
click at [996, 483] on img at bounding box center [1003, 490] width 14 height 14
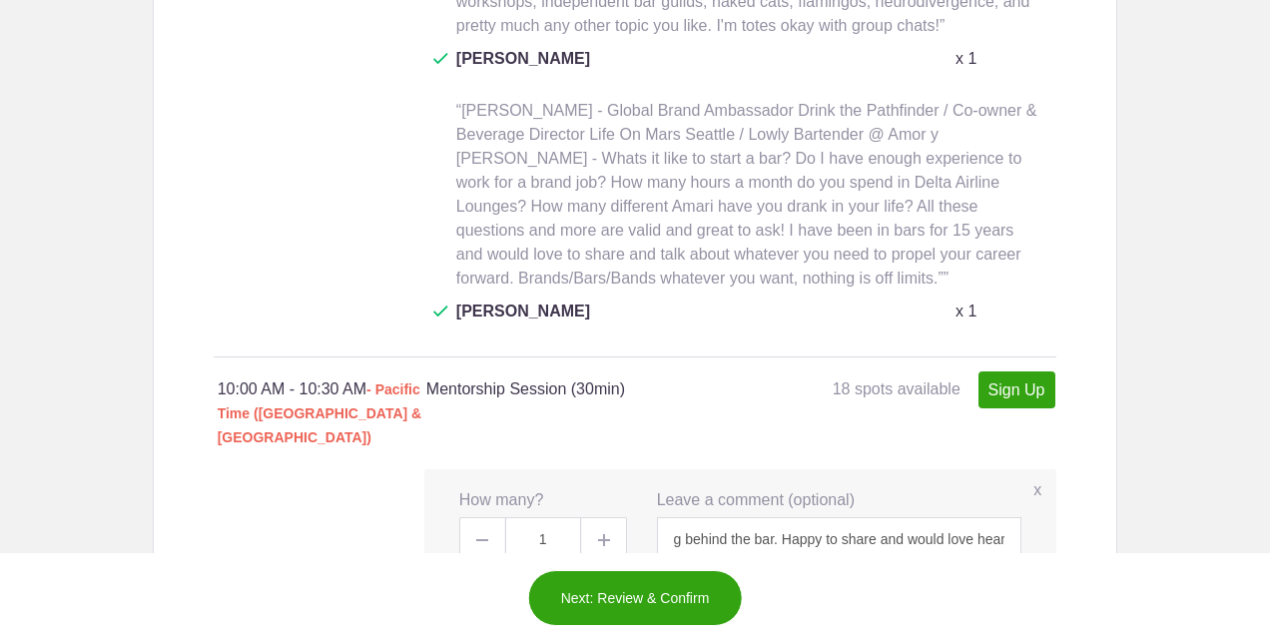
scroll to position [0, 1741]
click at [895, 517] on input "Over the past decade I've been Head of Education and Advocacy as the Global Bra…" at bounding box center [839, 539] width 365 height 44
click at [1000, 517] on input "Over the past decade I've been Head of Education and Advocacy as the Global Bra…" at bounding box center [839, 539] width 365 height 44
type input "Over the past decade I've been Head of Education and Advocacy as the Global Bra…"
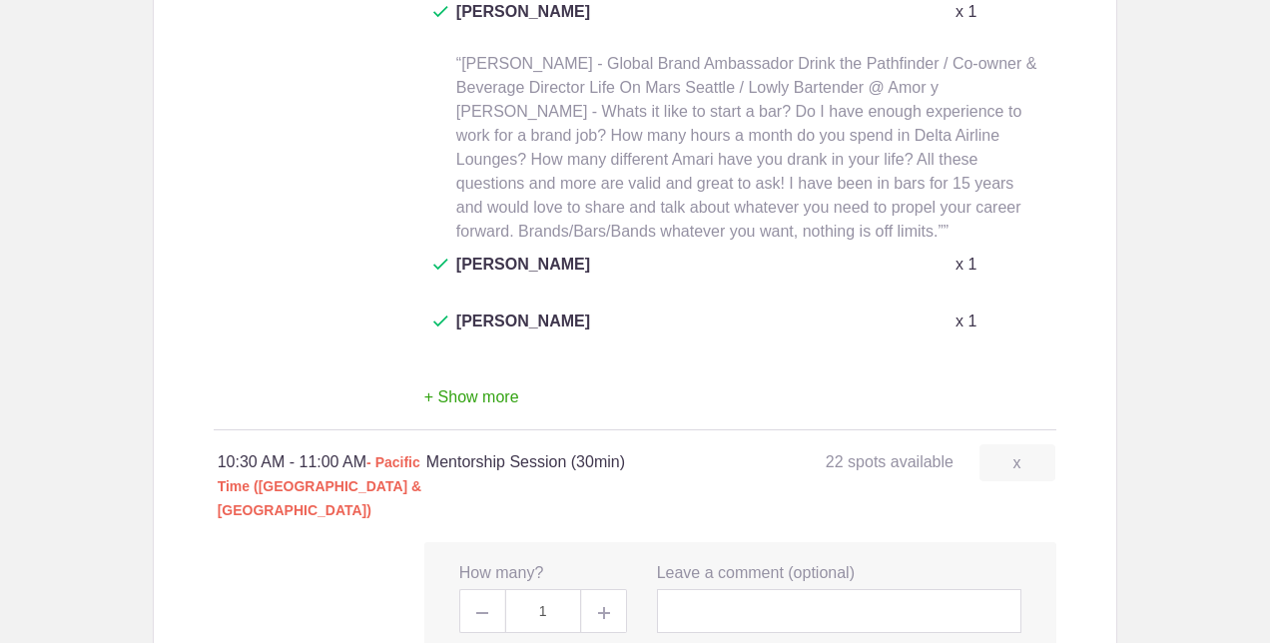
scroll to position [3291, 0]
click at [691, 590] on input "text" at bounding box center [839, 612] width 365 height 44
type input "Over the past decade I've been Head of Education and Advocacy as the Global Bra…"
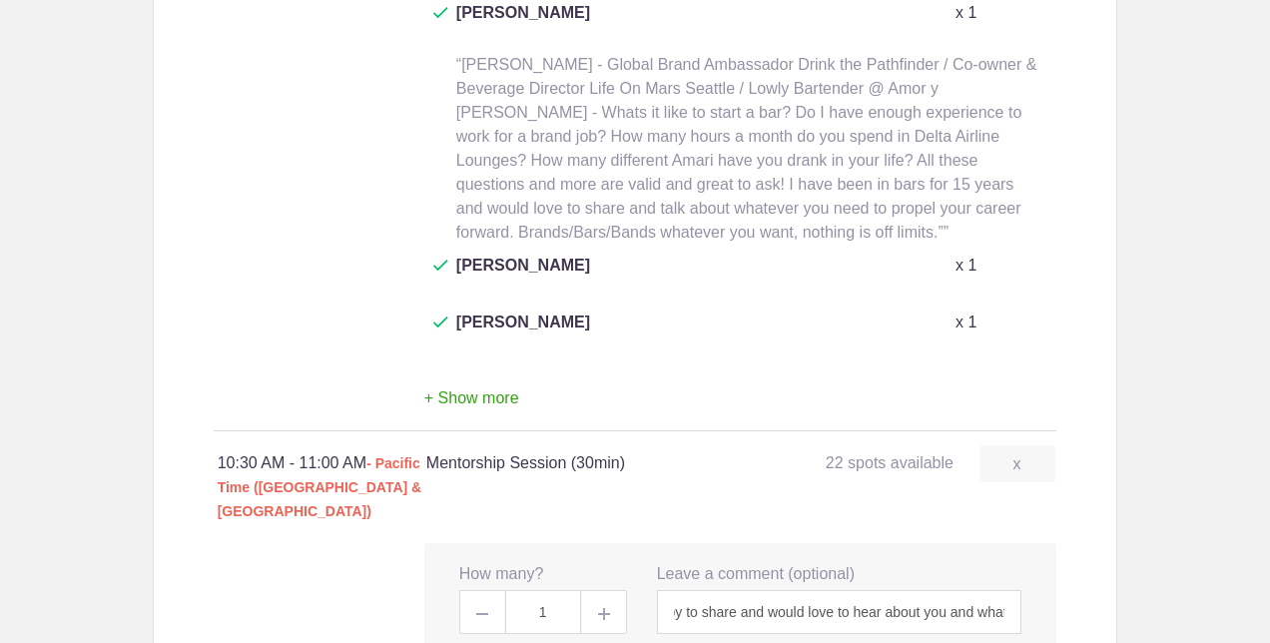
scroll to position [0, 0]
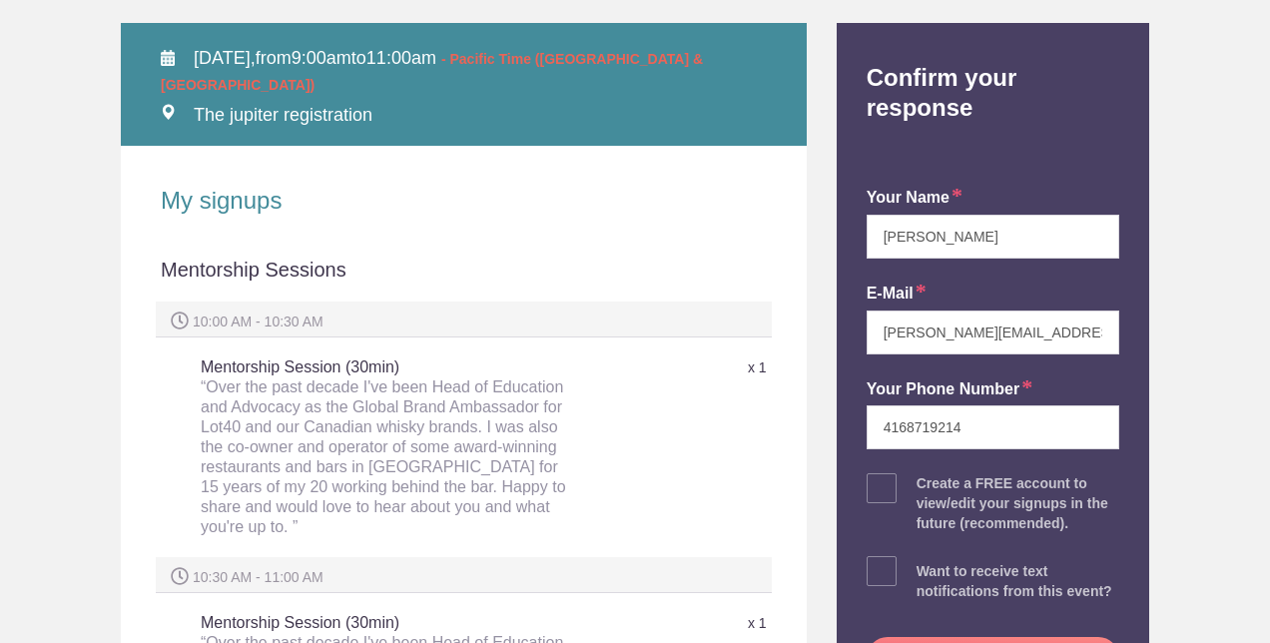
scroll to position [415, 0]
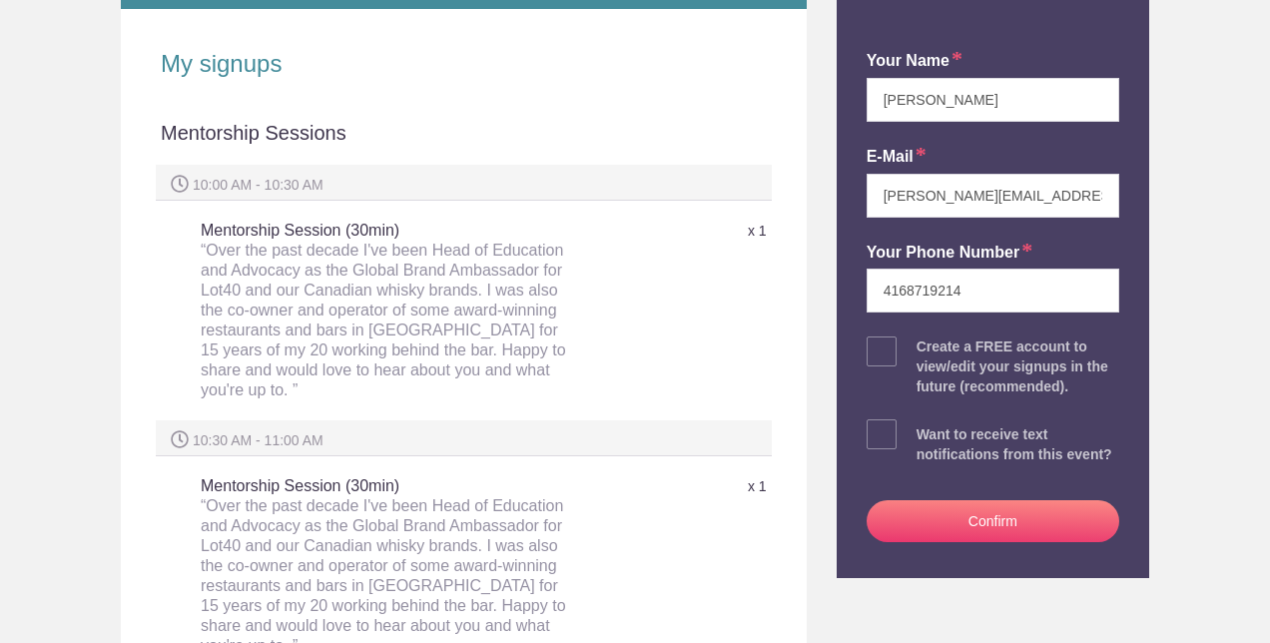
click at [884, 419] on span at bounding box center [881, 434] width 30 height 30
click at [922, 423] on input "checkbox" at bounding box center [1048, 429] width 253 height 13
checkbox input "true"
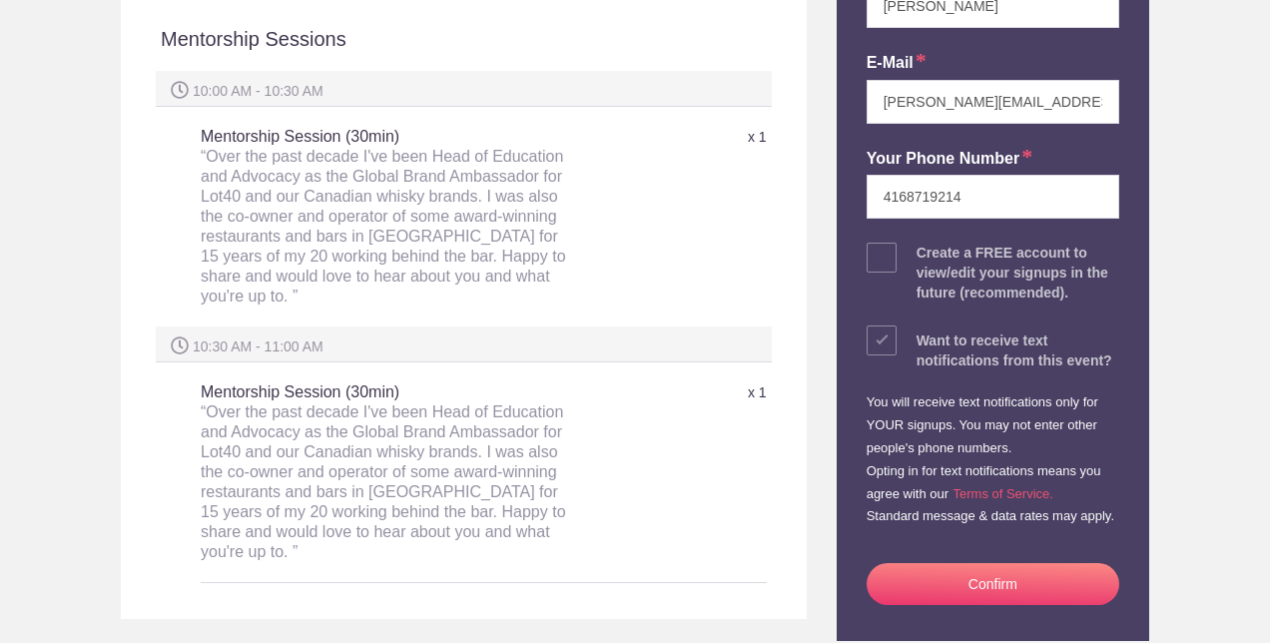
scroll to position [593, 0]
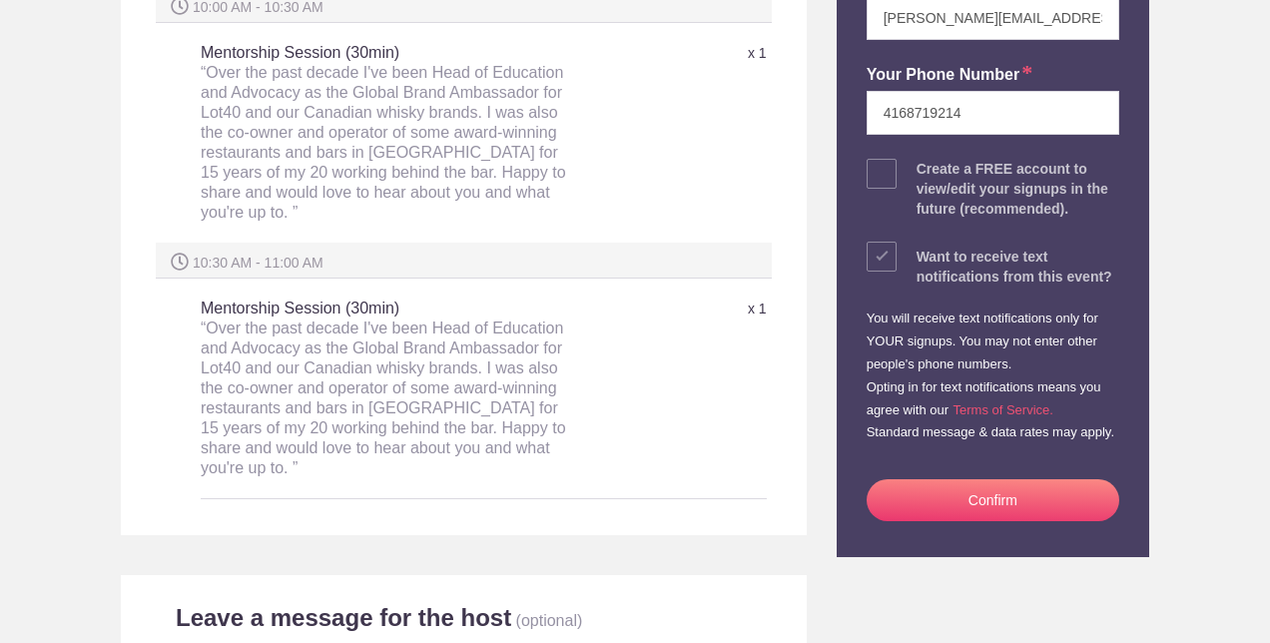
click at [928, 485] on button "Confirm" at bounding box center [992, 500] width 253 height 42
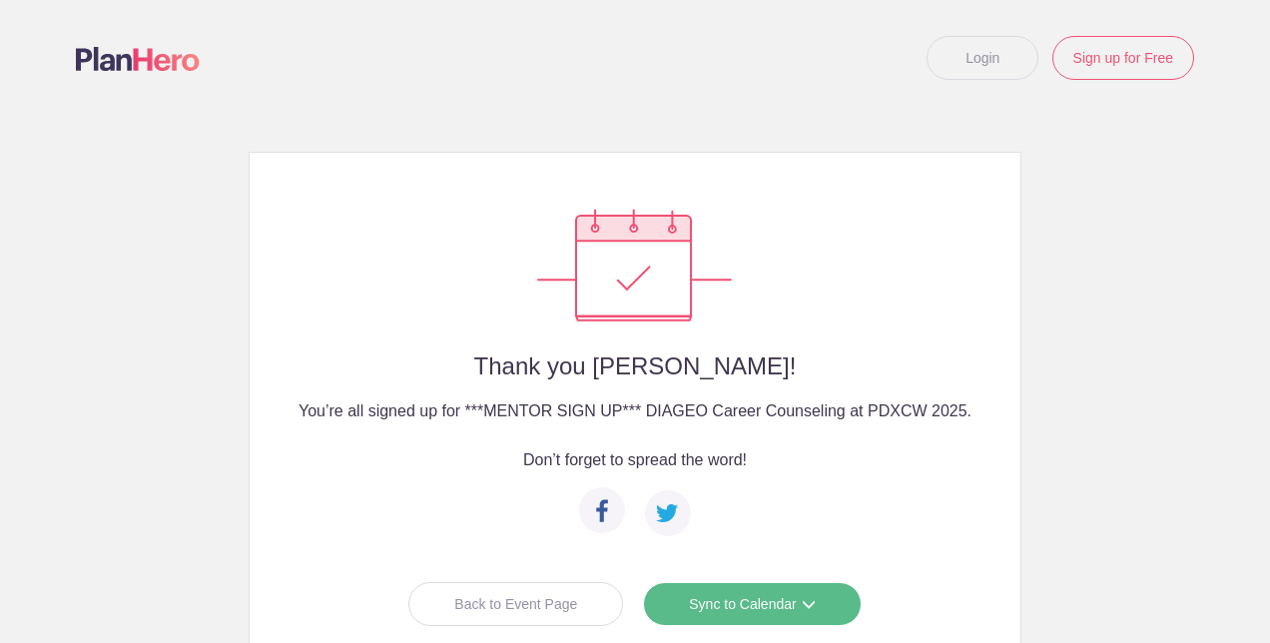
click at [782, 594] on link "Sync to Calendar" at bounding box center [752, 604] width 218 height 44
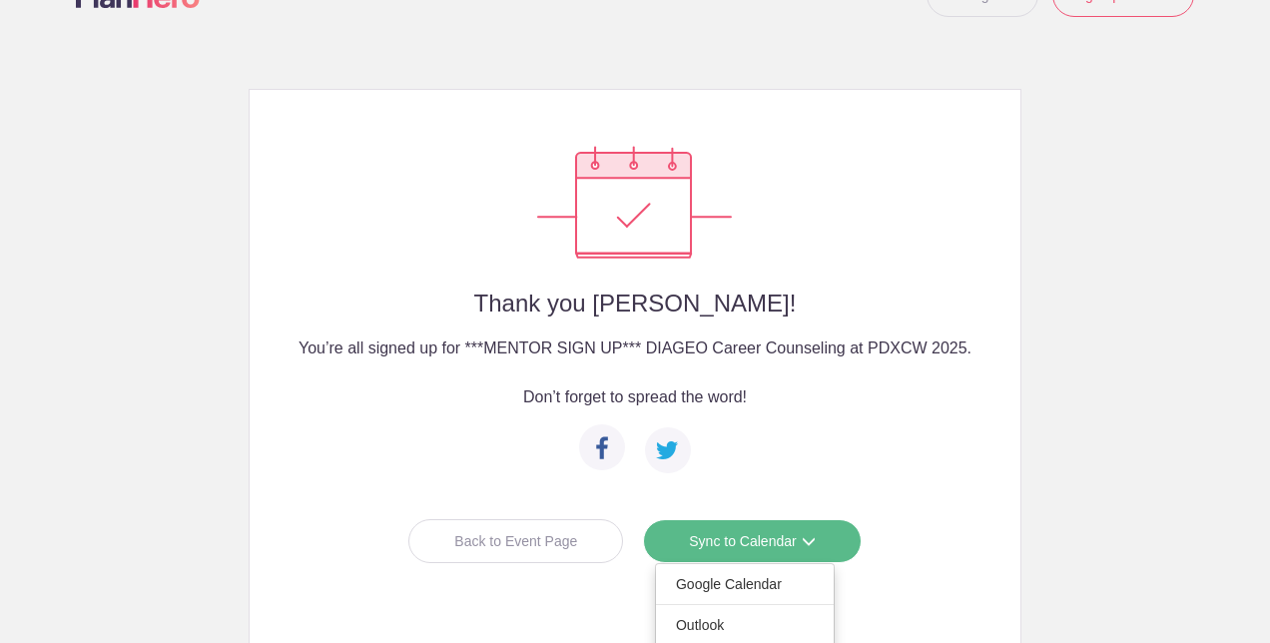
scroll to position [193, 0]
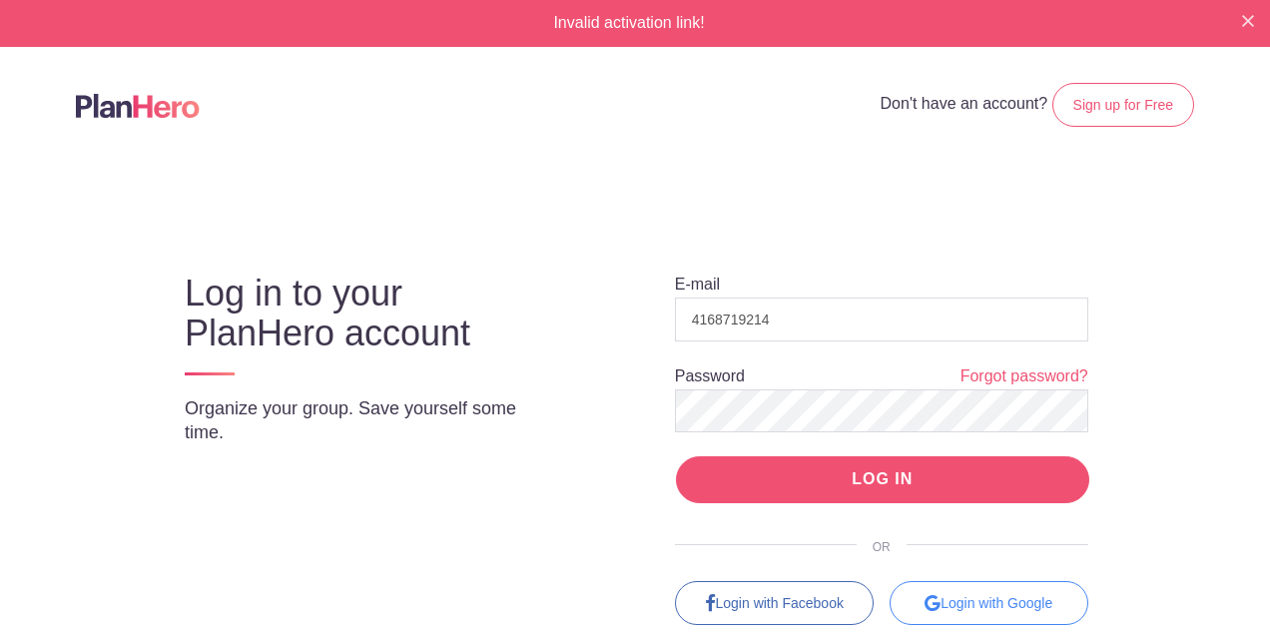
click at [747, 477] on input "LOG IN" at bounding box center [882, 479] width 413 height 47
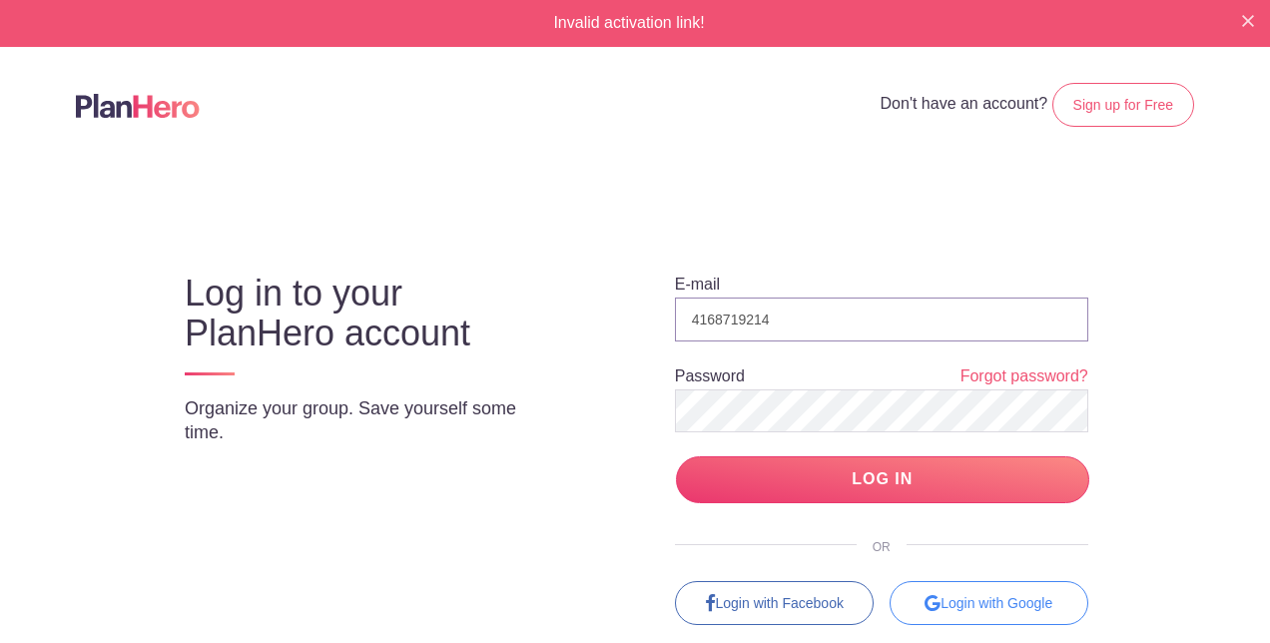
click at [773, 315] on input "4168719214" at bounding box center [881, 319] width 413 height 44
type input "4"
type input "[PERSON_NAME][EMAIL_ADDRESS][PERSON_NAME][PERSON_NAME][DOMAIN_NAME]"
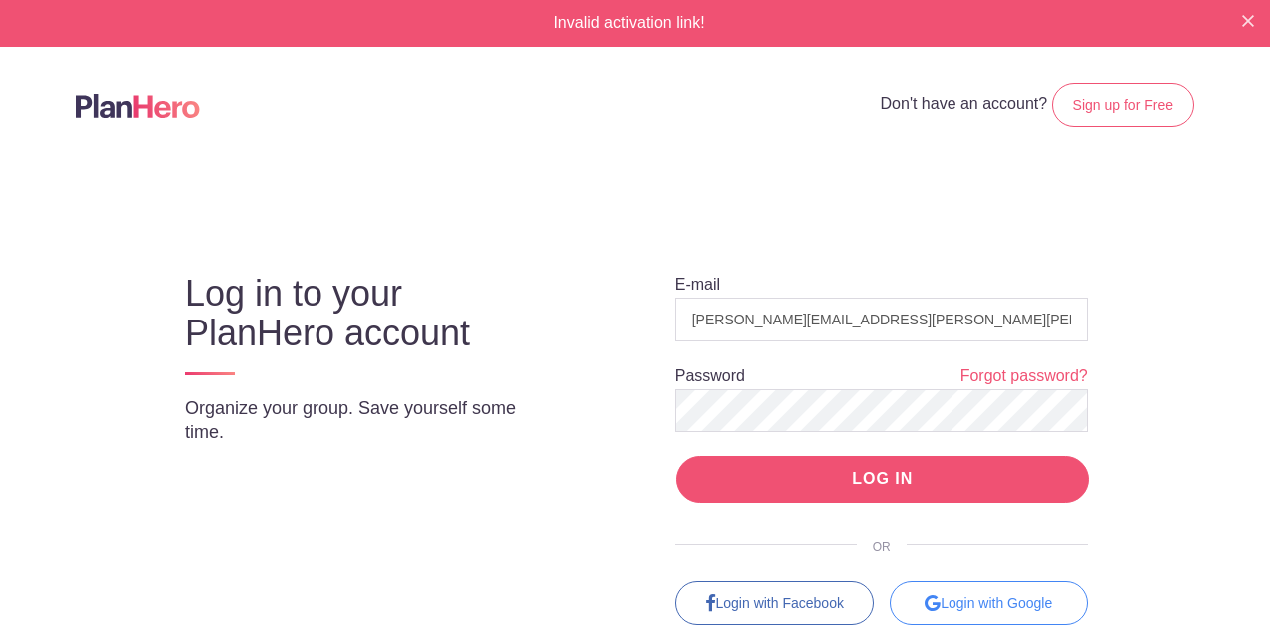
click at [777, 493] on input "LOG IN" at bounding box center [882, 479] width 413 height 47
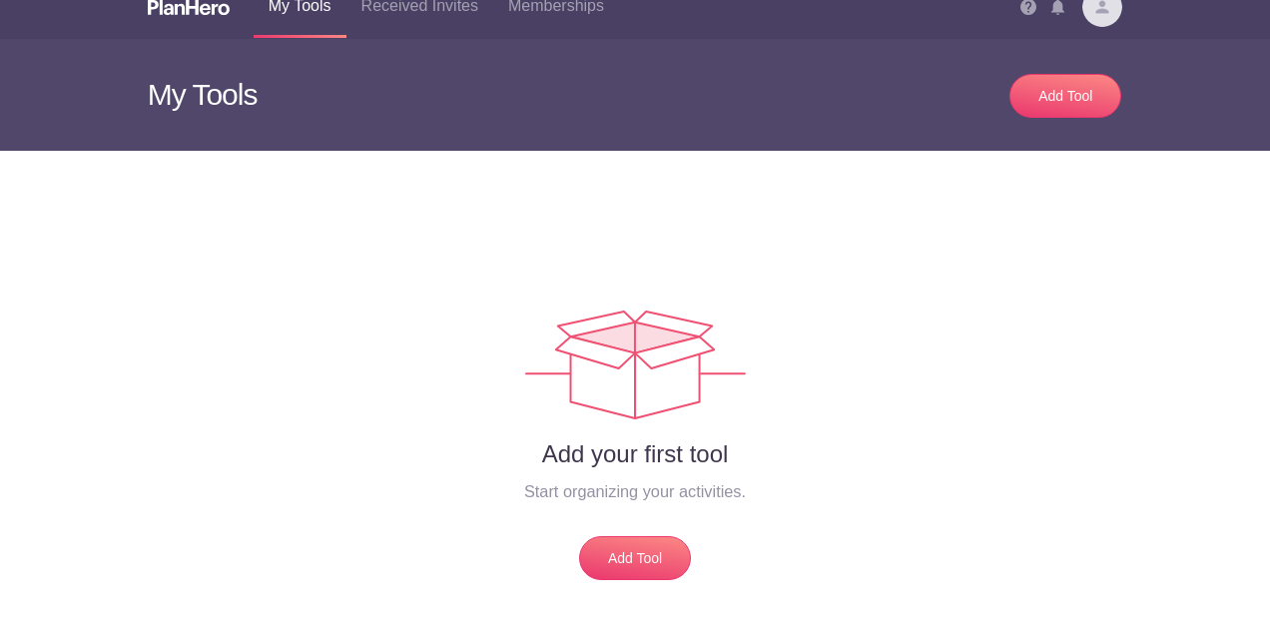
scroll to position [87, 0]
